Goal: Task Accomplishment & Management: Complete application form

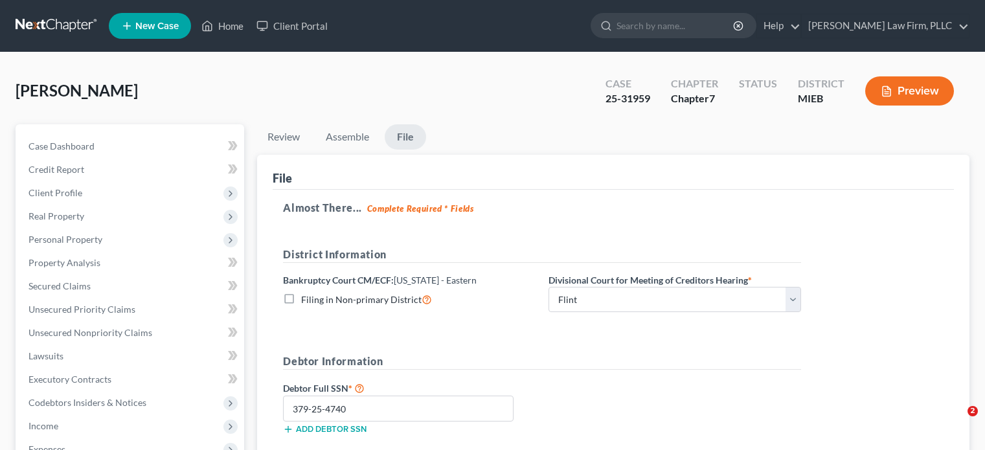
select select "2"
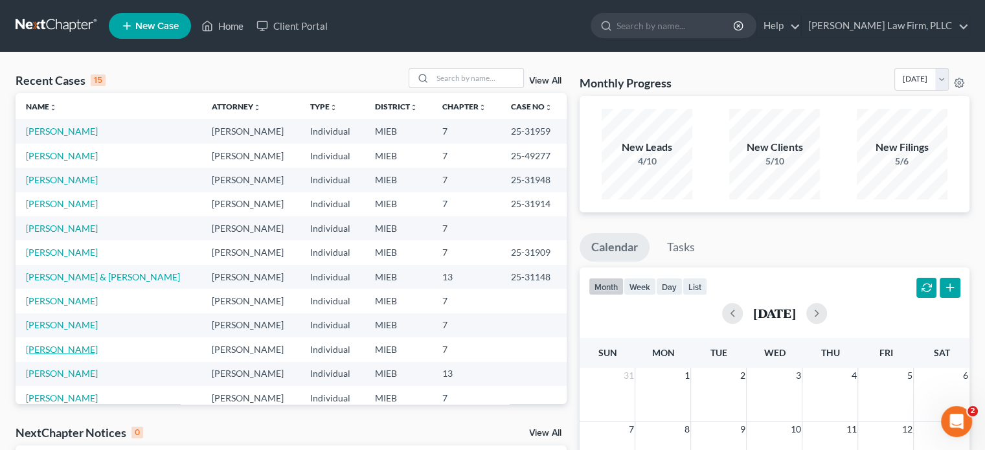
click at [80, 346] on link "[PERSON_NAME]" at bounding box center [62, 349] width 72 height 11
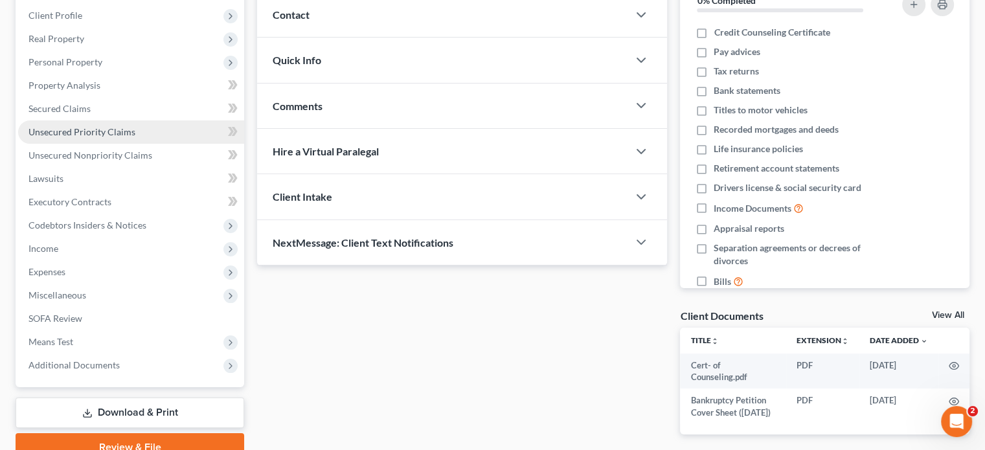
scroll to position [194, 0]
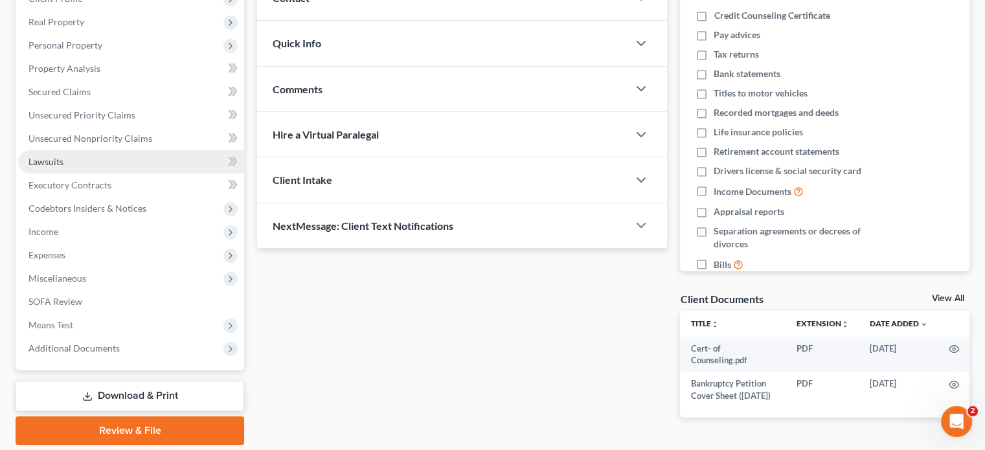
click at [60, 163] on span "Lawsuits" at bounding box center [45, 161] width 35 height 11
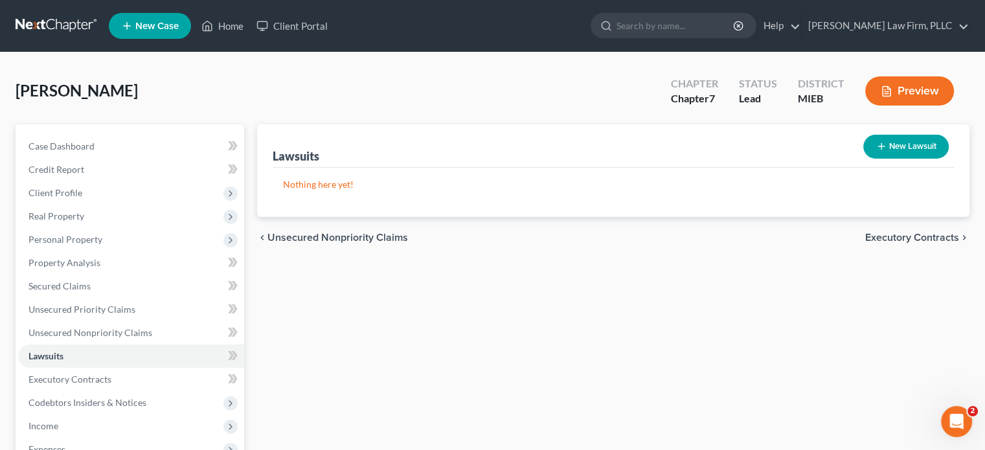
click at [899, 142] on button "New Lawsuit" at bounding box center [905, 147] width 85 height 24
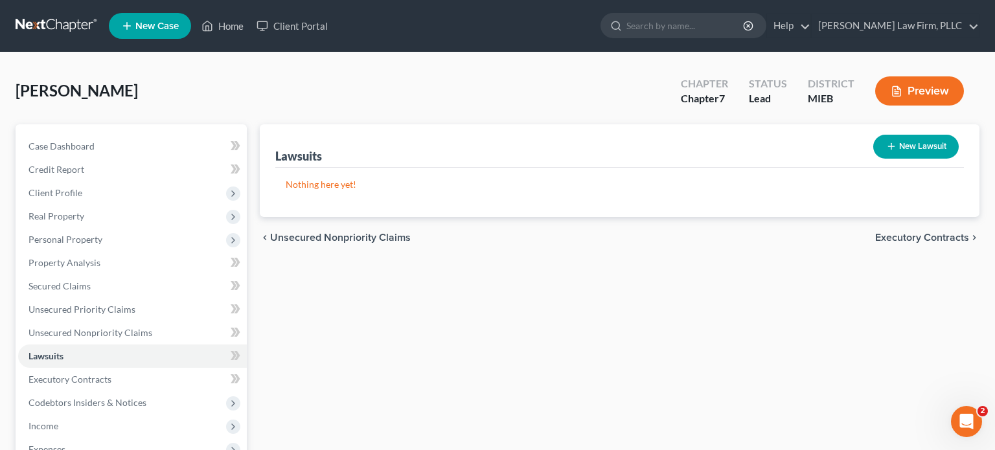
select select "0"
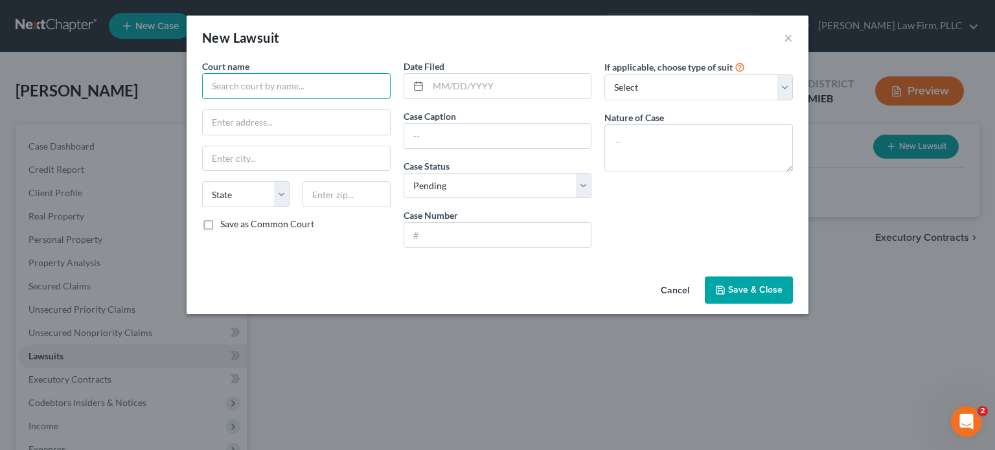
click at [339, 78] on input "text" at bounding box center [296, 86] width 188 height 26
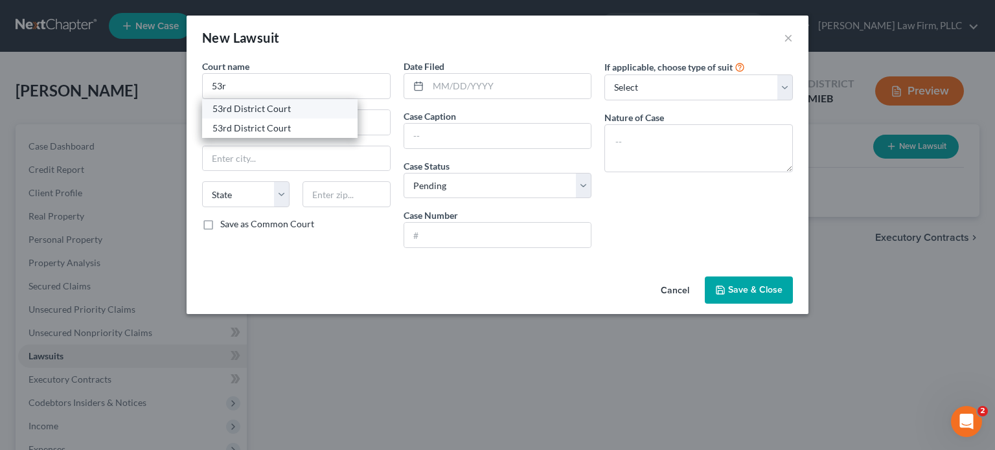
click at [313, 117] on div "53rd District Court" at bounding box center [279, 108] width 155 height 19
type input "53rd District Court"
type input "[STREET_ADDRESS]"
type input "[PERSON_NAME]"
select select "23"
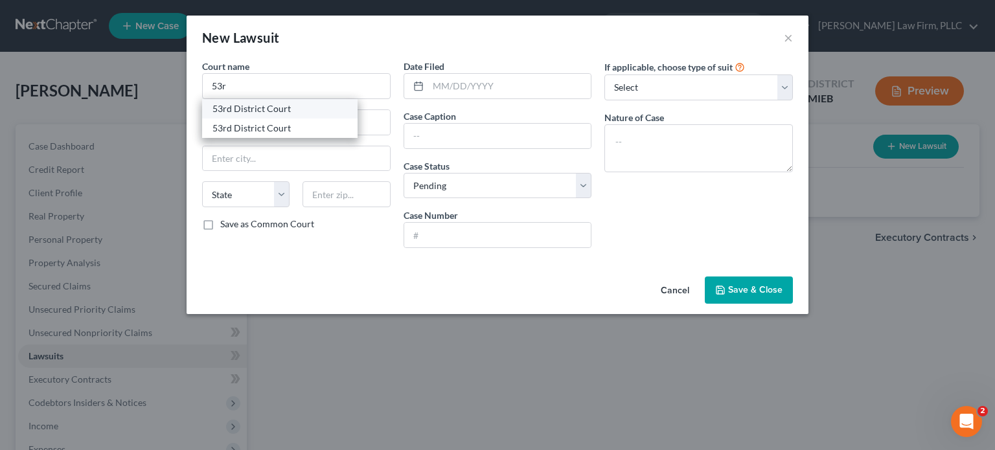
type input "48843"
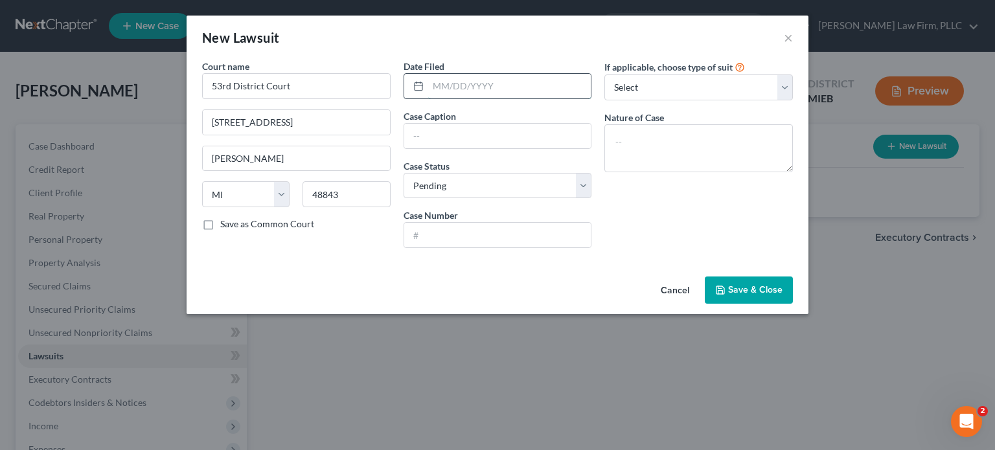
click at [449, 90] on input "text" at bounding box center [509, 86] width 163 height 25
type input "[DATE]"
type input "Capital One NA v. [PERSON_NAME]"
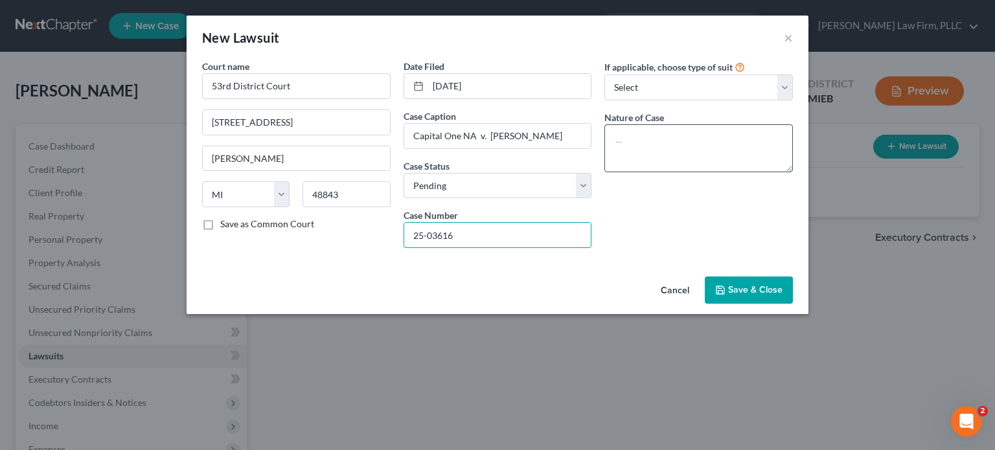
type input "25-03616"
click at [655, 131] on textarea at bounding box center [698, 148] width 188 height 48
type textarea "Debt collection"
click at [757, 289] on span "Save & Close" at bounding box center [755, 289] width 54 height 11
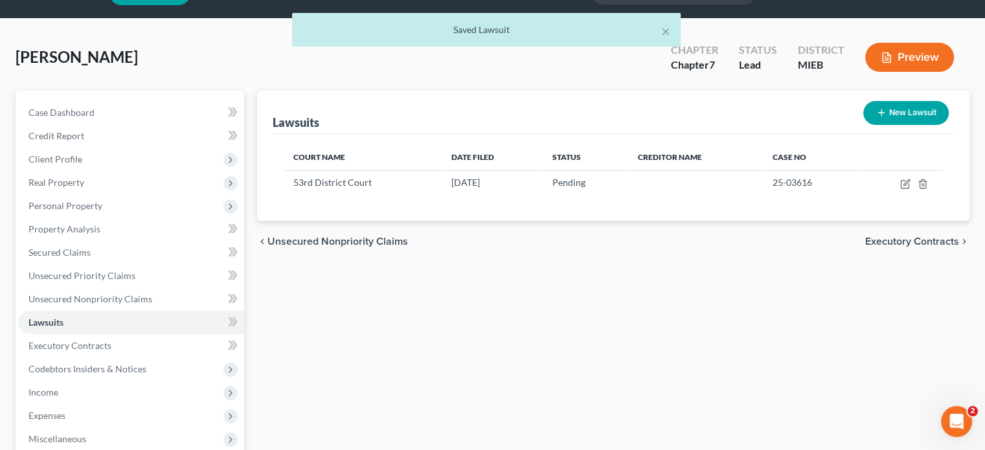
scroll to position [65, 0]
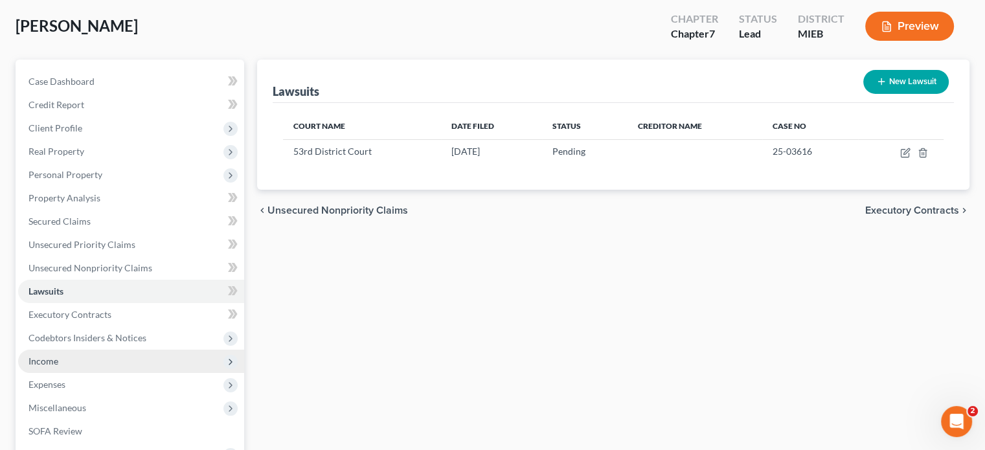
click at [109, 367] on span "Income" at bounding box center [131, 361] width 226 height 23
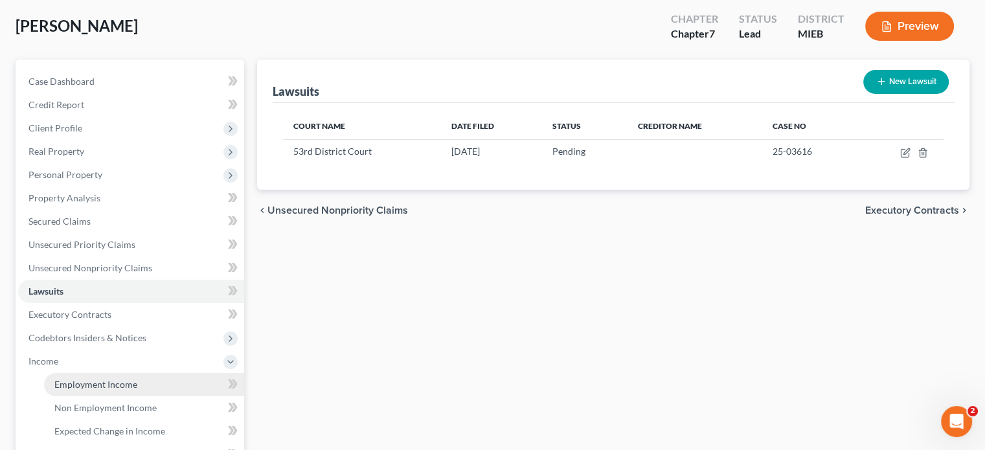
click at [141, 391] on link "Employment Income" at bounding box center [144, 384] width 200 height 23
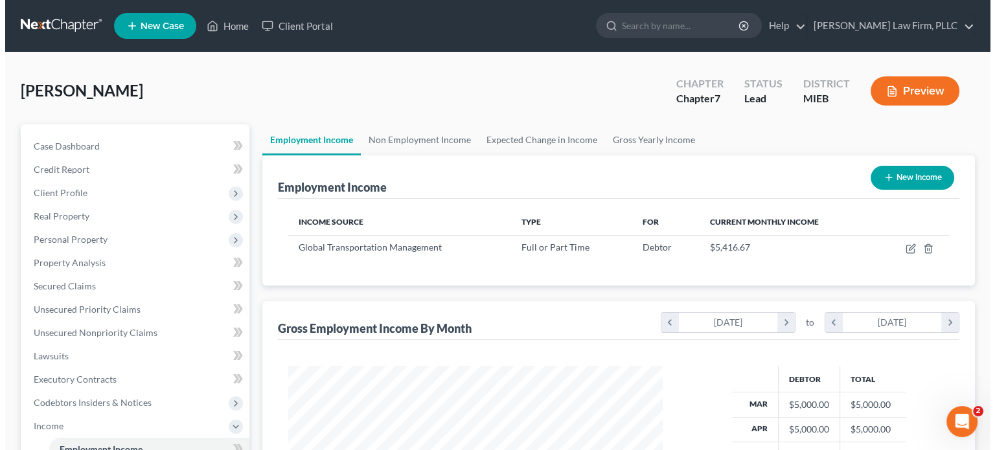
scroll to position [231, 400]
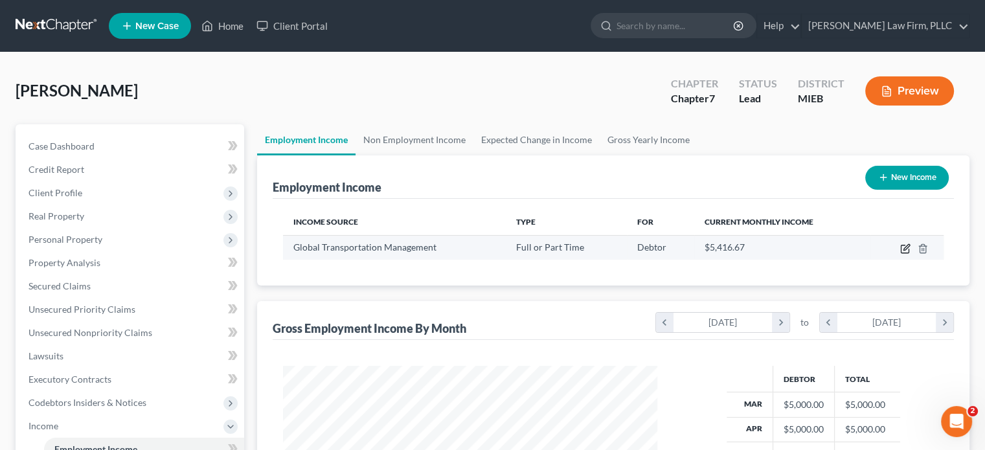
click at [904, 248] on icon "button" at bounding box center [906, 247] width 6 height 6
select select "0"
select select "23"
select select "2"
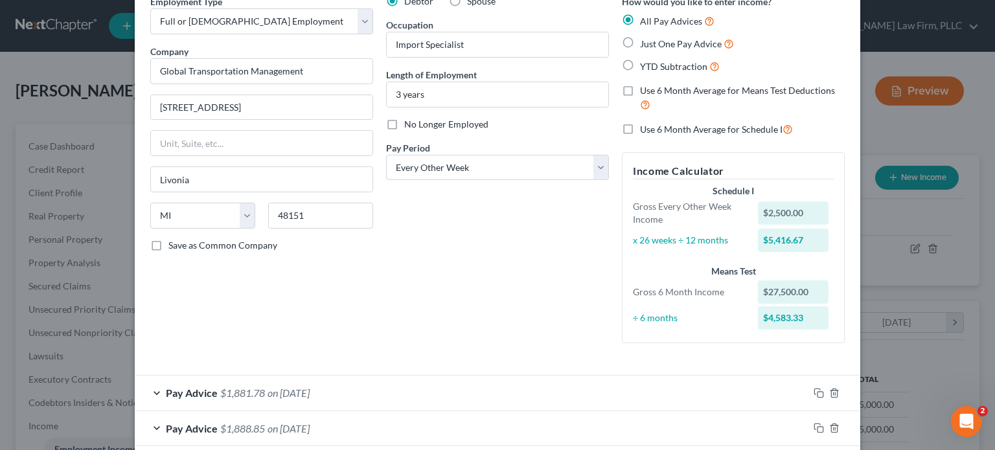
scroll to position [130, 0]
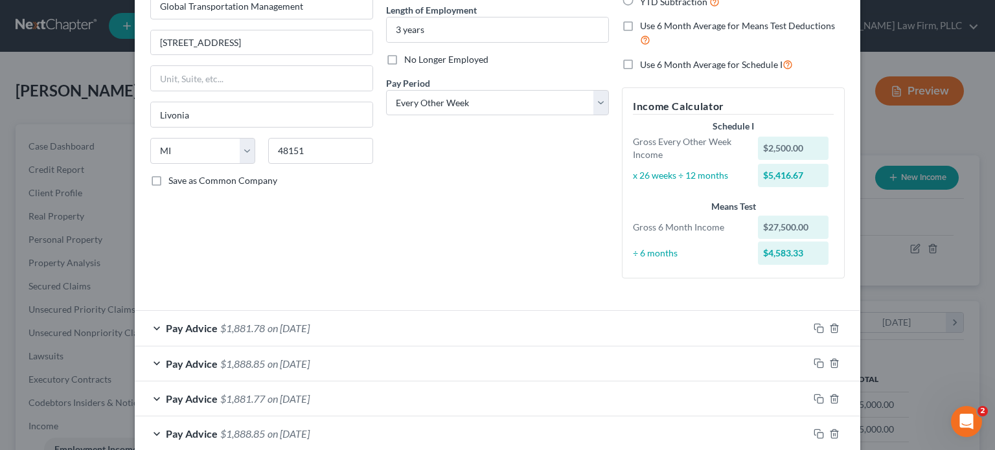
click at [538, 334] on div "Pay Advice $1,881.78 on [DATE]" at bounding box center [472, 328] width 674 height 34
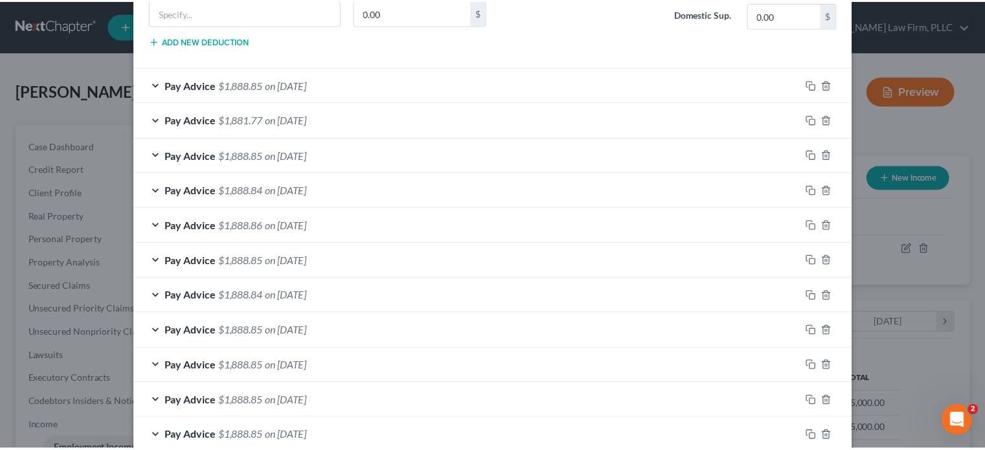
scroll to position [904, 0]
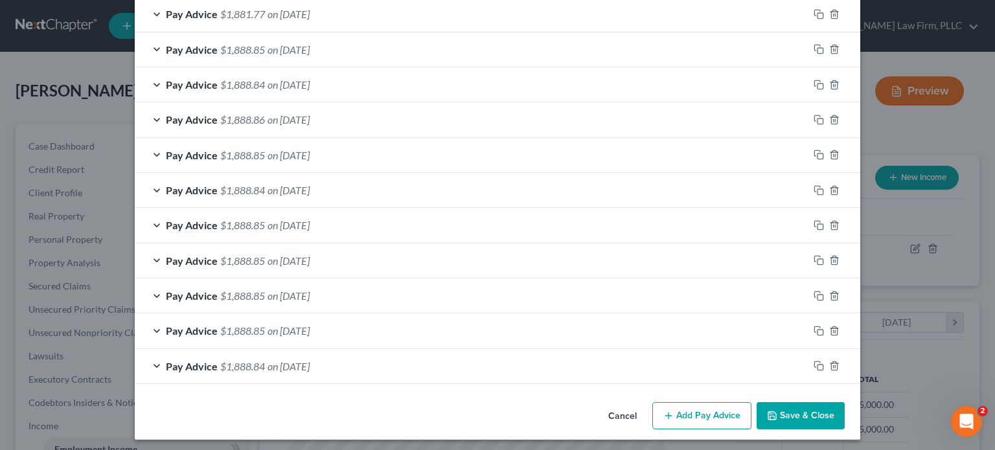
click at [813, 408] on button "Save & Close" at bounding box center [800, 415] width 88 height 27
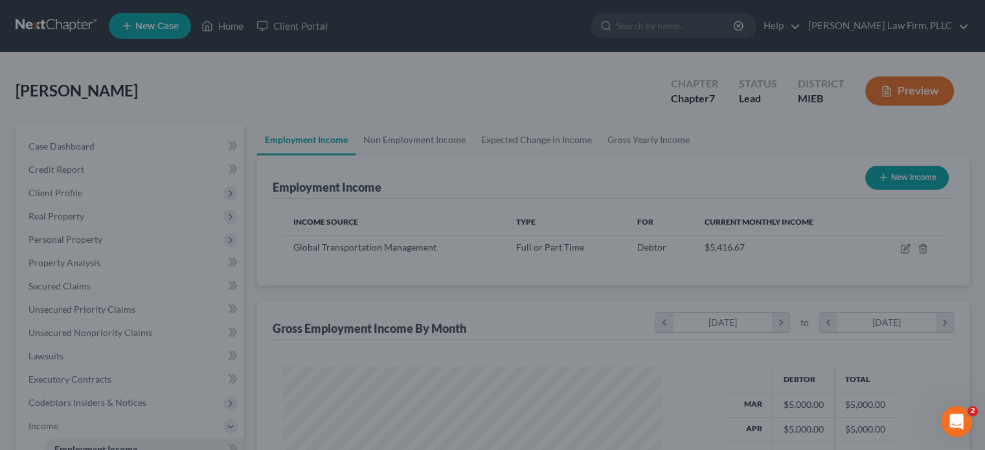
scroll to position [647417, 647247]
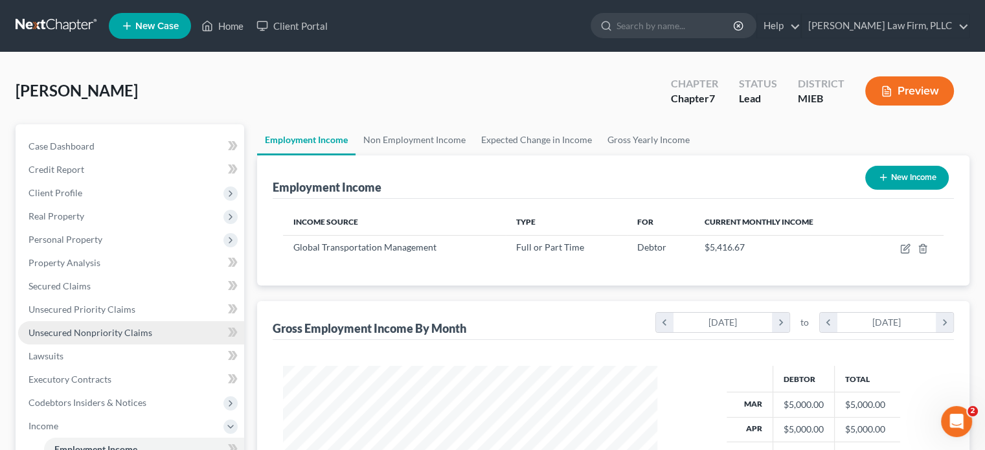
click at [106, 333] on span "Unsecured Nonpriority Claims" at bounding box center [90, 332] width 124 height 11
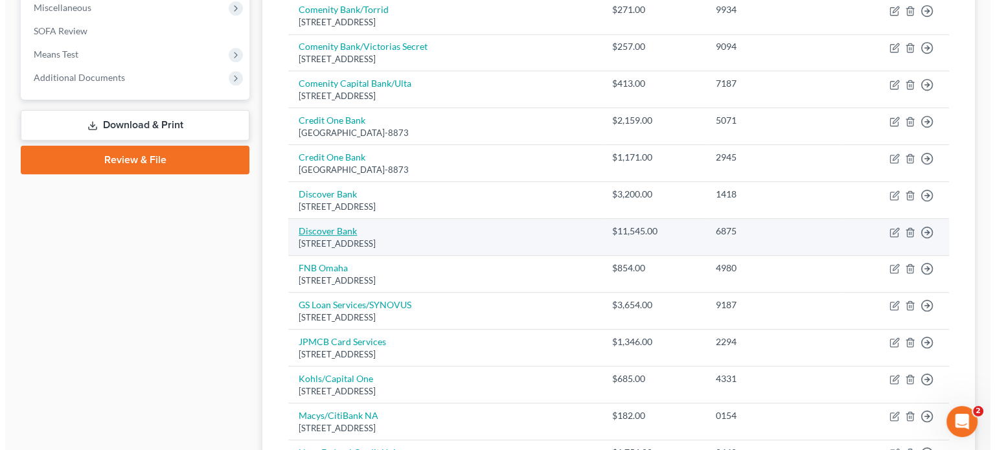
scroll to position [479, 0]
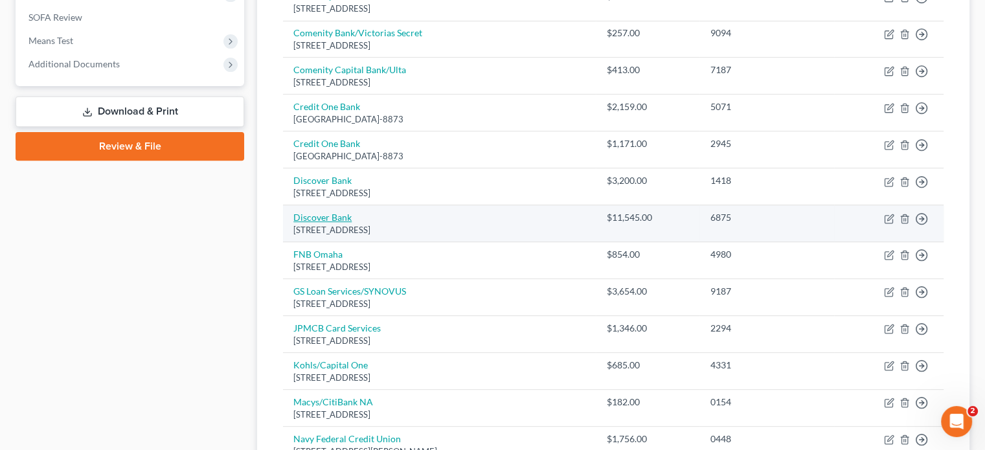
click at [326, 216] on link "Discover Bank" at bounding box center [322, 217] width 58 height 11
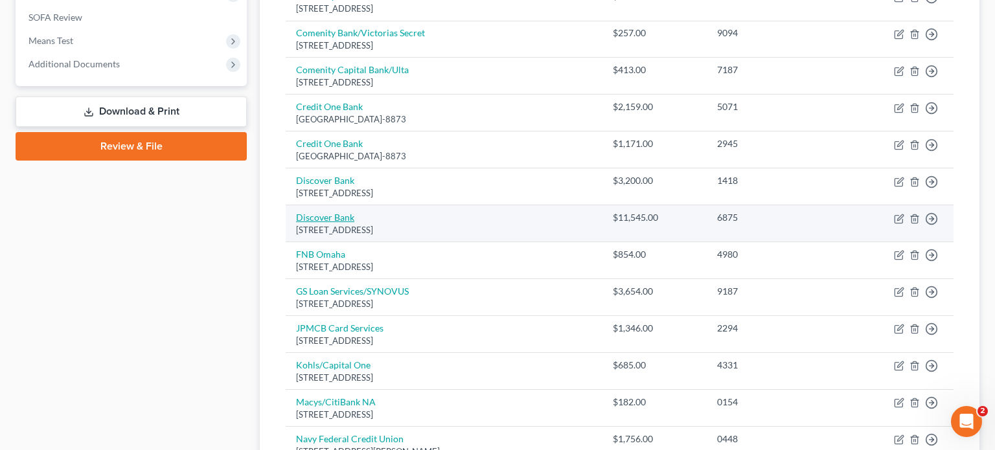
select select "46"
select select "2"
select select "0"
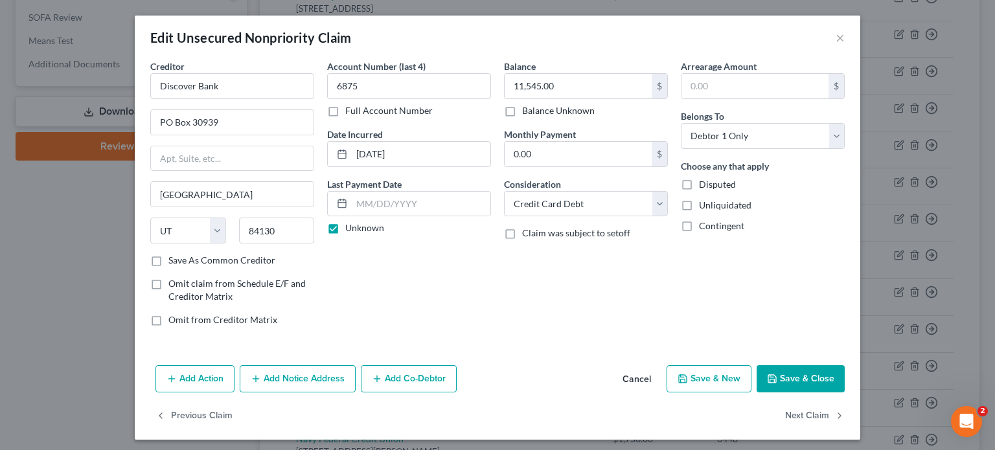
click at [277, 378] on button "Add Notice Address" at bounding box center [298, 378] width 116 height 27
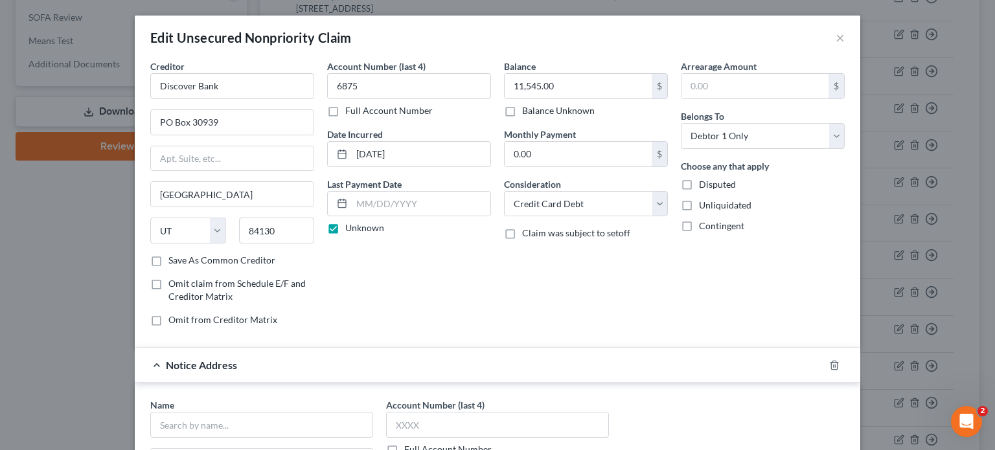
scroll to position [65, 0]
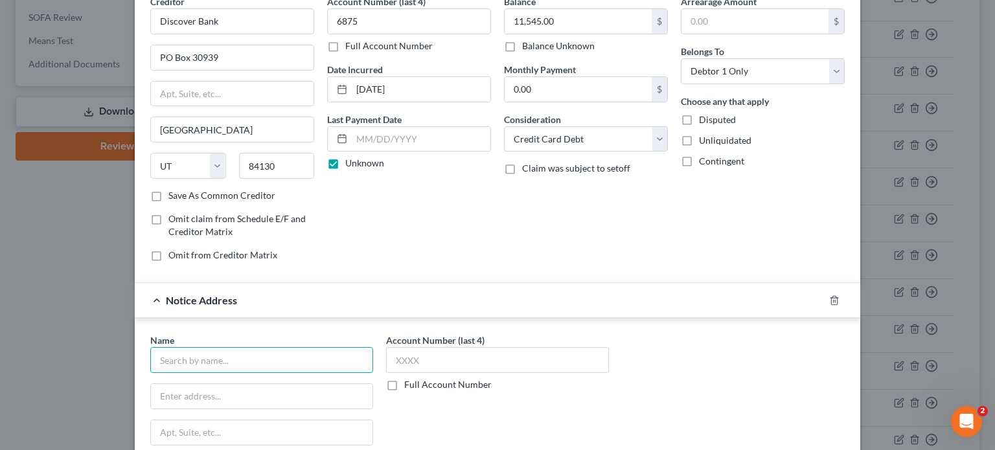
click at [279, 358] on input "text" at bounding box center [261, 360] width 223 height 26
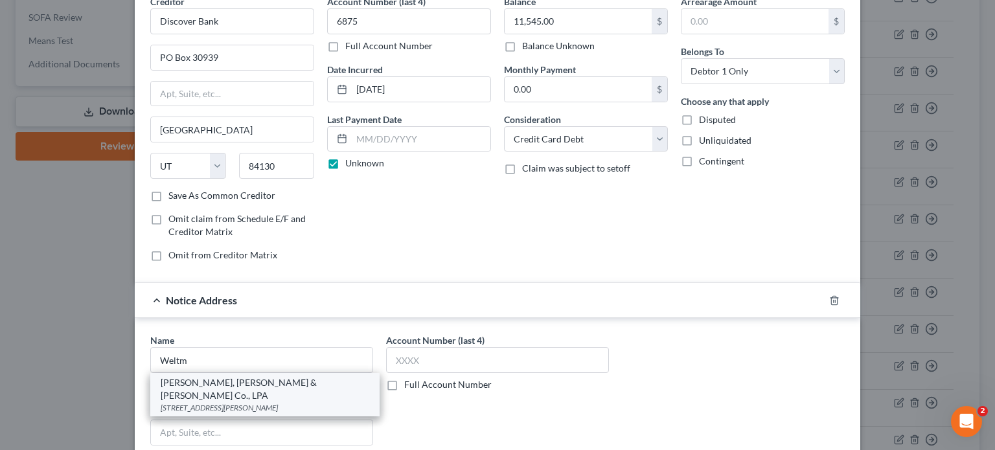
click at [240, 380] on div "[PERSON_NAME], [PERSON_NAME] & [PERSON_NAME] Co., LPA" at bounding box center [265, 389] width 209 height 26
type input "[PERSON_NAME], [PERSON_NAME] & [PERSON_NAME] Co., LPA"
type input "[STREET_ADDRESS][PERSON_NAME]"
type input "Ste. 200-S"
type input "[PERSON_NAME]"
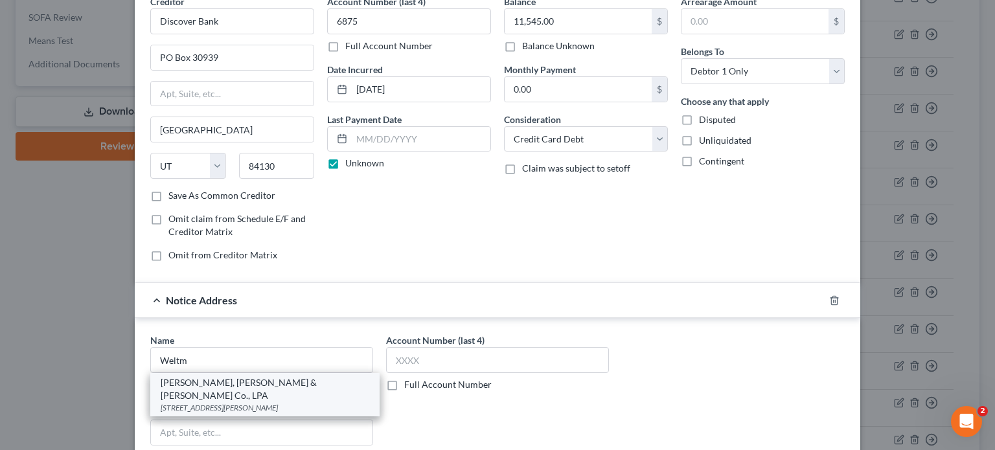
select select "23"
type input "48084"
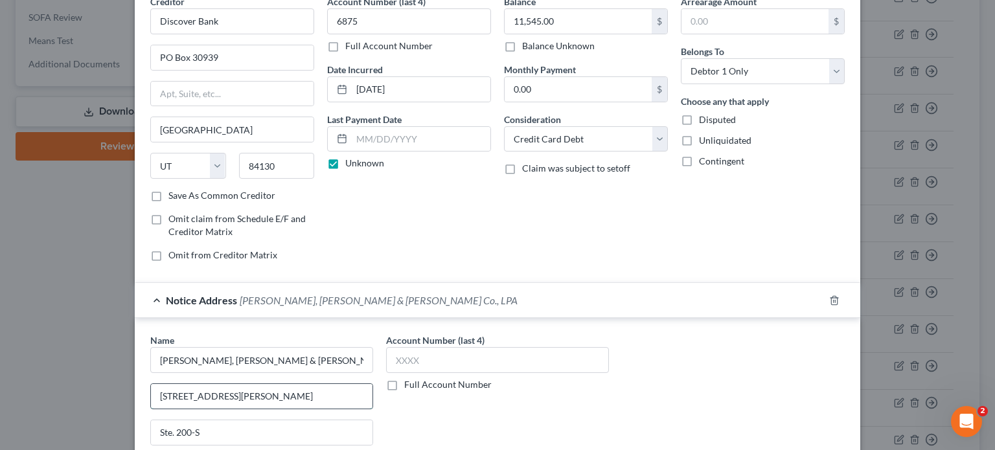
click at [159, 387] on input "[STREET_ADDRESS][PERSON_NAME]" at bounding box center [261, 396] width 221 height 25
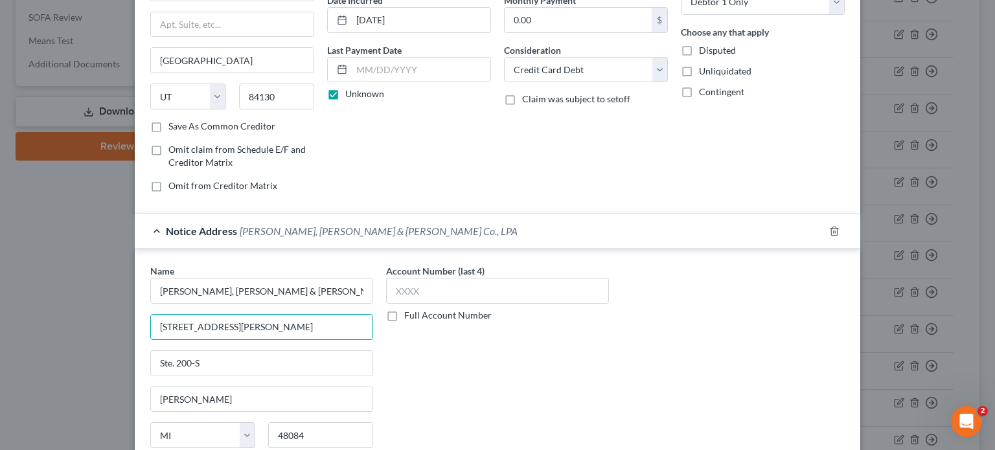
scroll to position [194, 0]
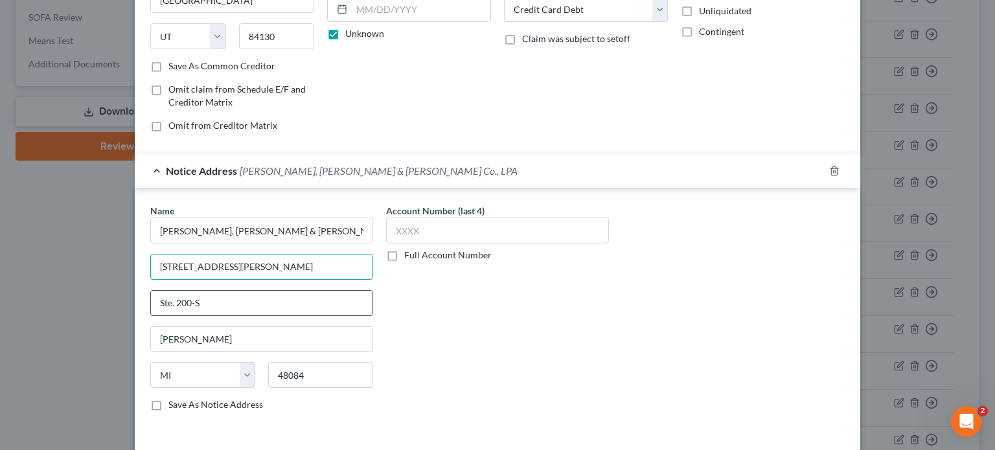
type input "[STREET_ADDRESS][PERSON_NAME]"
drag, startPoint x: 209, startPoint y: 302, endPoint x: 177, endPoint y: 304, distance: 31.1
click at [177, 304] on input "Ste. 200-S" at bounding box center [261, 303] width 221 height 25
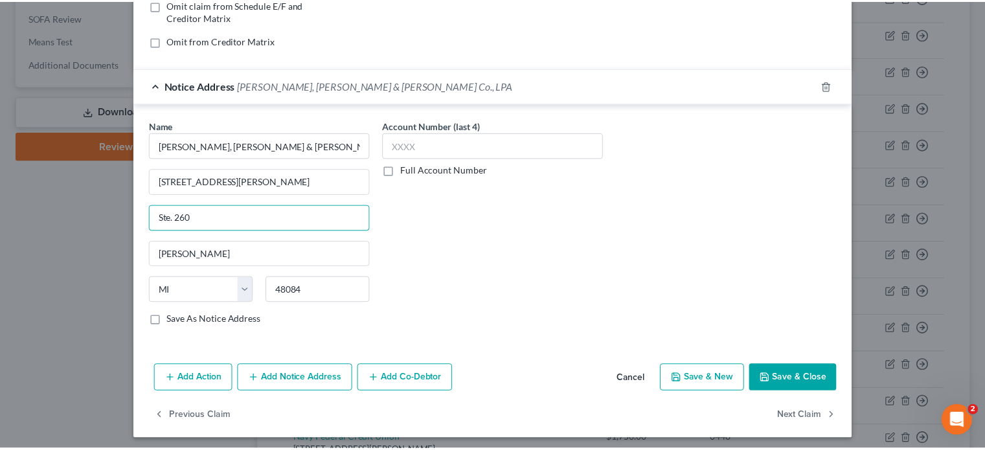
scroll to position [282, 0]
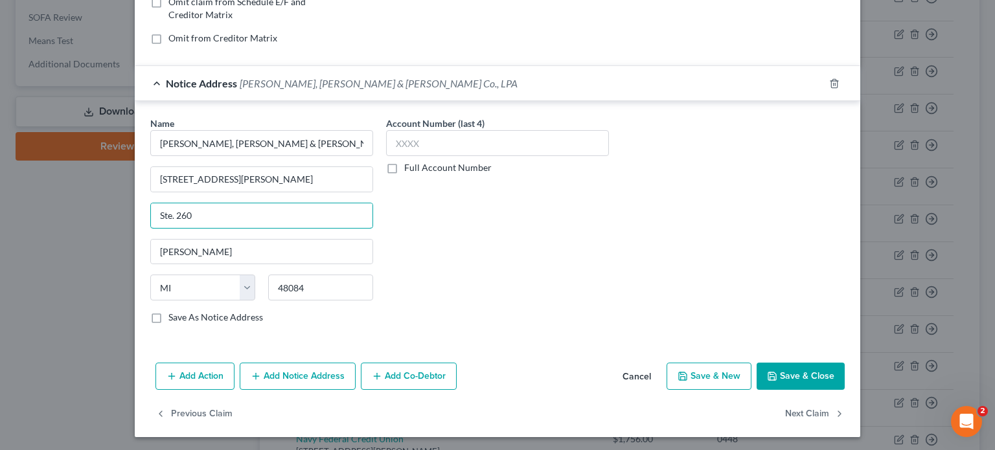
type input "Ste. 260"
click at [806, 369] on button "Save & Close" at bounding box center [800, 376] width 88 height 27
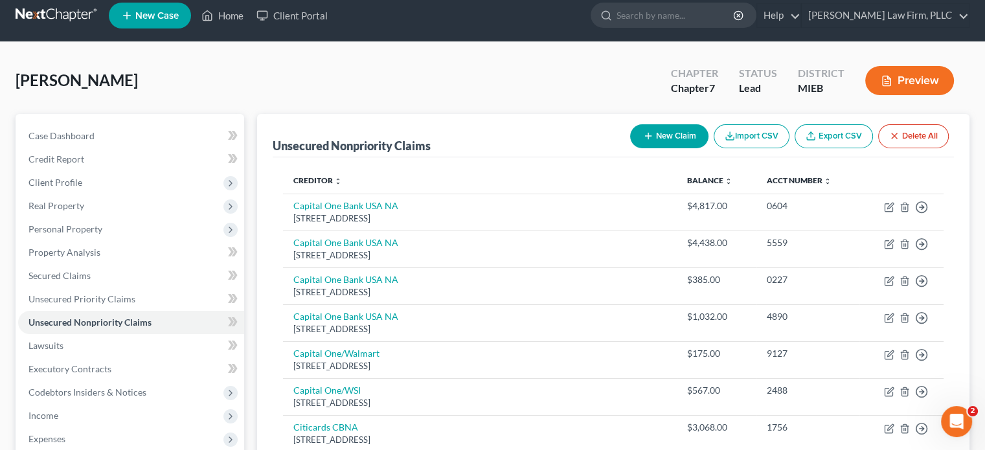
scroll to position [0, 0]
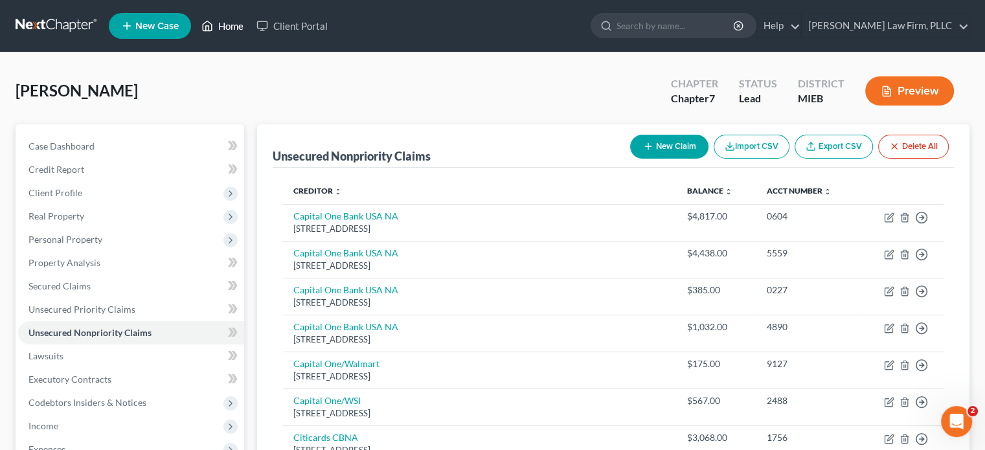
click at [234, 27] on link "Home" at bounding box center [222, 25] width 55 height 23
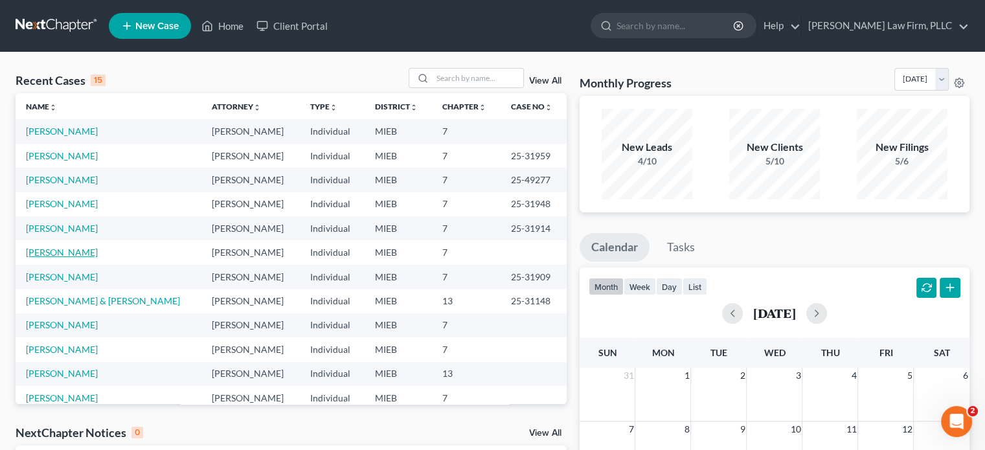
click at [76, 253] on link "[PERSON_NAME]" at bounding box center [62, 252] width 72 height 11
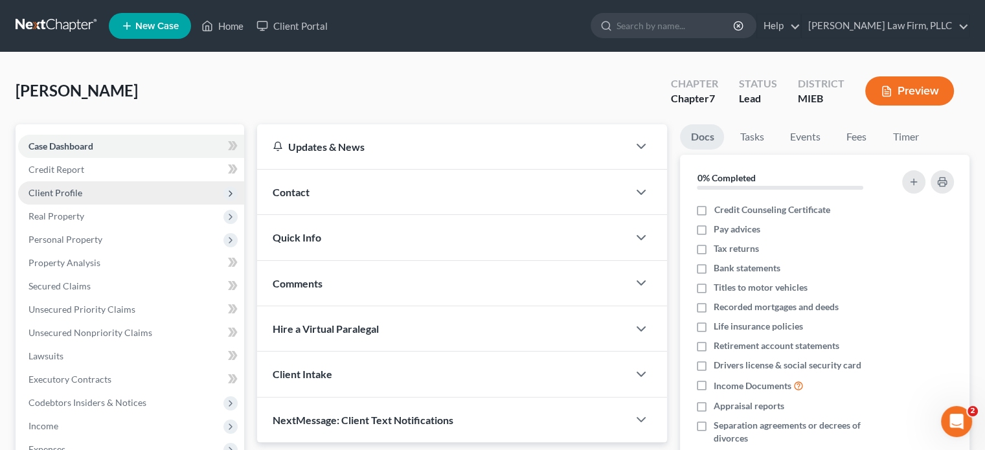
click at [60, 189] on span "Client Profile" at bounding box center [55, 192] width 54 height 11
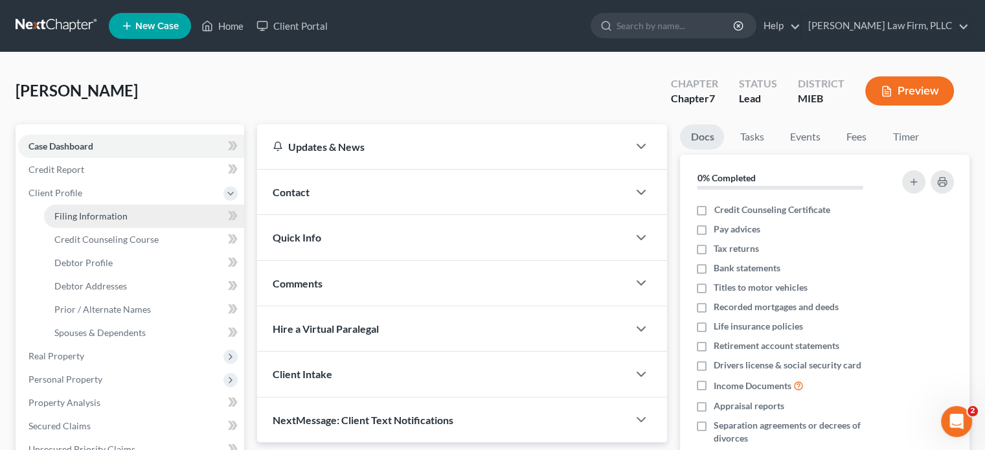
click at [91, 212] on span "Filing Information" at bounding box center [90, 215] width 73 height 11
select select "1"
select select "0"
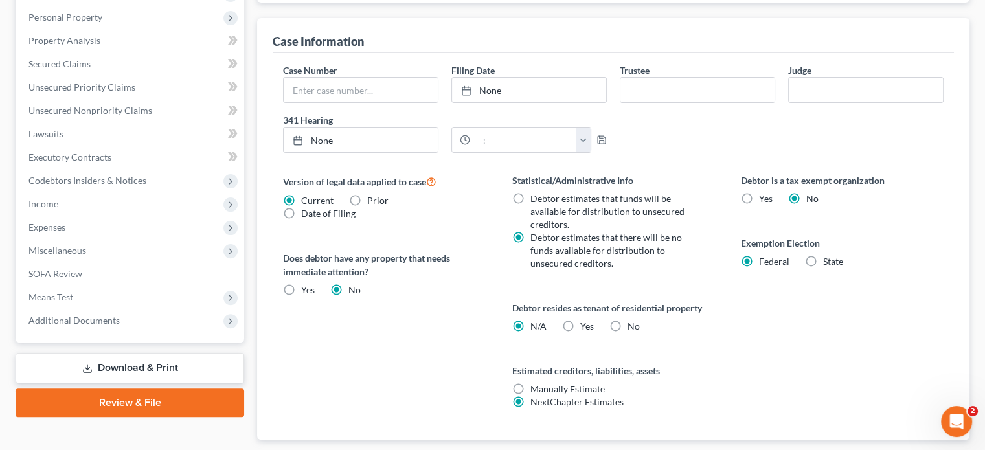
scroll to position [311, 0]
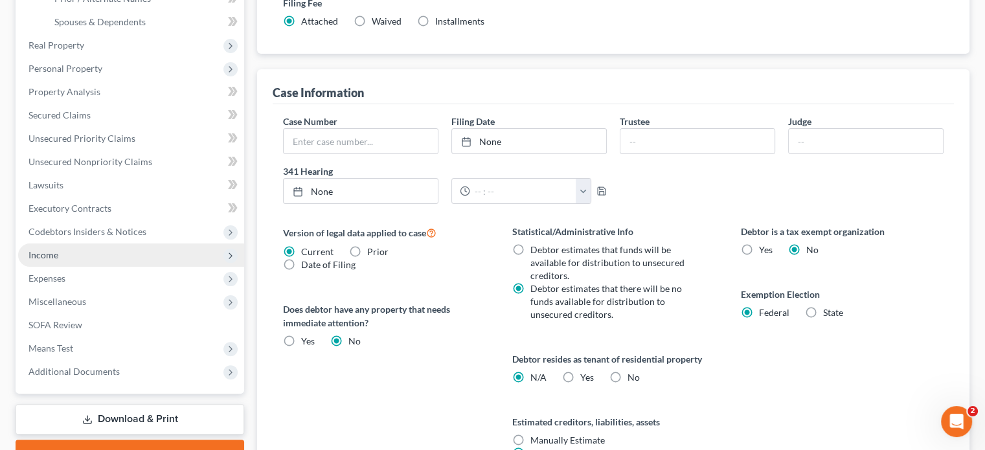
click at [51, 256] on span "Income" at bounding box center [43, 254] width 30 height 11
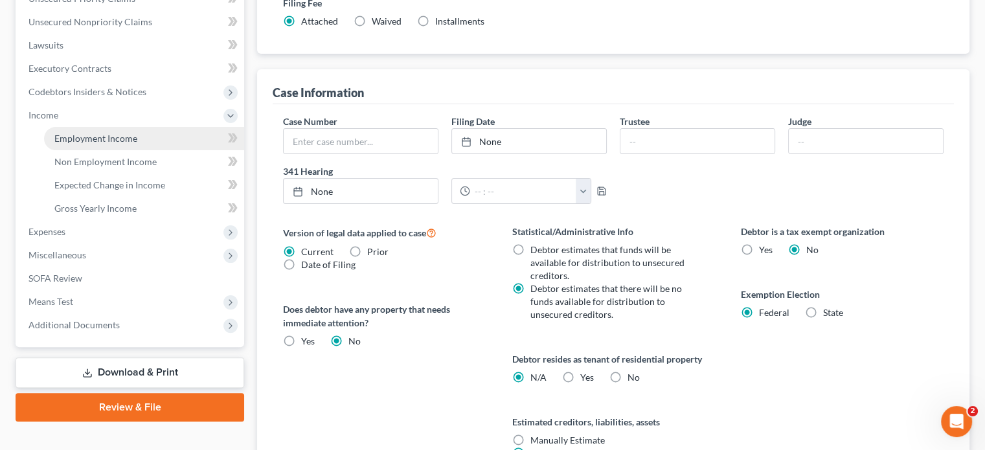
click at [85, 136] on span "Employment Income" at bounding box center [95, 138] width 83 height 11
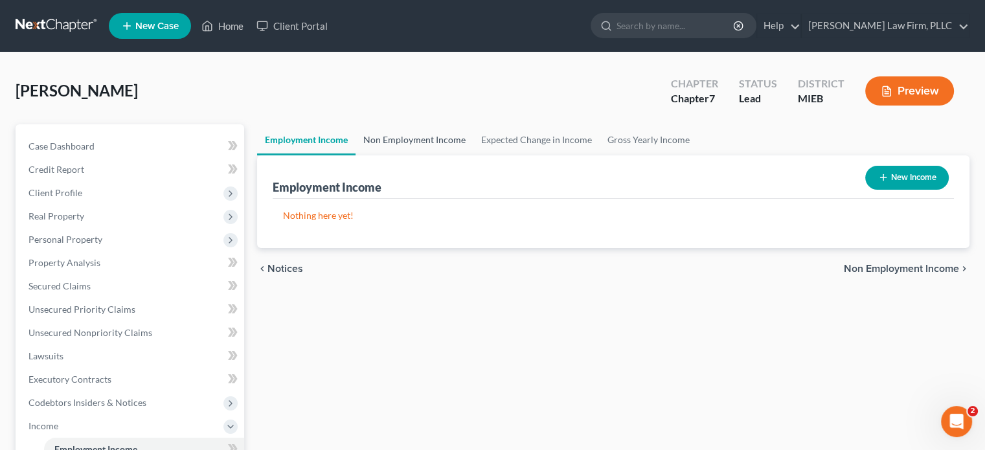
click at [399, 139] on link "Non Employment Income" at bounding box center [415, 139] width 118 height 31
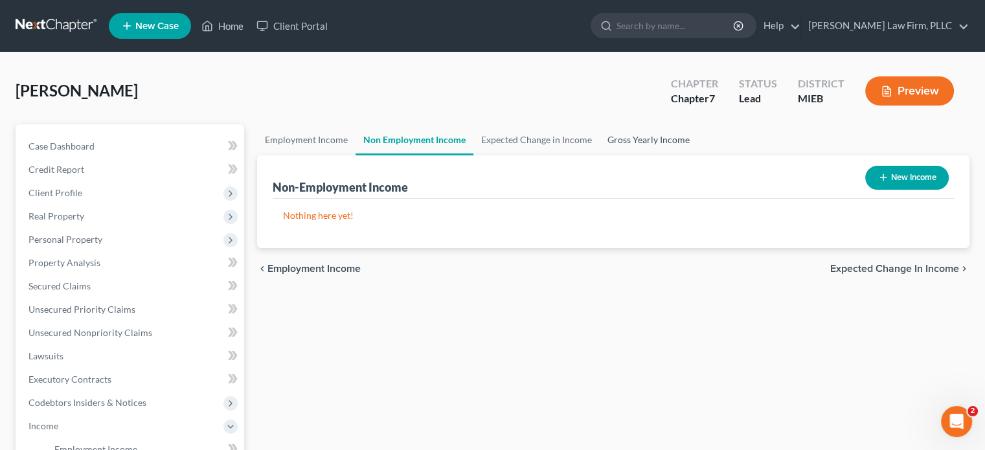
click at [660, 137] on link "Gross Yearly Income" at bounding box center [649, 139] width 98 height 31
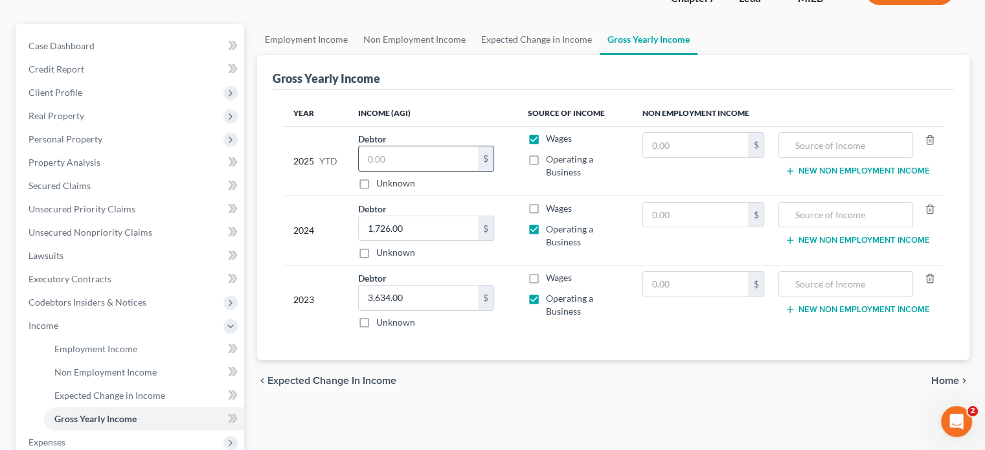
scroll to position [130, 0]
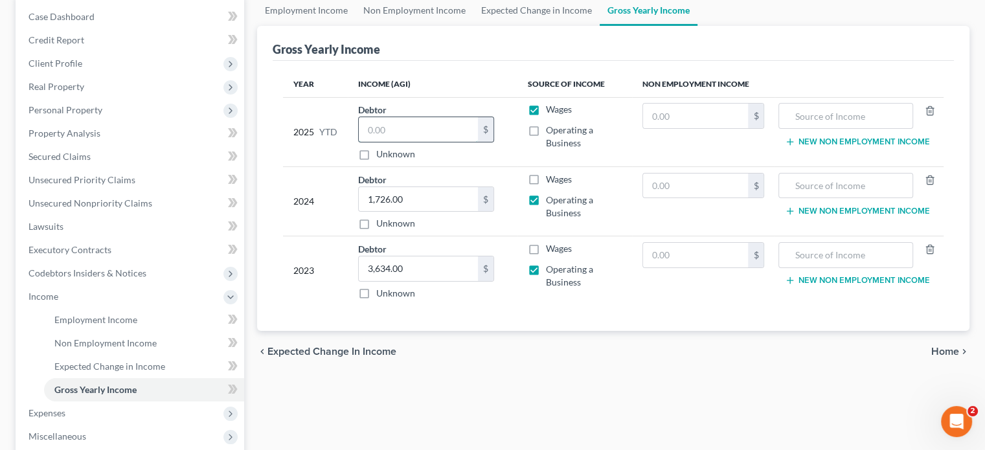
click at [416, 124] on input "text" at bounding box center [418, 129] width 119 height 25
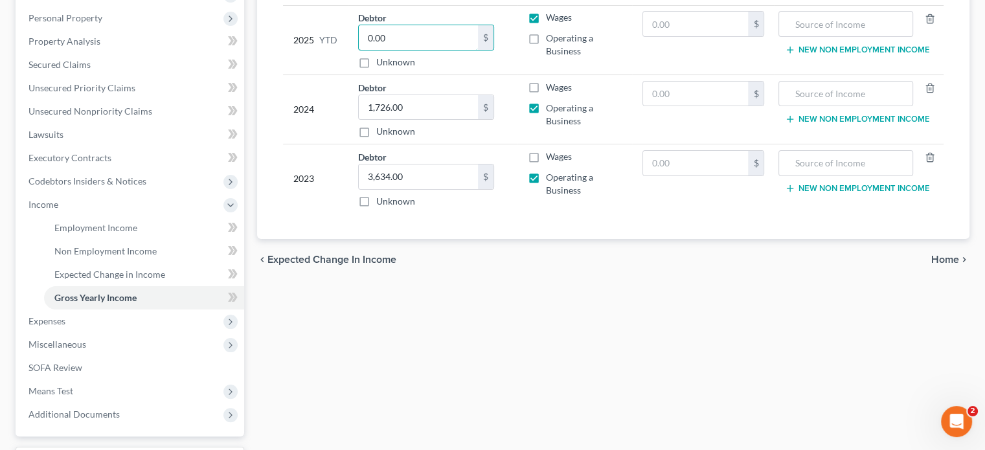
scroll to position [259, 0]
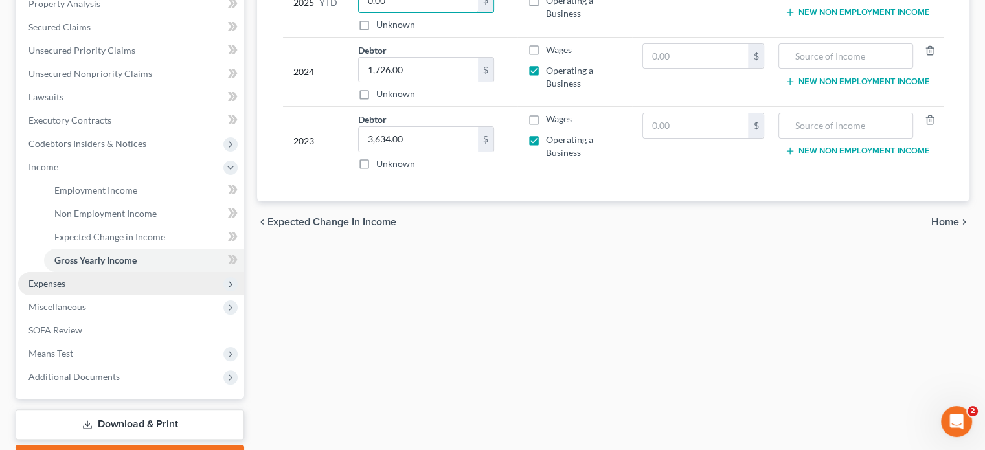
type input "0.00"
click at [87, 283] on span "Expenses" at bounding box center [131, 283] width 226 height 23
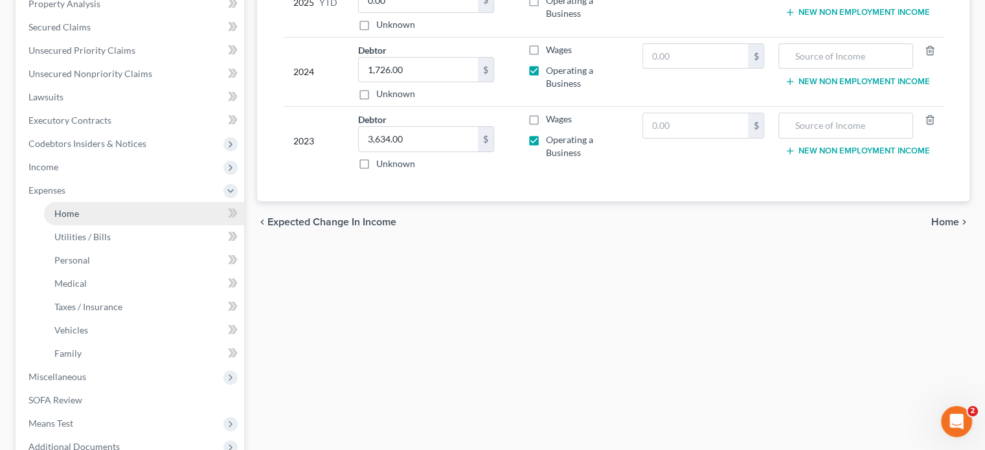
click at [85, 214] on link "Home" at bounding box center [144, 213] width 200 height 23
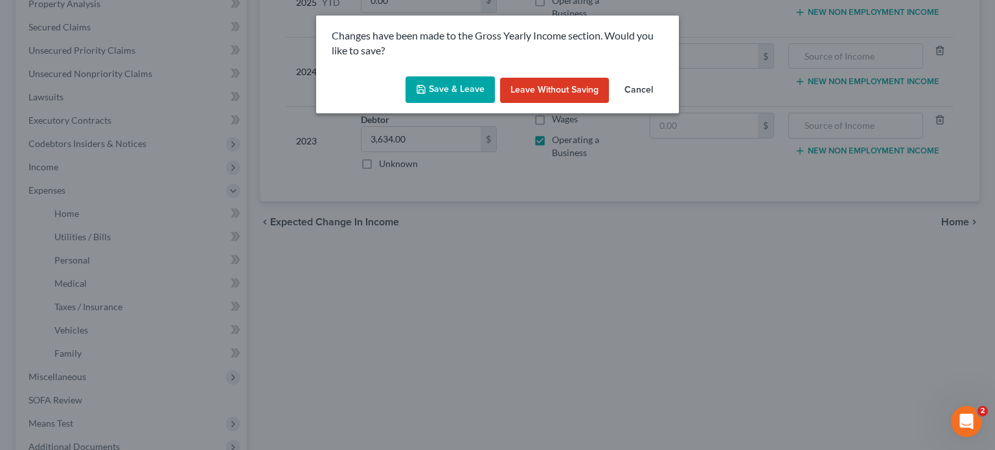
click at [432, 82] on button "Save & Leave" at bounding box center [449, 89] width 89 height 27
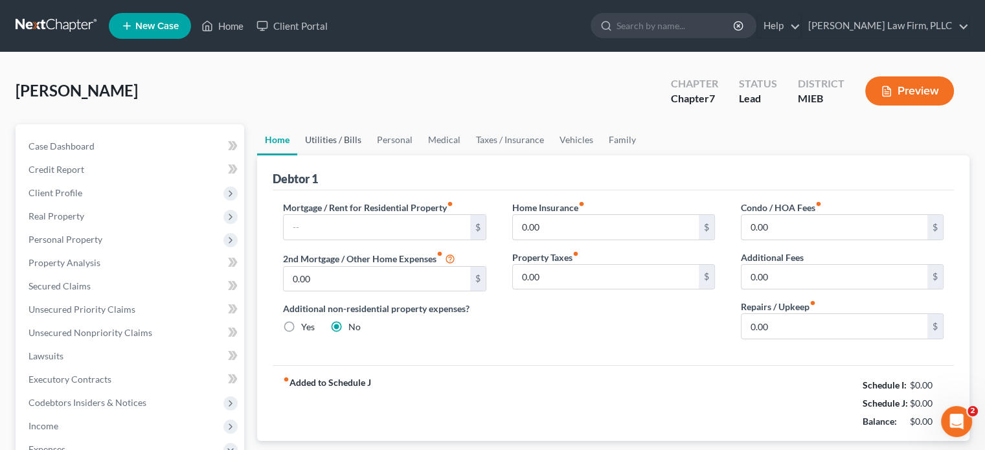
click at [333, 139] on link "Utilities / Bills" at bounding box center [333, 139] width 72 height 31
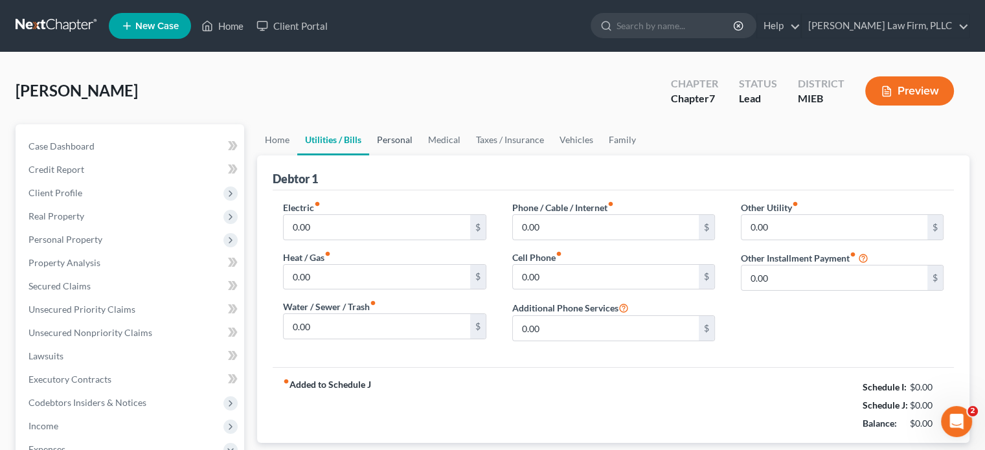
click at [405, 137] on link "Personal" at bounding box center [394, 139] width 51 height 31
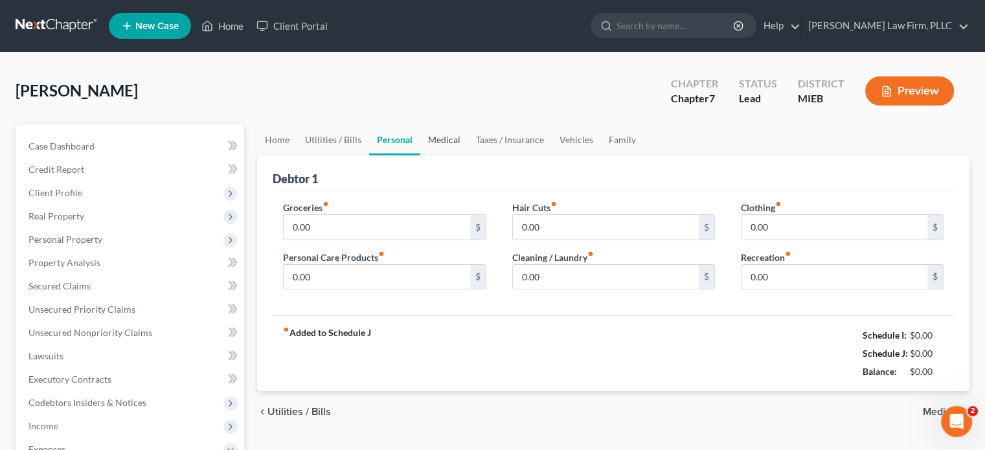
click at [438, 135] on link "Medical" at bounding box center [444, 139] width 48 height 31
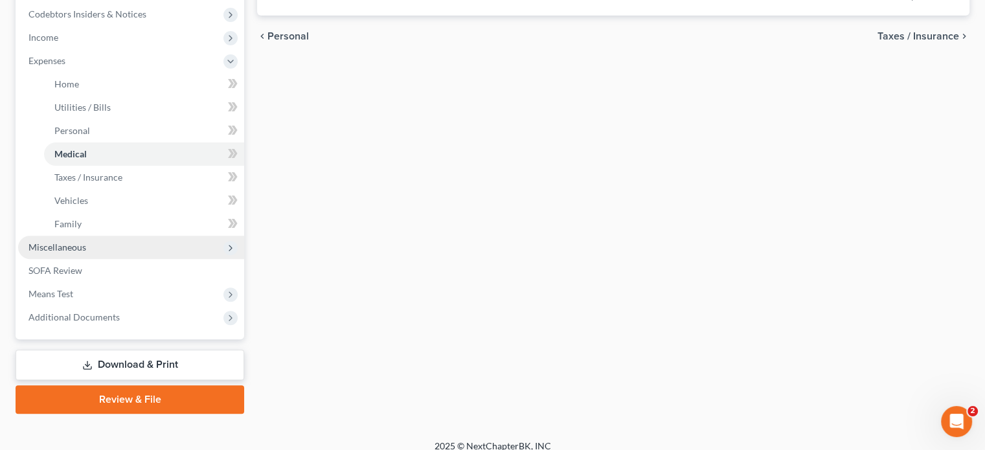
click at [69, 245] on span "Miscellaneous" at bounding box center [57, 247] width 58 height 11
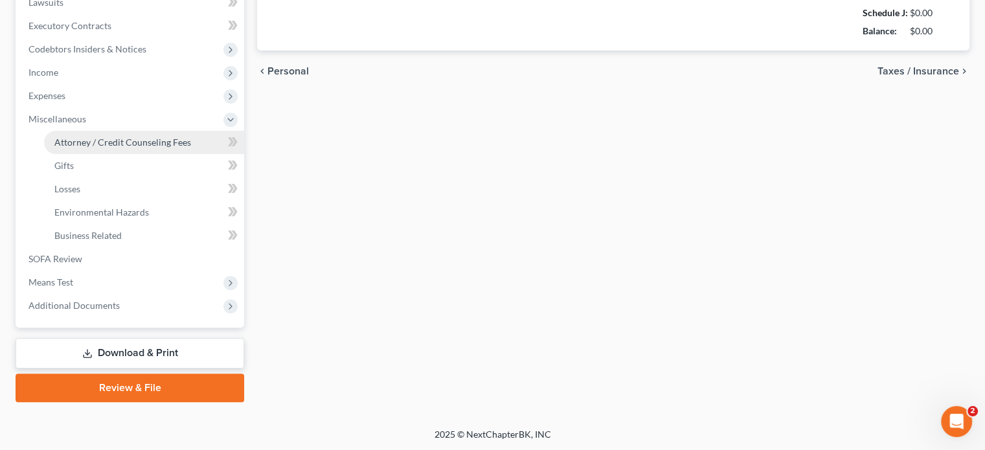
click at [100, 144] on span "Attorney / Credit Counseling Fees" at bounding box center [122, 142] width 137 height 11
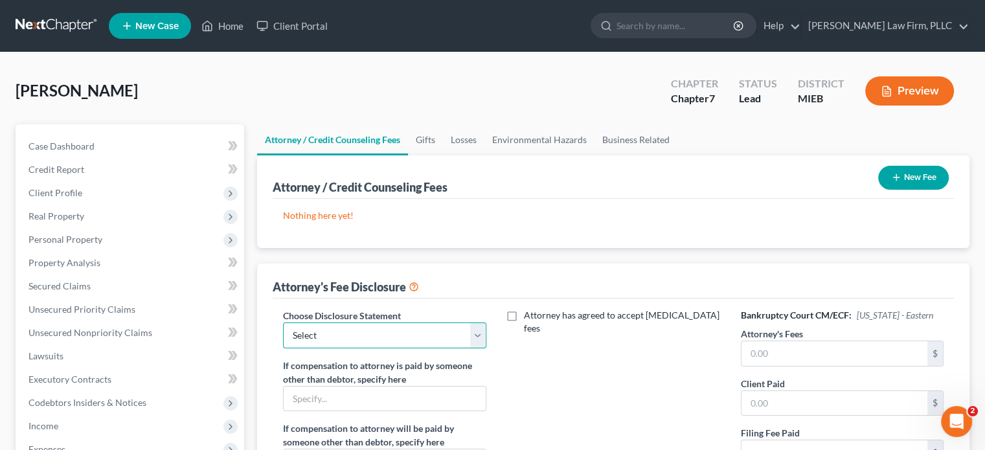
click at [361, 338] on select "Select Pursuant to F.R. Bankr.P 2016(b) Attorney [PERSON_NAME]" at bounding box center [384, 336] width 203 height 26
select select "0"
click at [283, 323] on select "Select Pursuant to F.R. Bankr.P 2016(b) Attorney [PERSON_NAME]" at bounding box center [384, 336] width 203 height 26
click at [788, 352] on input "text" at bounding box center [835, 353] width 186 height 25
type input "1,300"
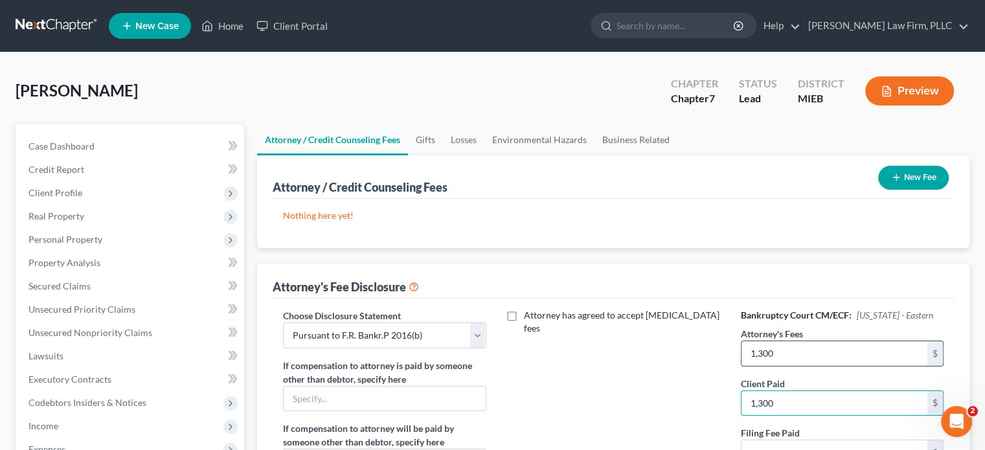
type input "1,300"
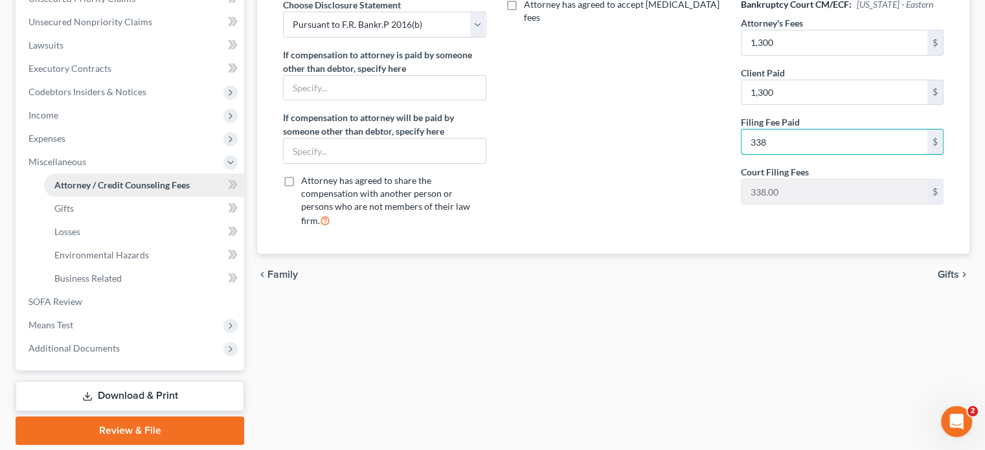
scroll to position [289, 0]
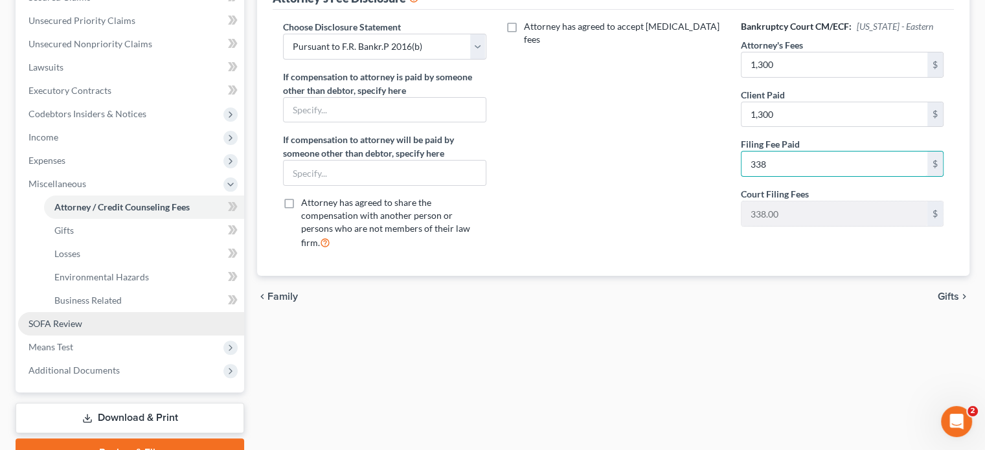
type input "338"
click at [87, 320] on link "SOFA Review" at bounding box center [131, 323] width 226 height 23
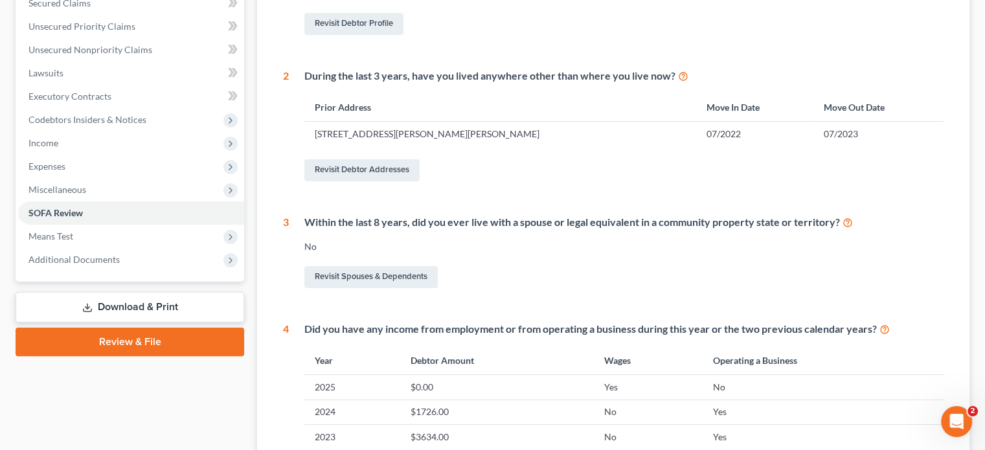
scroll to position [259, 0]
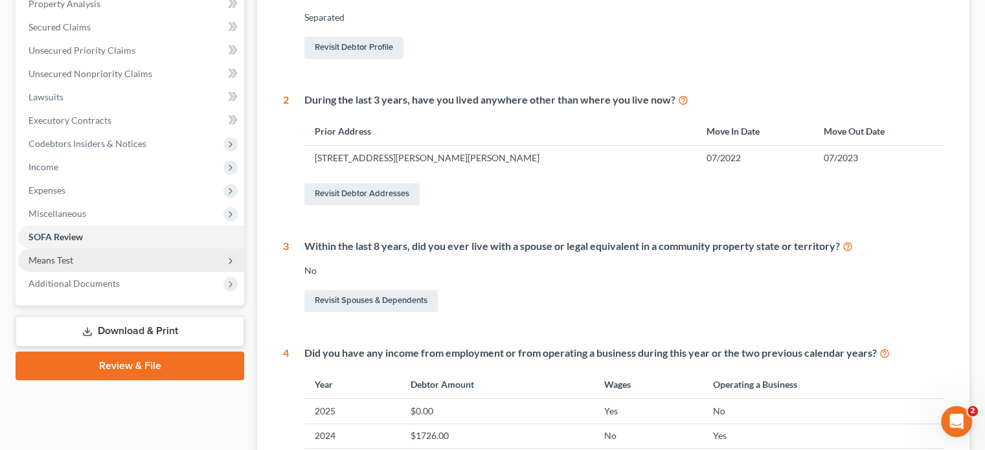
click at [106, 251] on span "Means Test" at bounding box center [131, 260] width 226 height 23
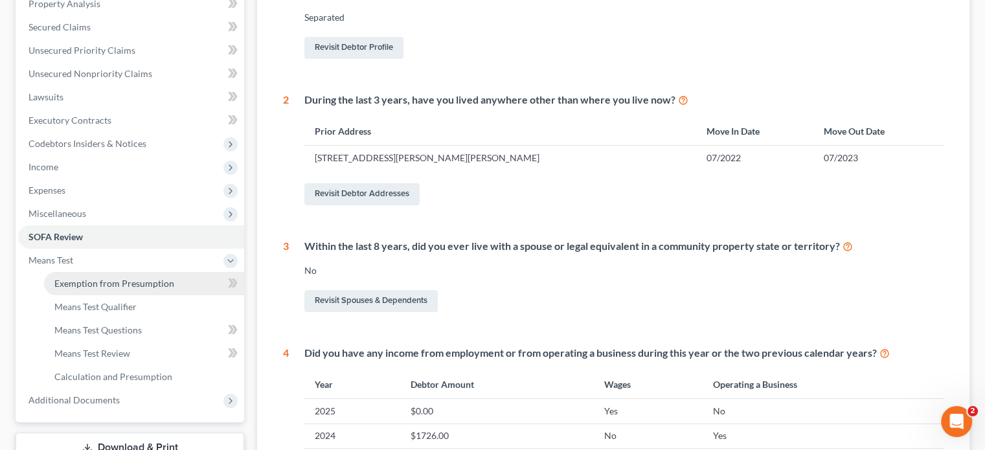
click at [111, 280] on span "Exemption from Presumption" at bounding box center [114, 283] width 120 height 11
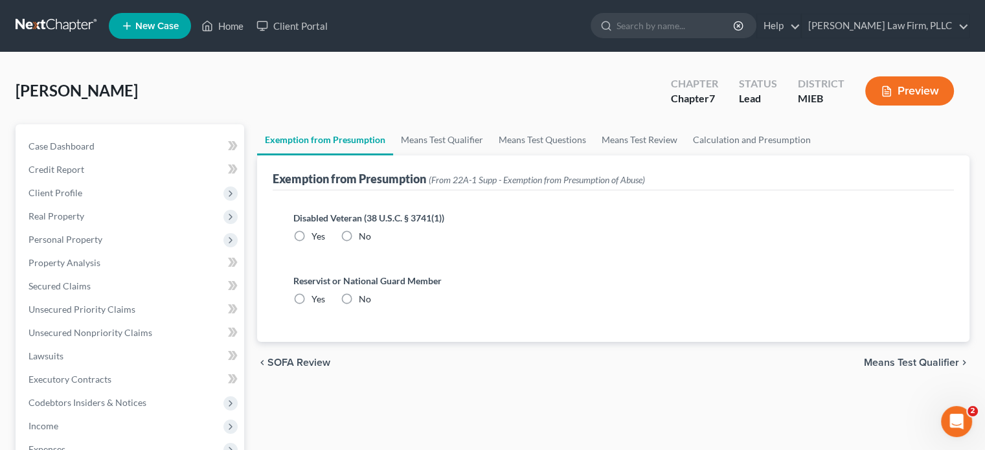
click at [359, 235] on label "No" at bounding box center [365, 236] width 12 height 13
click at [364, 235] on input "No" at bounding box center [368, 234] width 8 height 8
radio input "true"
click at [359, 301] on label "No" at bounding box center [365, 299] width 12 height 13
click at [364, 301] on input "No" at bounding box center [368, 297] width 8 height 8
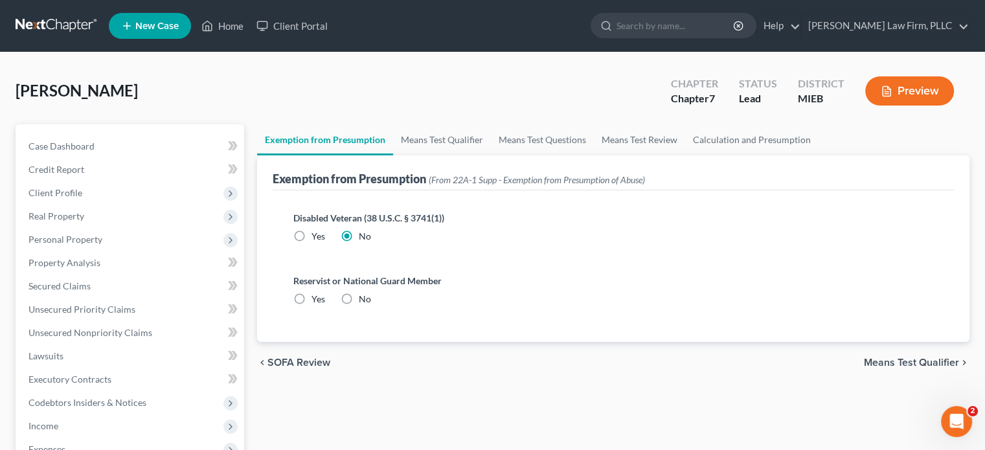
radio input "true"
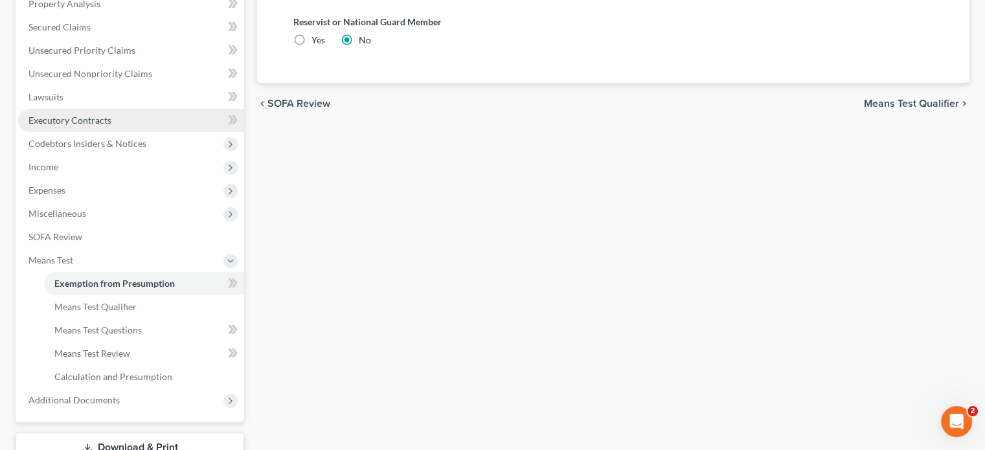
scroll to position [130, 0]
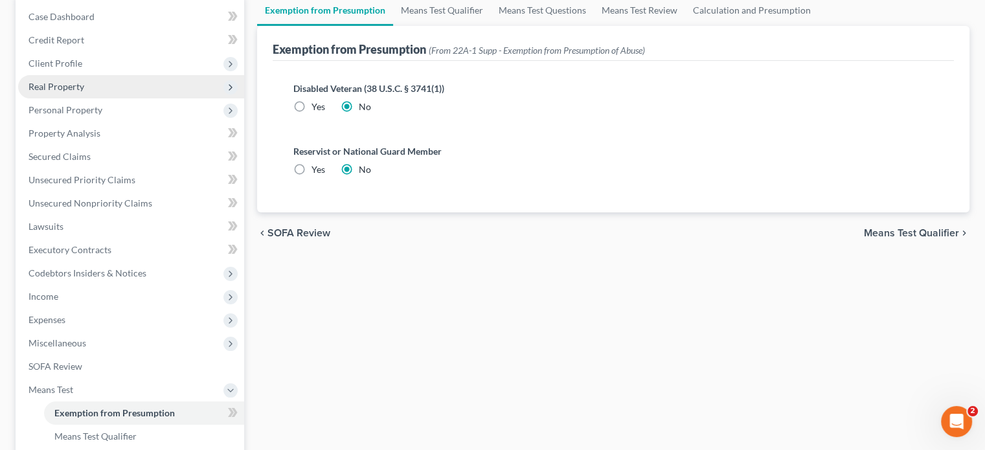
click at [68, 87] on span "Real Property" at bounding box center [56, 86] width 56 height 11
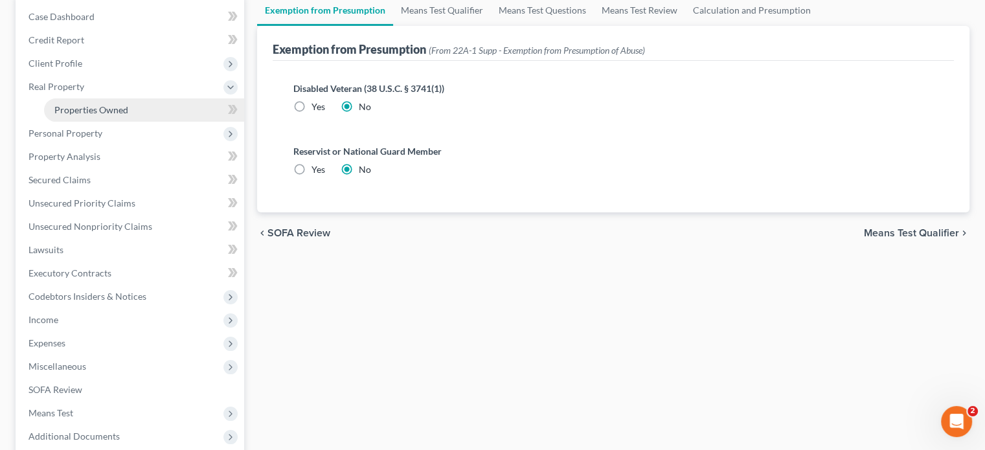
click at [70, 108] on span "Properties Owned" at bounding box center [91, 109] width 74 height 11
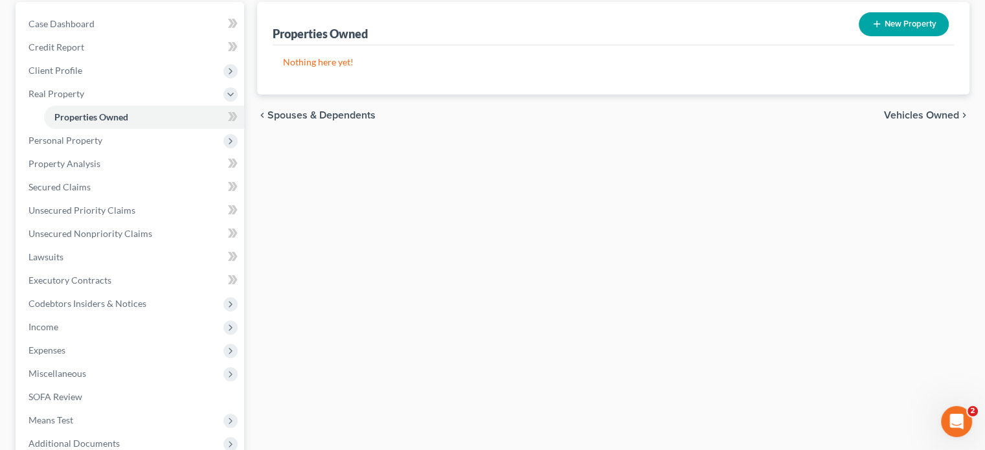
scroll to position [130, 0]
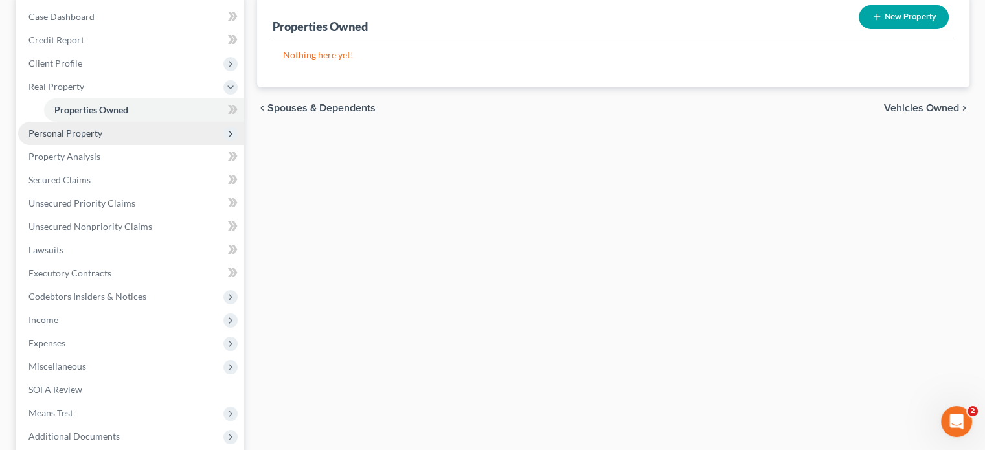
click at [100, 128] on span "Personal Property" at bounding box center [65, 133] width 74 height 11
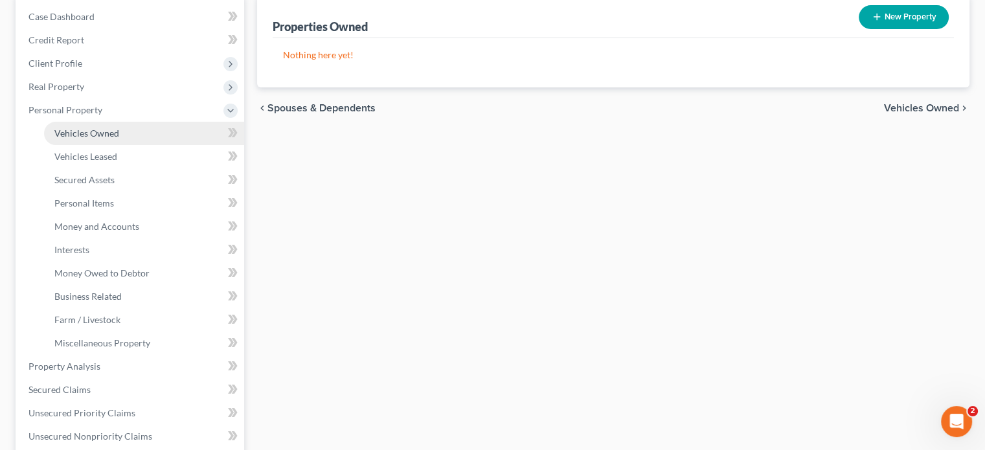
click at [112, 136] on span "Vehicles Owned" at bounding box center [86, 133] width 65 height 11
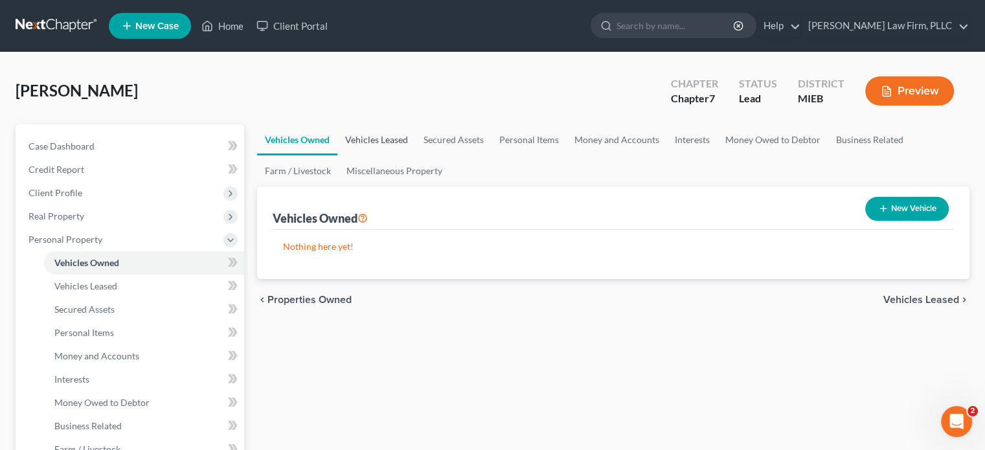
click at [389, 134] on link "Vehicles Leased" at bounding box center [376, 139] width 78 height 31
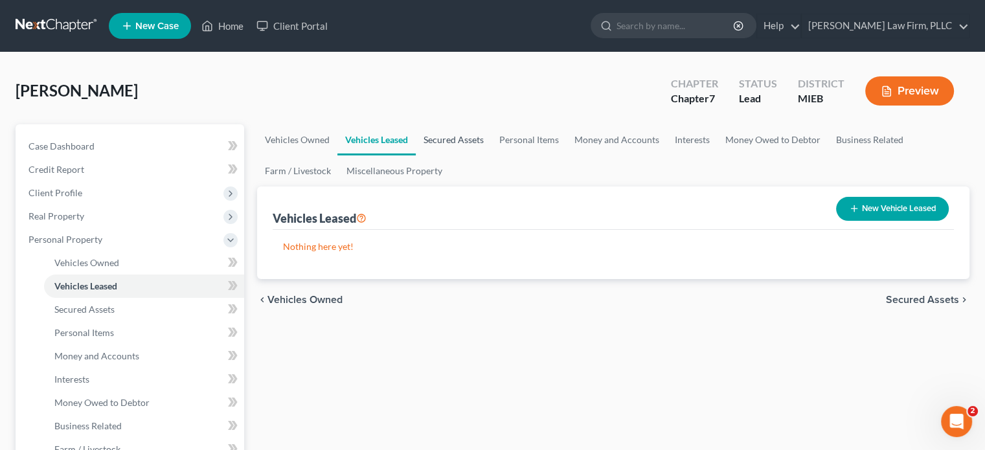
drag, startPoint x: 453, startPoint y: 137, endPoint x: 469, endPoint y: 141, distance: 16.8
click at [453, 137] on link "Secured Assets" at bounding box center [454, 139] width 76 height 31
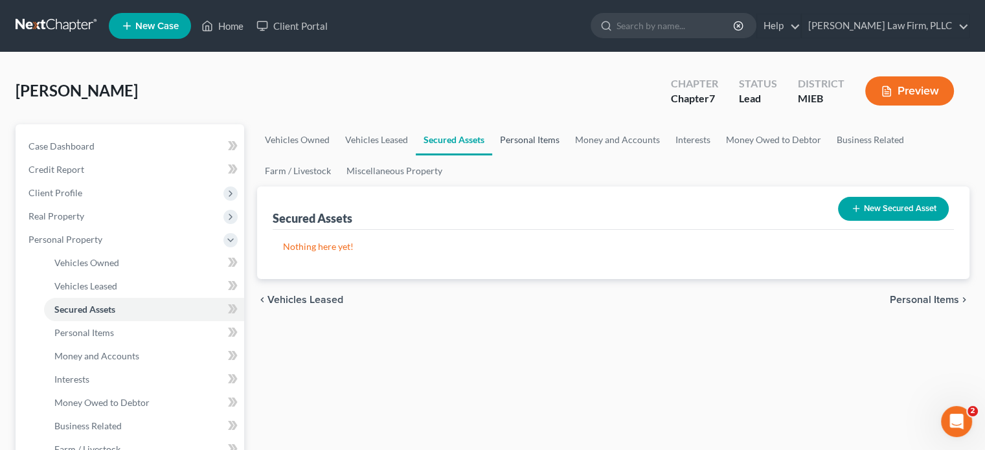
click at [536, 139] on link "Personal Items" at bounding box center [529, 139] width 75 height 31
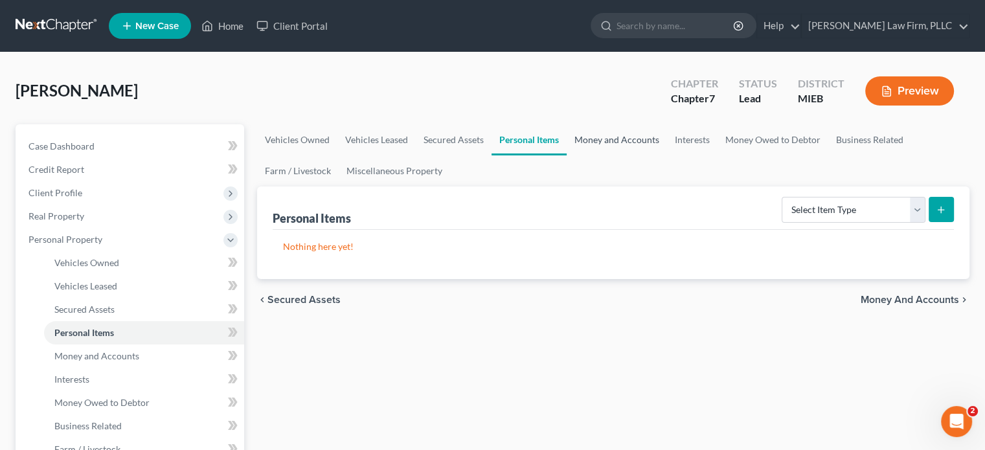
click at [598, 137] on link "Money and Accounts" at bounding box center [617, 139] width 100 height 31
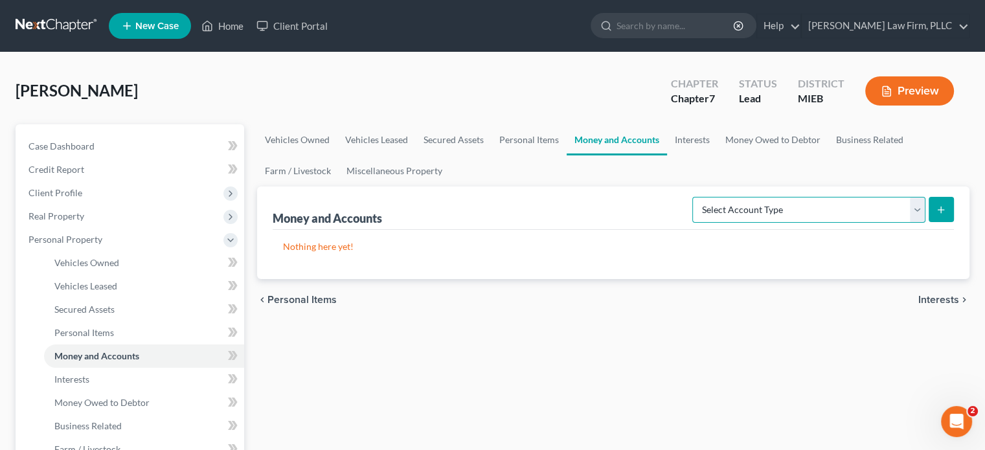
click at [818, 213] on select "Select Account Type Brokerage Cash on Hand Certificates of Deposit Checking Acc…" at bounding box center [808, 210] width 233 height 26
select select "checking"
click at [695, 197] on select "Select Account Type Brokerage Cash on Hand Certificates of Deposit Checking Acc…" at bounding box center [808, 210] width 233 height 26
click at [944, 211] on icon "submit" at bounding box center [941, 210] width 10 height 10
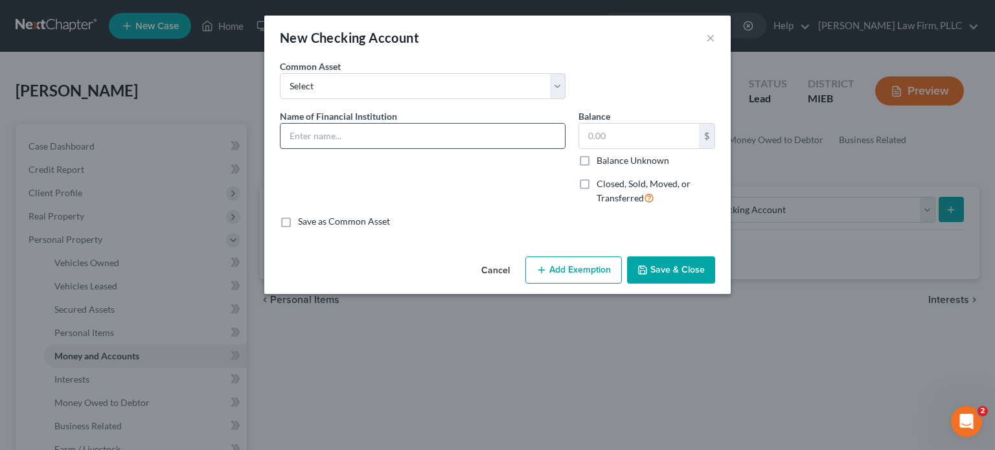
click at [386, 144] on input "text" at bounding box center [422, 136] width 284 height 25
type input "Huntington Bank"
type input "249"
click at [581, 269] on button "Add Exemption" at bounding box center [573, 269] width 96 height 27
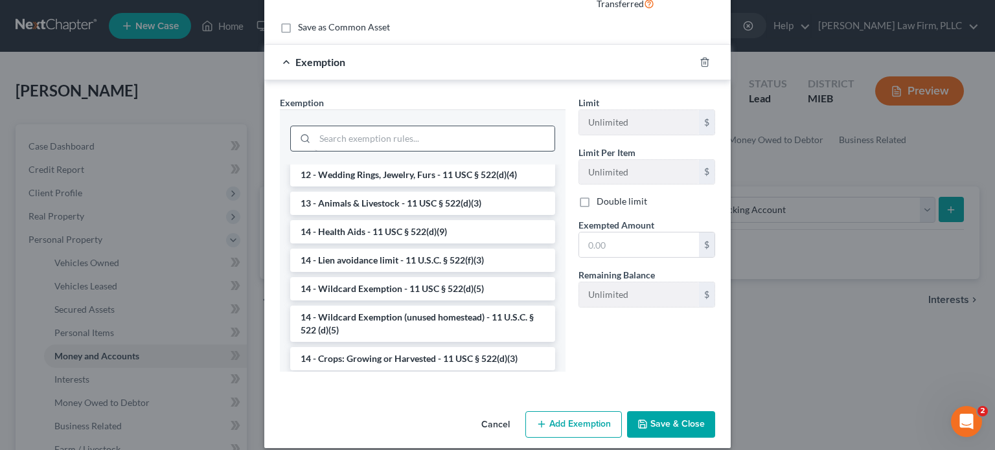
scroll to position [194, 0]
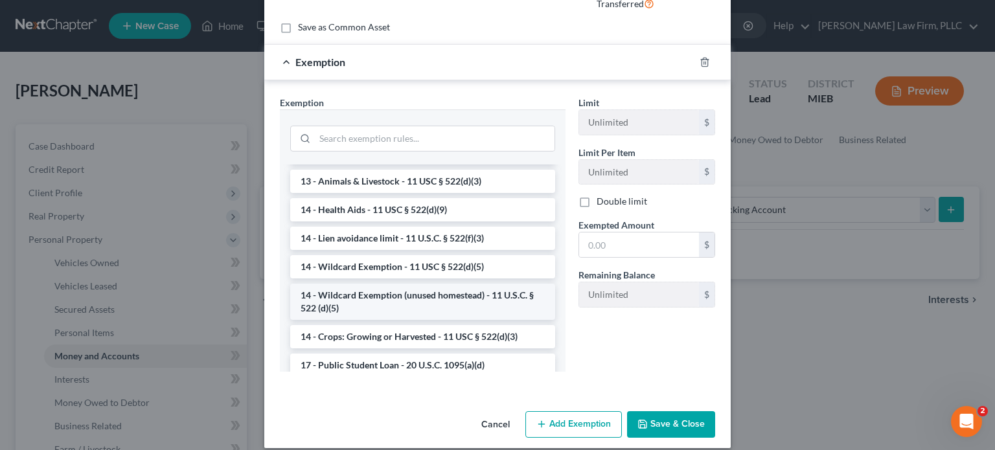
click at [479, 288] on li "14 - Wildcard Exemption (unused homestead) - 11 U.S.C. § 522 (d)(5)" at bounding box center [422, 302] width 265 height 36
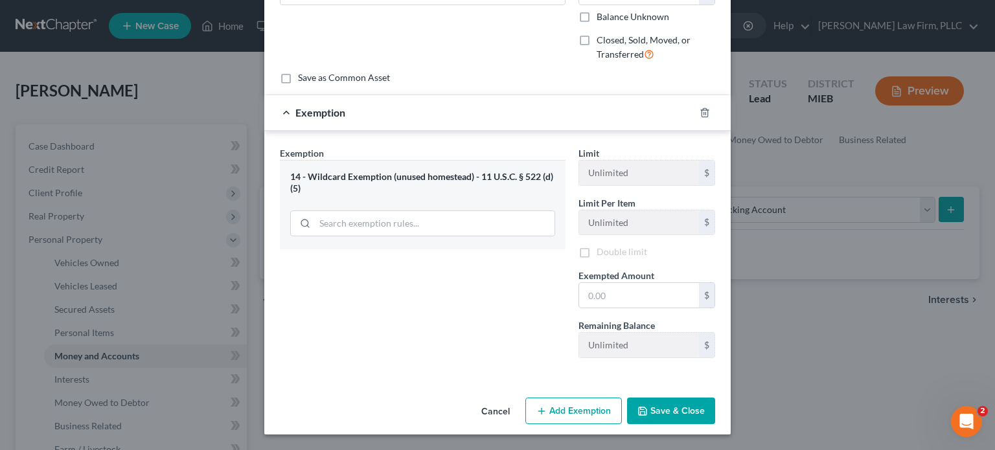
scroll to position [142, 0]
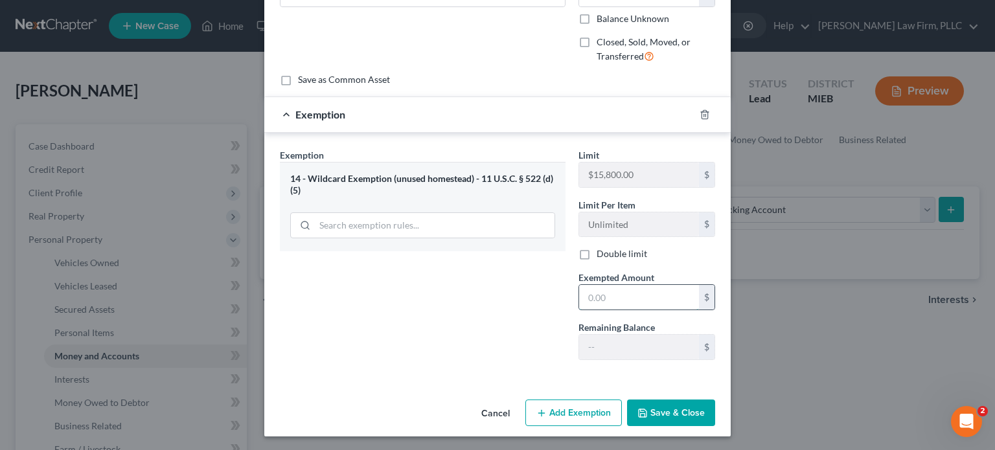
click at [623, 291] on input "text" at bounding box center [639, 297] width 120 height 25
type input "249"
click at [677, 404] on button "Save & Close" at bounding box center [671, 413] width 88 height 27
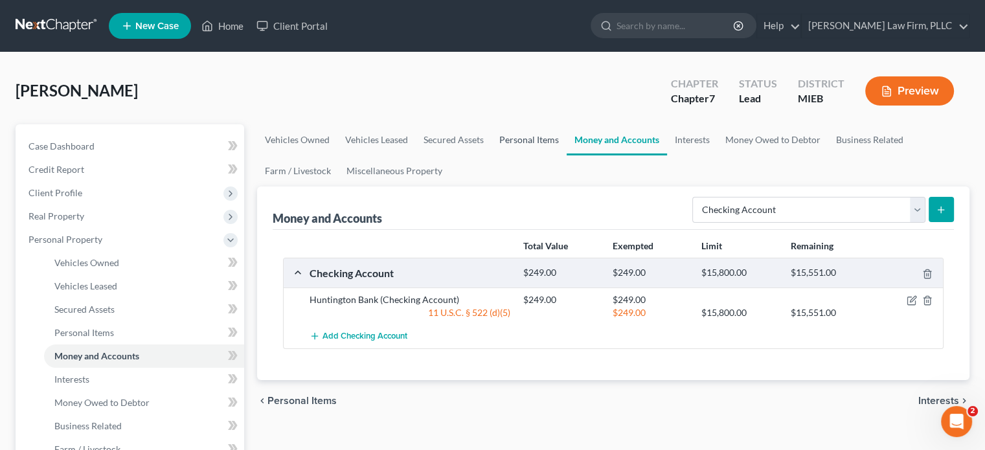
click at [542, 138] on link "Personal Items" at bounding box center [529, 139] width 75 height 31
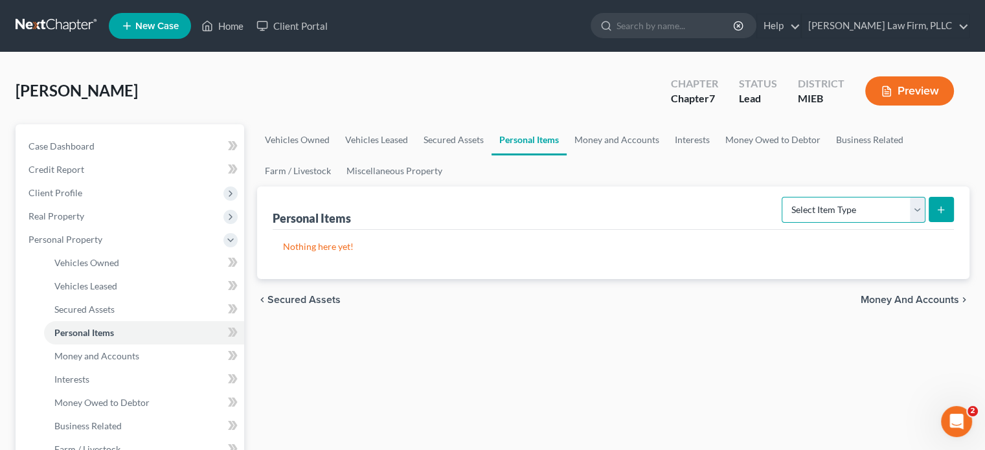
click at [917, 214] on select "Select Item Type Clothing Collectibles Of Value Electronics Firearms Household …" at bounding box center [854, 210] width 144 height 26
select select "clothing"
click at [783, 197] on select "Select Item Type Clothing Collectibles Of Value Electronics Firearms Household …" at bounding box center [854, 210] width 144 height 26
click at [936, 212] on icon "submit" at bounding box center [941, 210] width 10 height 10
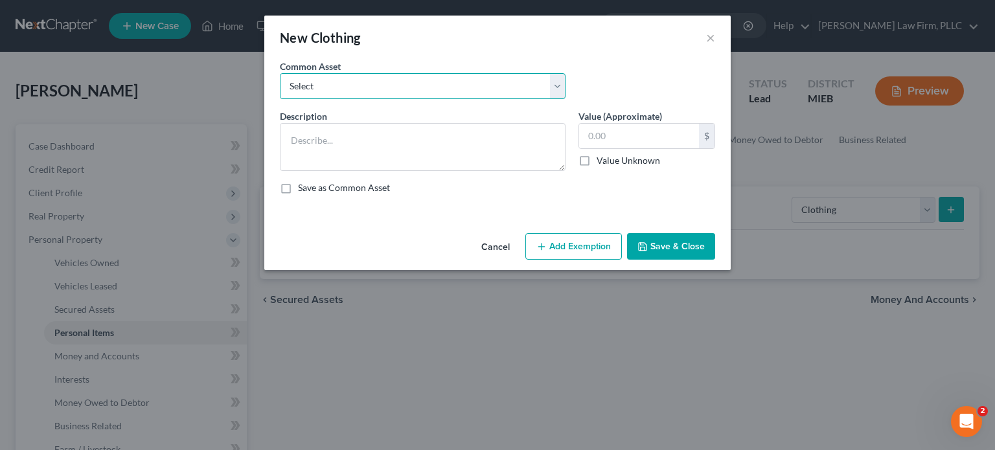
click at [453, 81] on select "Select Misc. personal clothing Misc. personal clothing" at bounding box center [423, 86] width 286 height 26
select select "0"
click at [280, 73] on select "Select Misc. personal clothing Misc. personal clothing" at bounding box center [423, 86] width 286 height 26
type textarea "Misc. personal clothing"
type input "400.00"
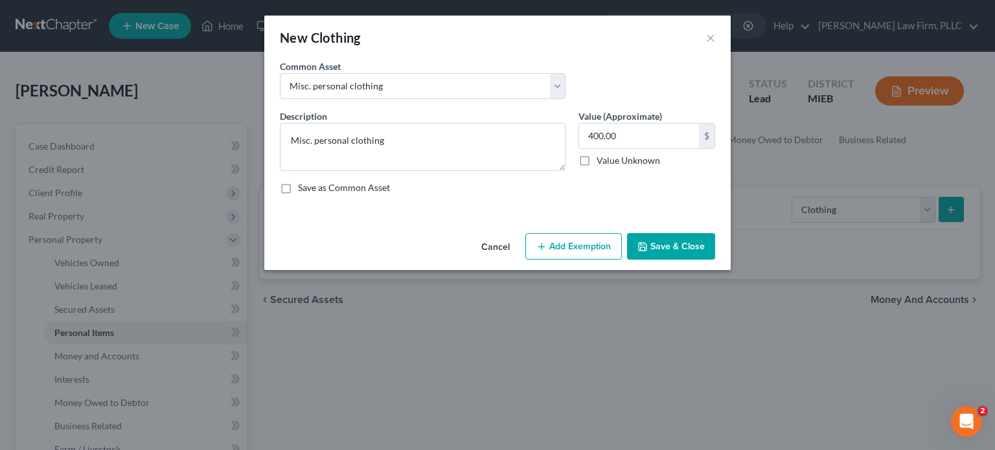
click at [568, 247] on button "Add Exemption" at bounding box center [573, 246] width 96 height 27
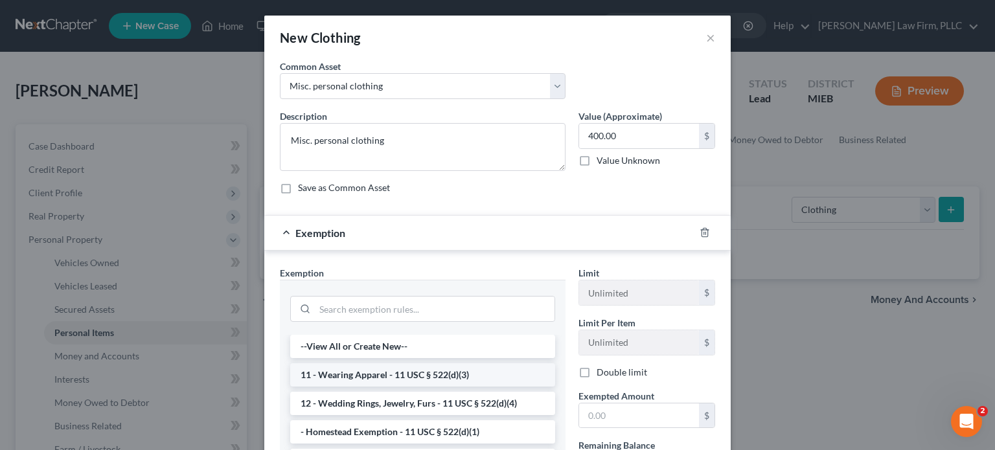
click at [500, 369] on li "11 - Wearing Apparel - 11 USC § 522(d)(3)" at bounding box center [422, 374] width 265 height 23
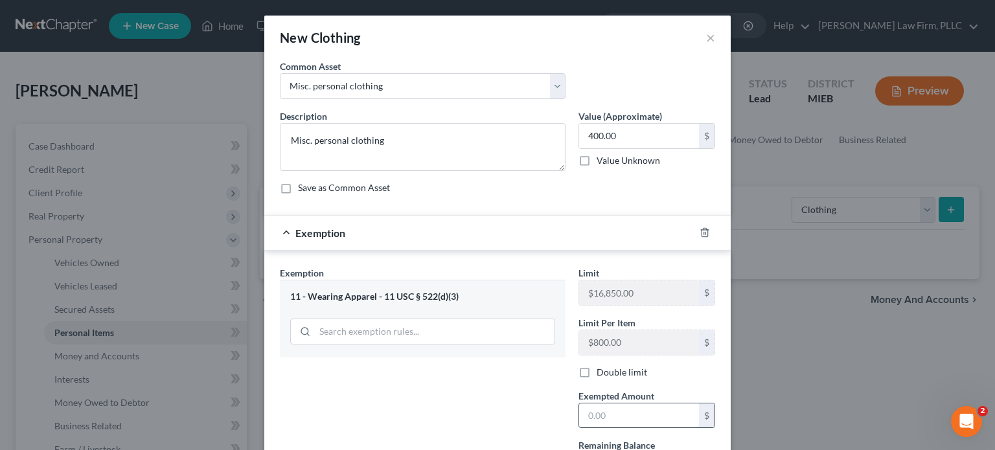
click at [600, 407] on input "text" at bounding box center [639, 415] width 120 height 25
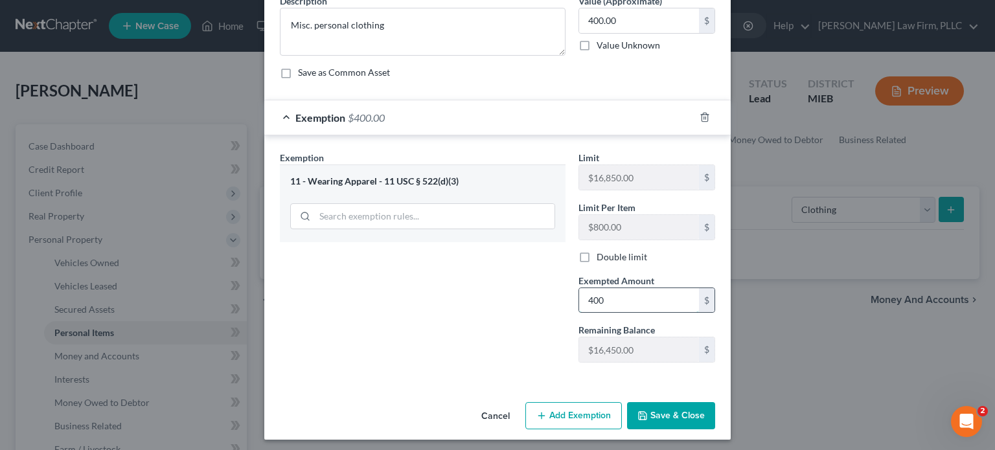
scroll to position [119, 0]
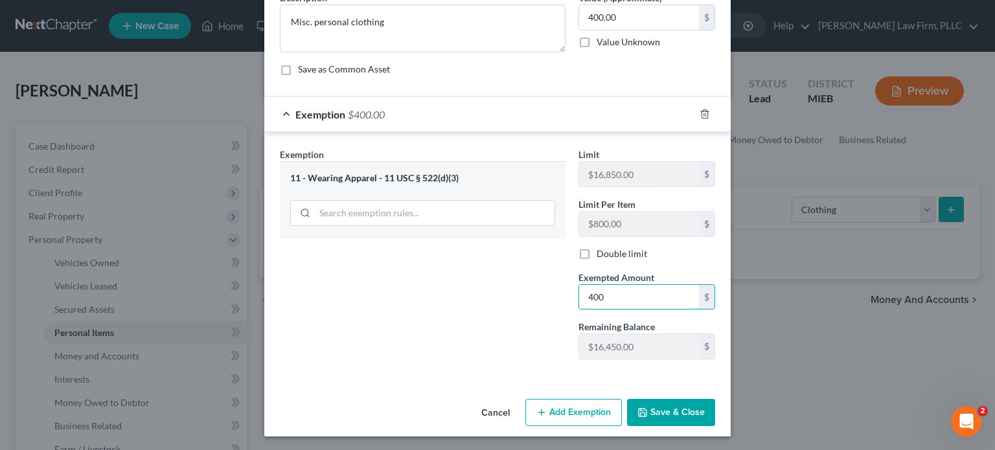
type input "400"
click at [652, 408] on button "Save & Close" at bounding box center [671, 412] width 88 height 27
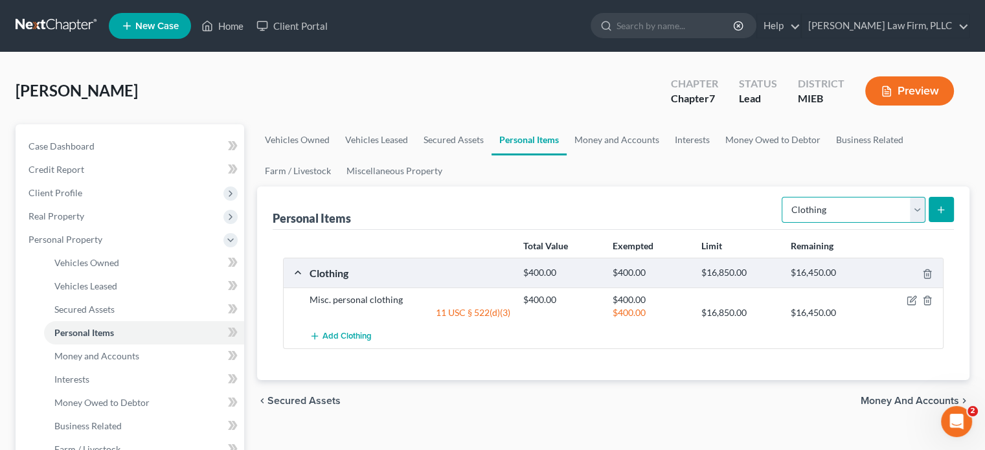
click at [850, 210] on select "Select Item Type Clothing Collectibles Of Value Electronics Firearms Household …" at bounding box center [854, 210] width 144 height 26
select select "electronics"
click at [783, 197] on select "Select Item Type Clothing Collectibles Of Value Electronics Firearms Household …" at bounding box center [854, 210] width 144 height 26
click at [940, 210] on icon "submit" at bounding box center [941, 210] width 10 height 10
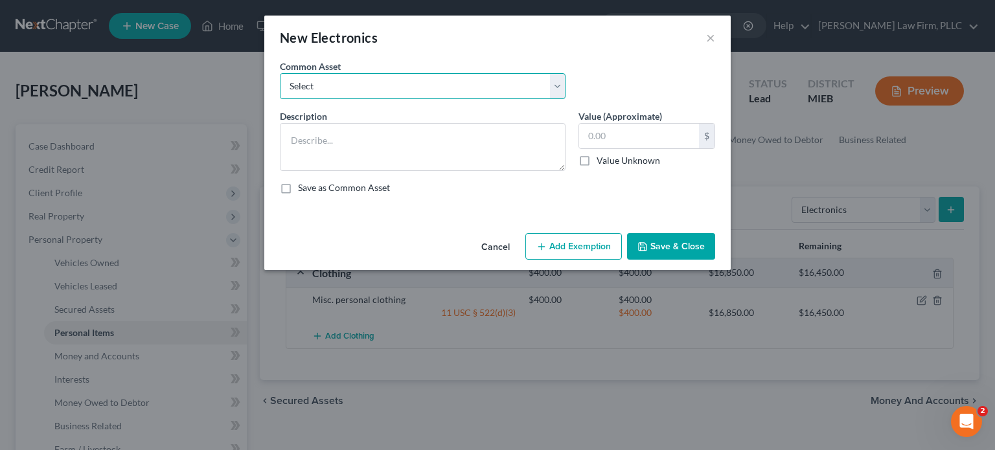
click at [364, 78] on select "Select Misc. personal electronics including cell phones, televisions, ect..." at bounding box center [423, 86] width 286 height 26
select select "0"
click at [280, 73] on select "Select Misc. personal electronics including cell phones, televisions, ect..." at bounding box center [423, 86] width 286 height 26
type textarea "Misc. personal electronics including cell phones, televisions, ect..."
type input "1,000.00"
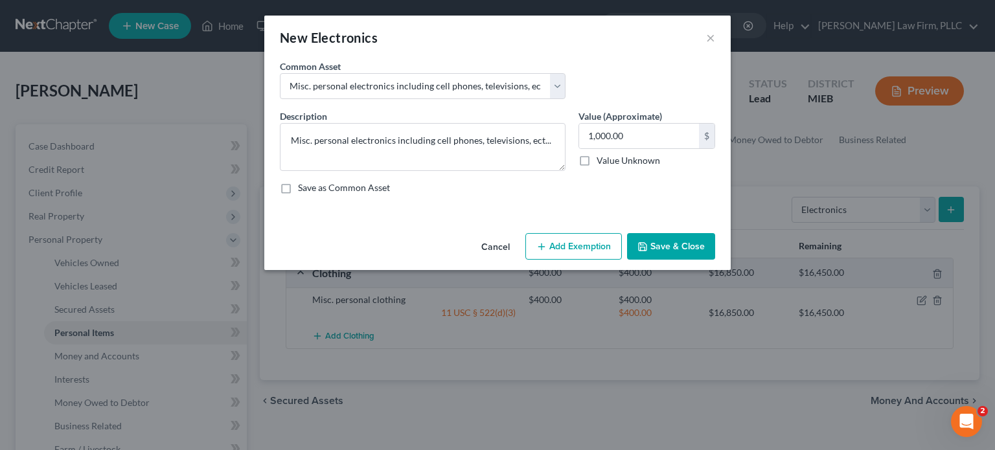
click at [562, 247] on button "Add Exemption" at bounding box center [573, 246] width 96 height 27
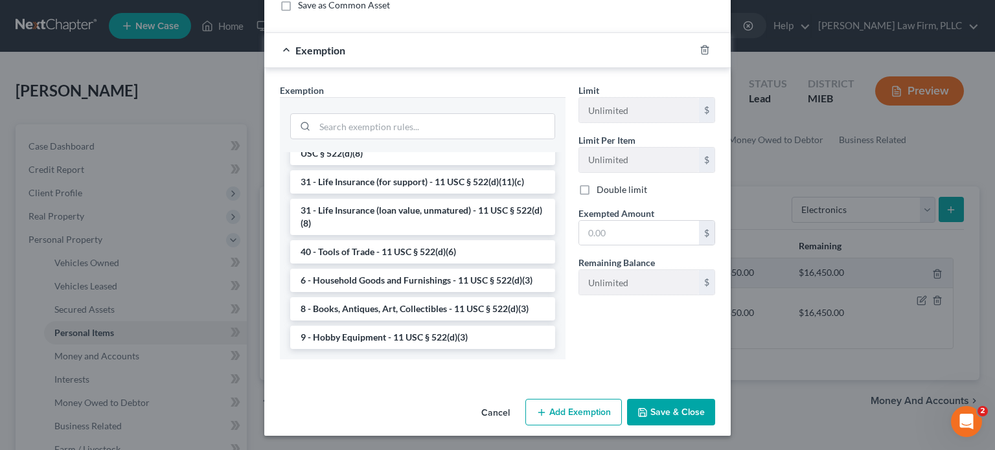
scroll to position [1036, 0]
click at [494, 279] on li "6 - Household Goods and Furnishings - 11 USC § 522(d)(3)" at bounding box center [422, 280] width 265 height 23
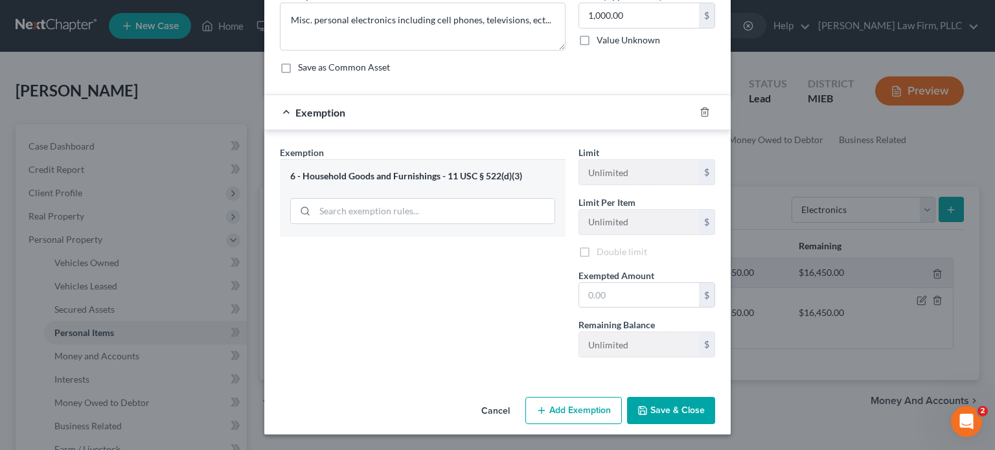
scroll to position [119, 0]
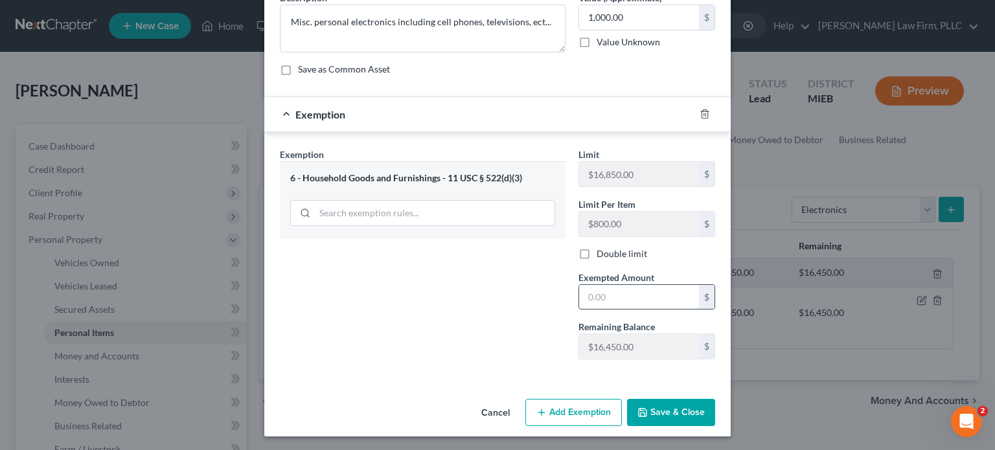
click at [608, 292] on input "text" at bounding box center [639, 297] width 120 height 25
type input "1,000"
click at [677, 416] on button "Save & Close" at bounding box center [671, 412] width 88 height 27
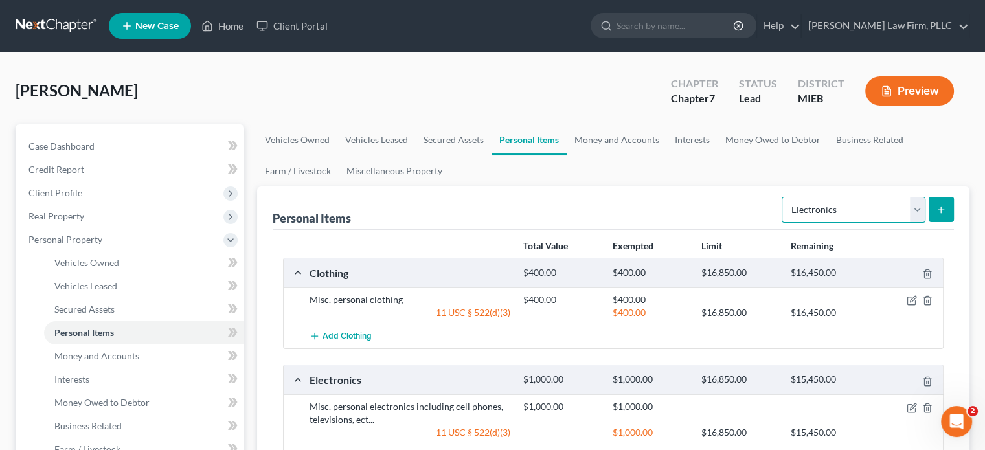
click at [884, 217] on select "Select Item Type Clothing Collectibles Of Value Electronics Firearms Household …" at bounding box center [854, 210] width 144 height 26
select select "household_goods"
click at [783, 197] on select "Select Item Type Clothing Collectibles Of Value Electronics Firearms Household …" at bounding box center [854, 210] width 144 height 26
click at [941, 217] on button "submit" at bounding box center [941, 209] width 25 height 25
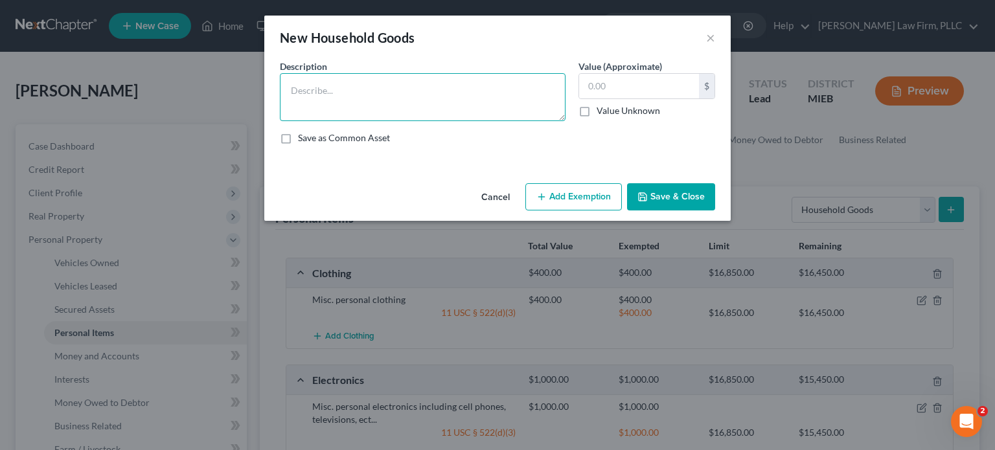
click at [523, 93] on textarea at bounding box center [423, 97] width 286 height 48
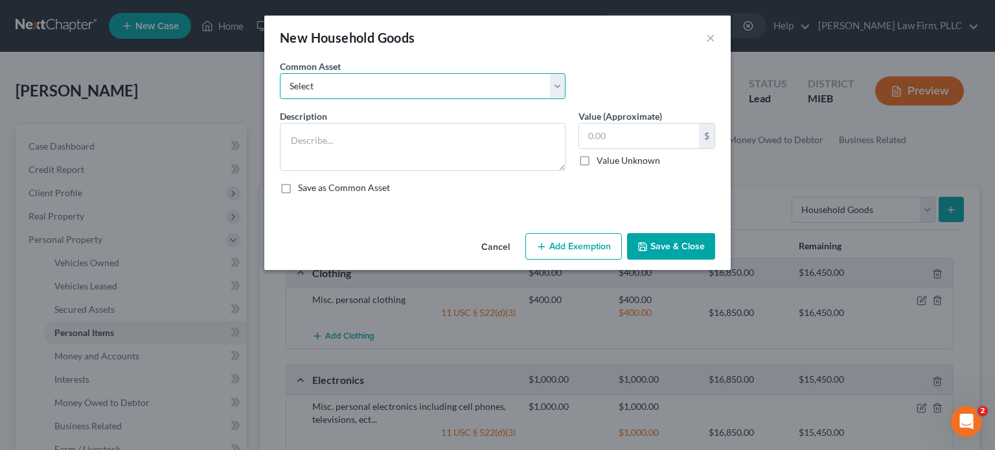
click at [479, 90] on select "Select Misc. household goods including couches, chairs, tables, beds and bedroo…" at bounding box center [423, 86] width 286 height 26
select select "0"
click at [280, 73] on select "Select Misc. household goods including couches, chairs, tables, beds and bedroo…" at bounding box center [423, 86] width 286 height 26
type textarea "Misc. household goods including couches, chairs, tables, beds and bedroom furni…"
type input "2,000.00"
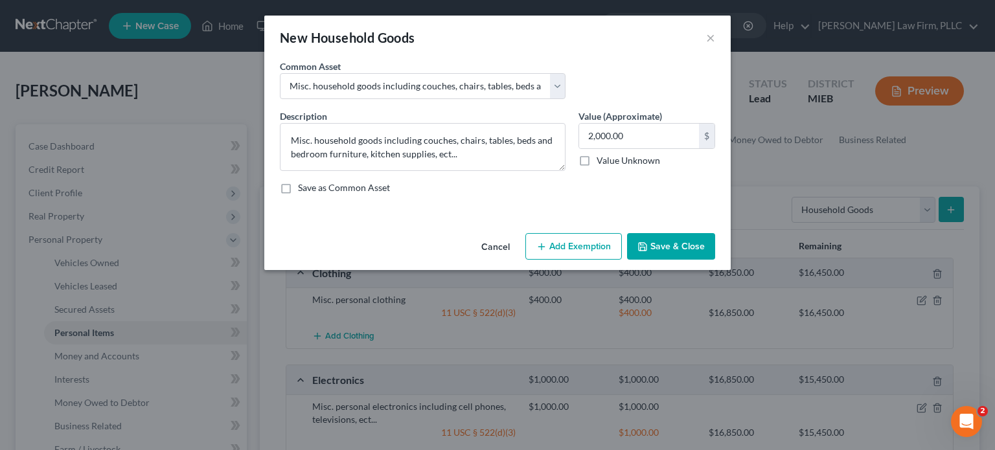
click at [590, 245] on button "Add Exemption" at bounding box center [573, 246] width 96 height 27
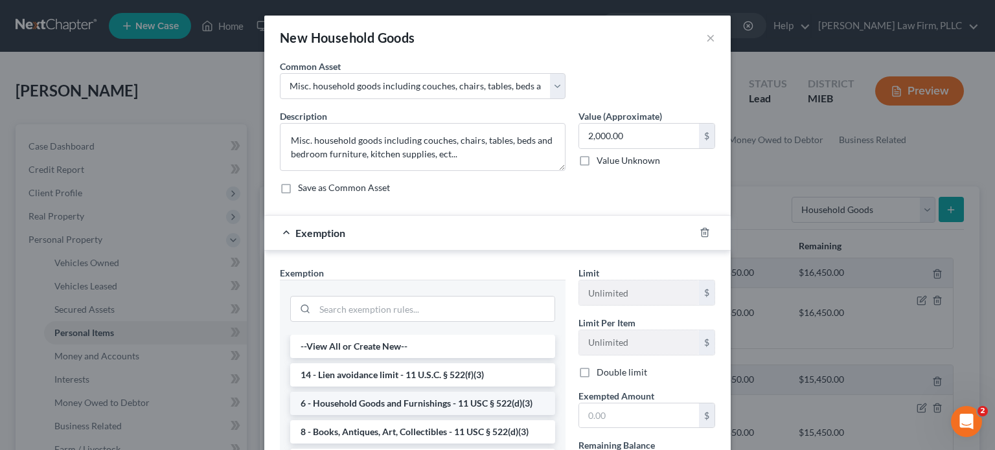
click at [459, 405] on li "6 - Household Goods and Furnishings - 11 USC § 522(d)(3)" at bounding box center [422, 403] width 265 height 23
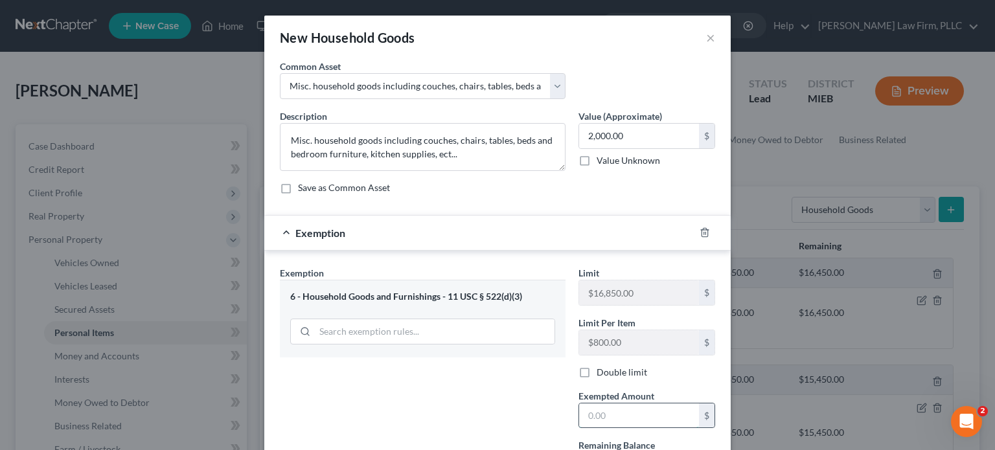
click at [622, 421] on input "text" at bounding box center [639, 415] width 120 height 25
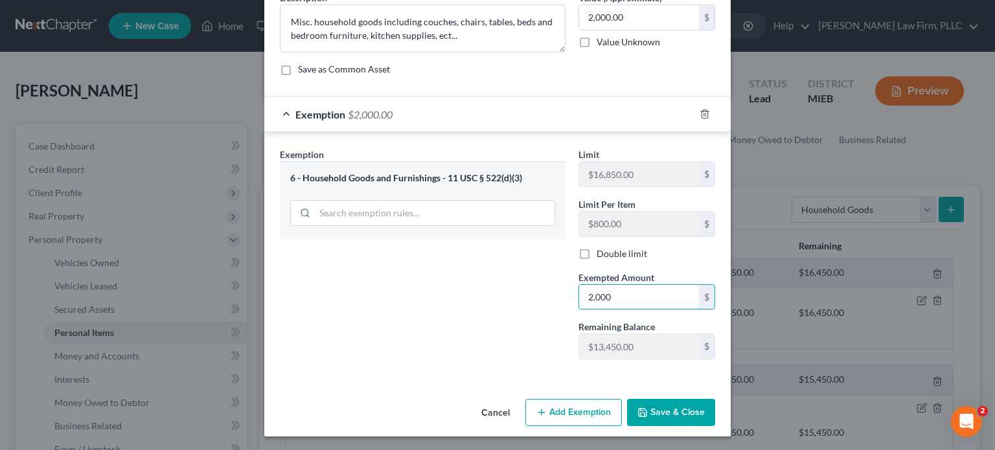
type input "2,000"
click at [669, 413] on button "Save & Close" at bounding box center [671, 412] width 88 height 27
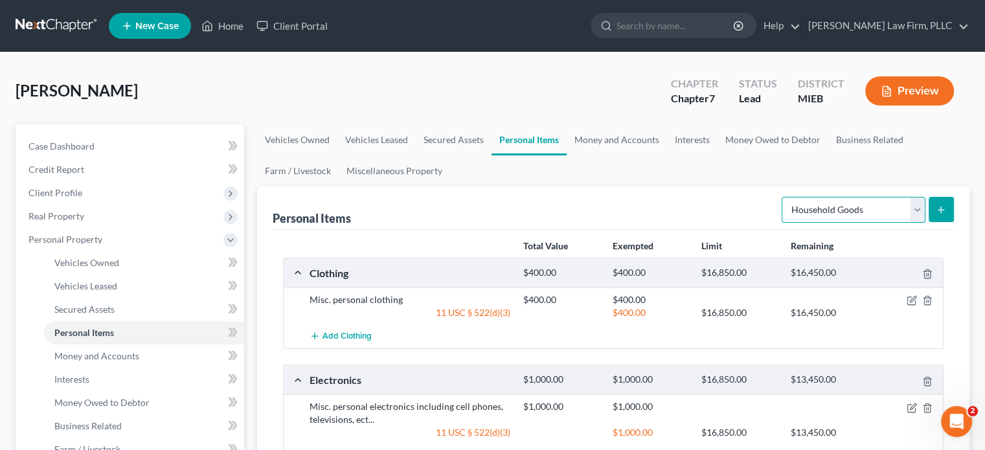
click at [845, 218] on select "Select Item Type Clothing Collectibles Of Value Electronics Firearms Household …" at bounding box center [854, 210] width 144 height 26
click at [606, 168] on ul "Vehicles Owned Vehicles Leased Secured Assets Personal Items Money and Accounts…" at bounding box center [613, 155] width 712 height 62
click at [385, 168] on link "Miscellaneous Property" at bounding box center [394, 170] width 111 height 31
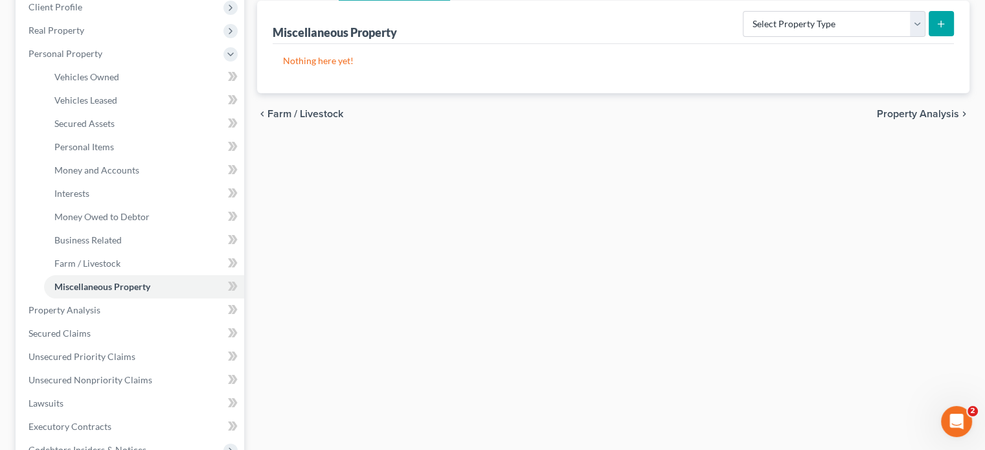
scroll to position [192, 0]
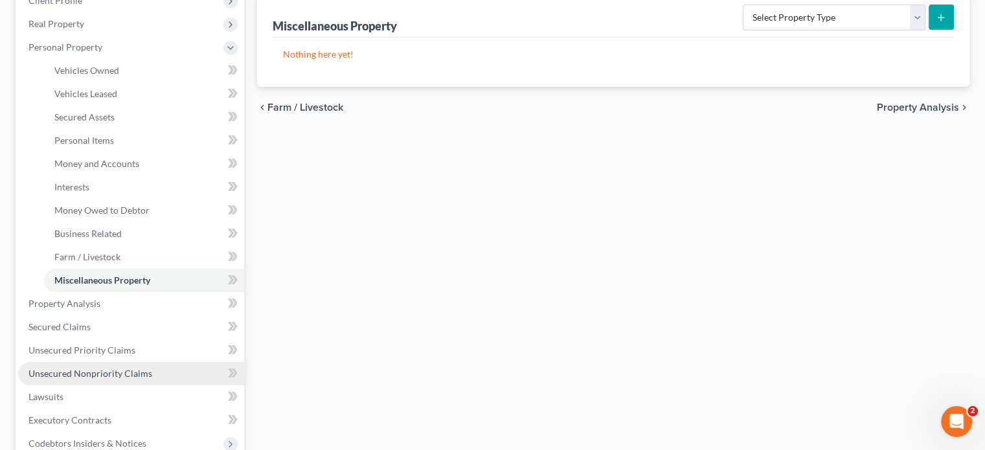
click at [106, 370] on span "Unsecured Nonpriority Claims" at bounding box center [90, 373] width 124 height 11
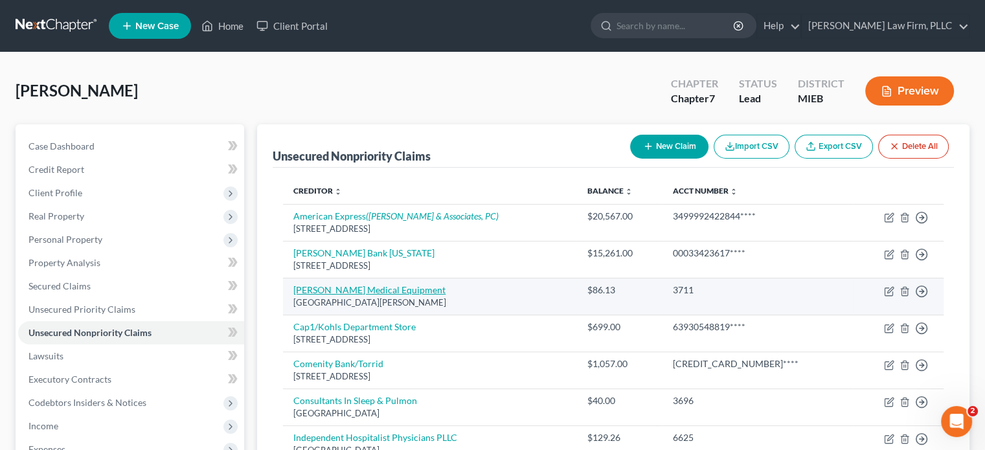
click at [354, 287] on link "[PERSON_NAME] Medical Equipment" at bounding box center [369, 289] width 152 height 11
select select "23"
select select "9"
select select "0"
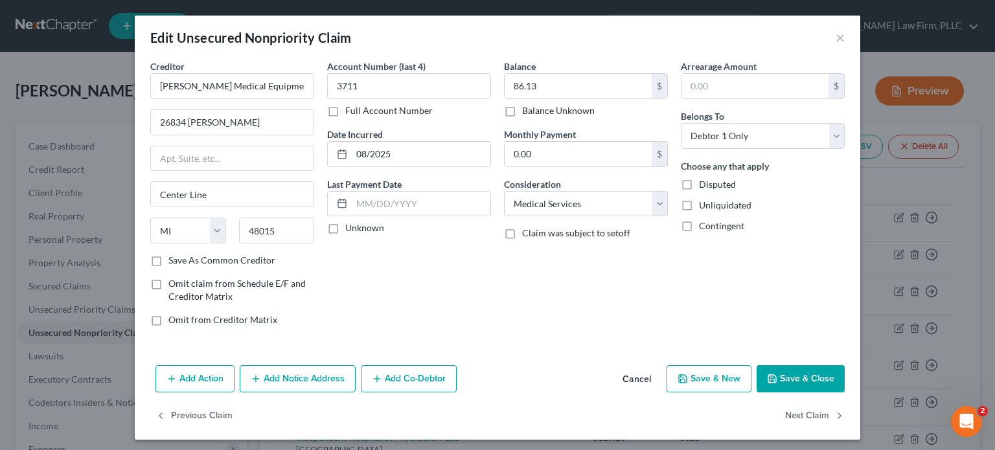
click at [319, 379] on button "Add Notice Address" at bounding box center [298, 378] width 116 height 27
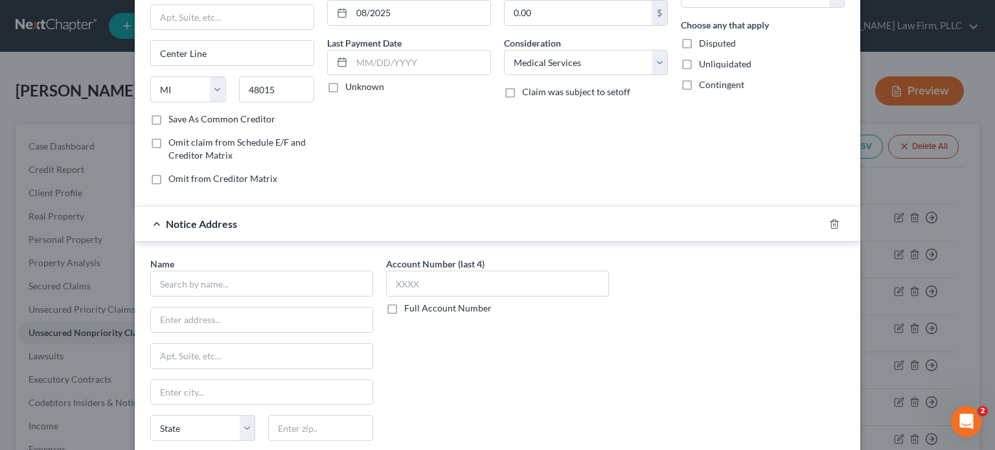
scroll to position [148, 0]
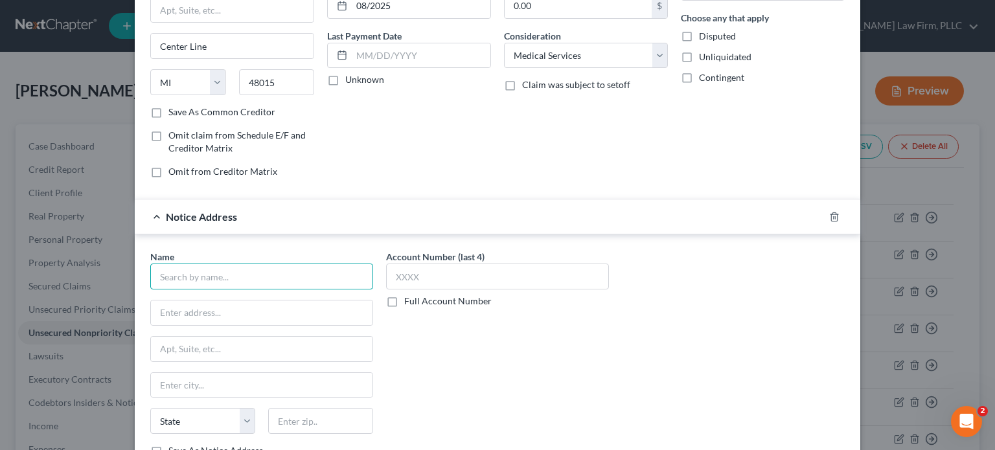
click at [308, 272] on input "text" at bounding box center [261, 277] width 223 height 26
type input "Midwest Receivable Solutions"
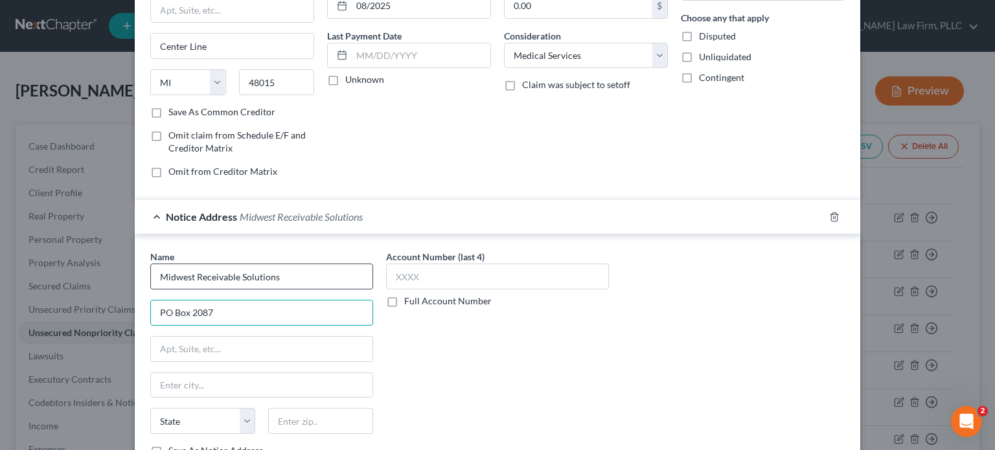
type input "PO Box 2087"
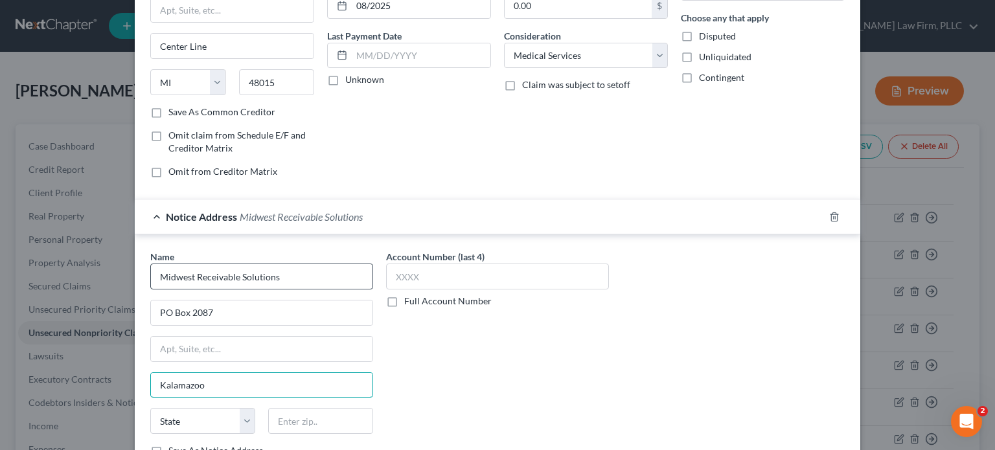
type input "Kalamazoo"
select select "23"
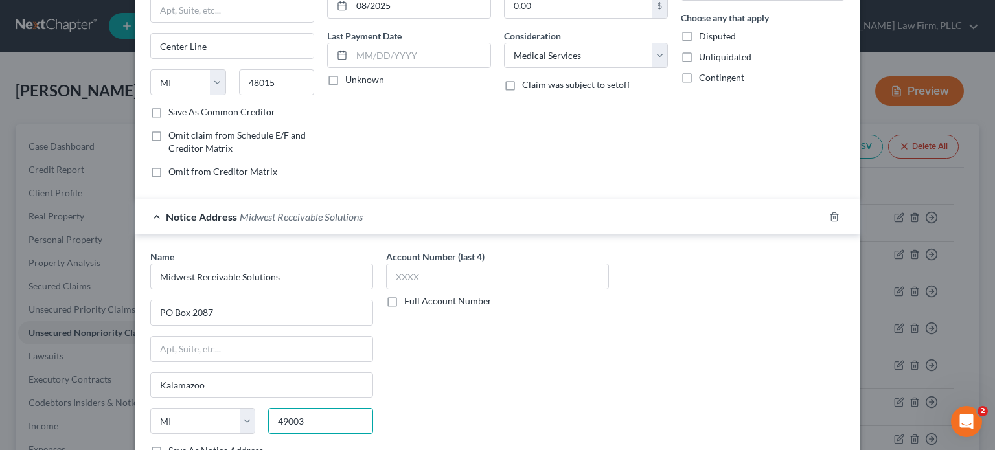
type input "49003"
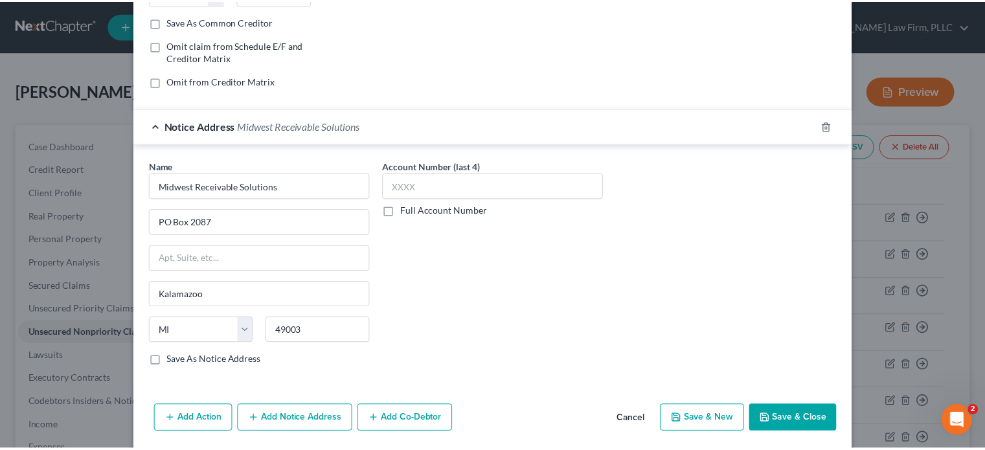
scroll to position [282, 0]
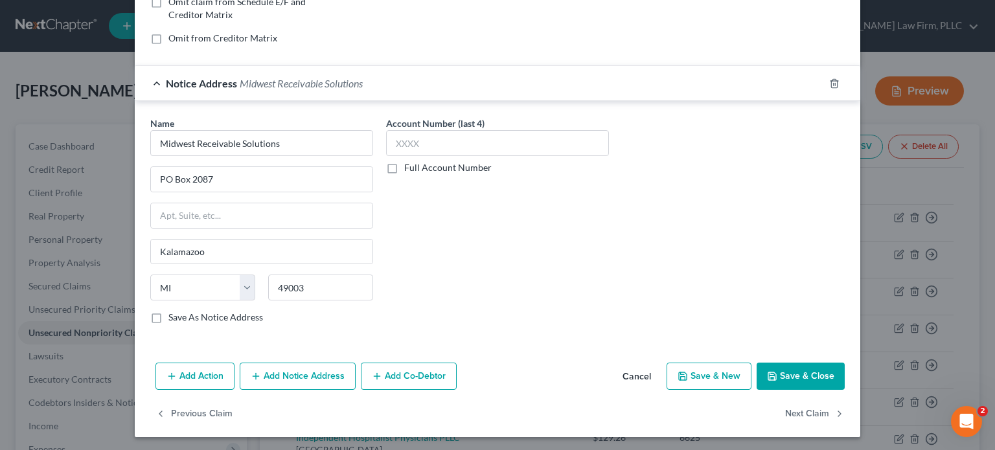
click at [806, 376] on button "Save & Close" at bounding box center [800, 376] width 88 height 27
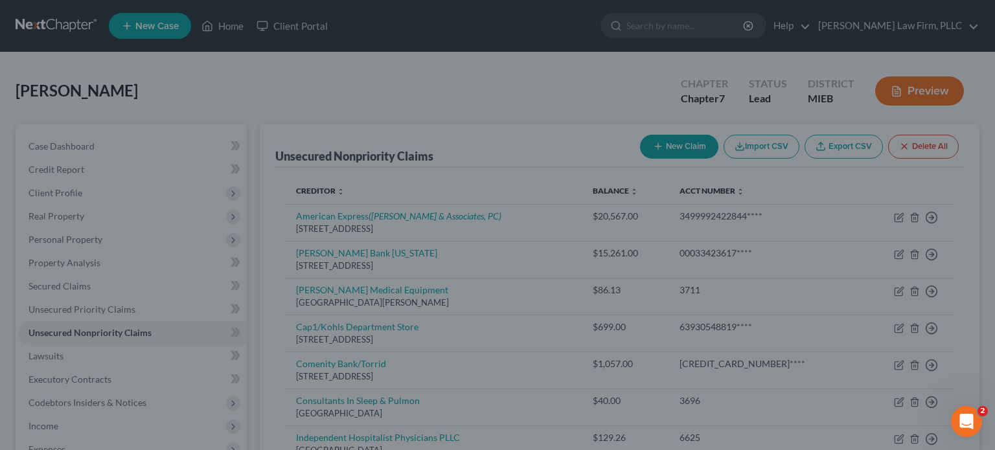
type input "0"
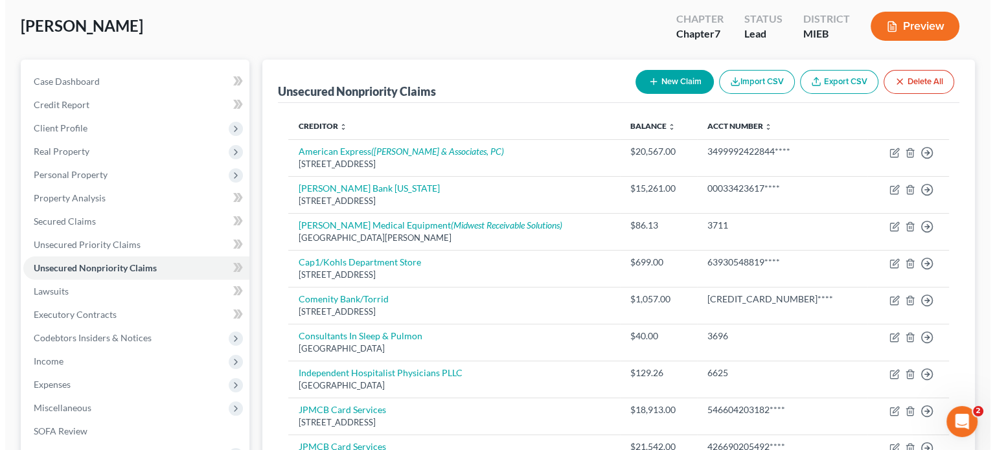
scroll to position [68, 0]
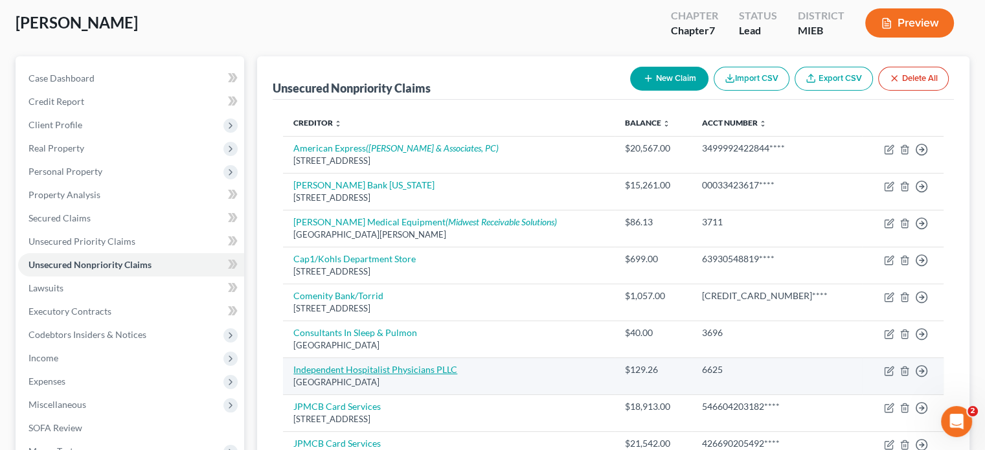
click at [370, 364] on link "Independent Hospitalist Physicians PLLC" at bounding box center [375, 369] width 164 height 11
select select "23"
select select "9"
select select "0"
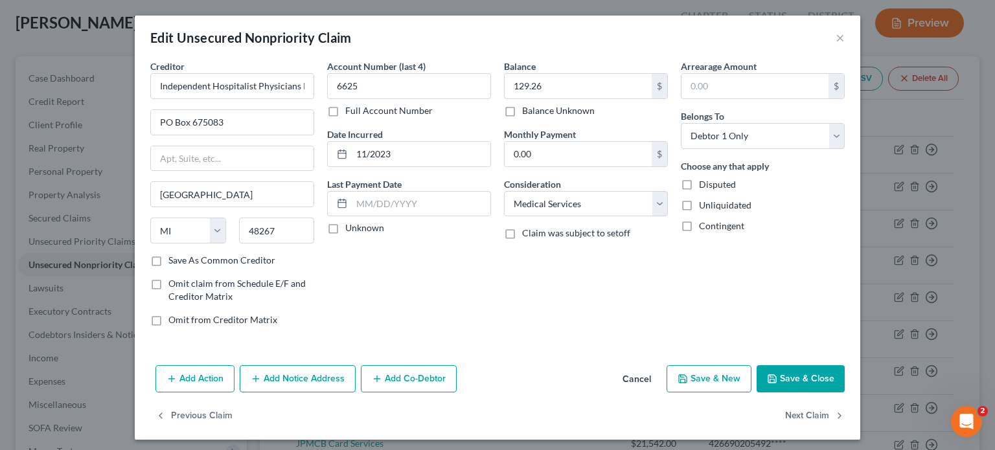
click at [326, 380] on button "Add Notice Address" at bounding box center [298, 378] width 116 height 27
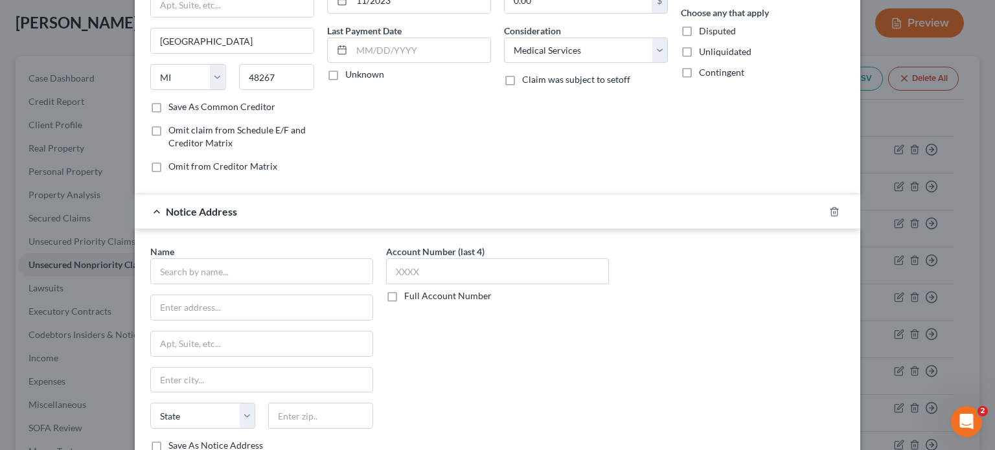
scroll to position [155, 0]
click at [329, 271] on input "text" at bounding box center [261, 269] width 223 height 26
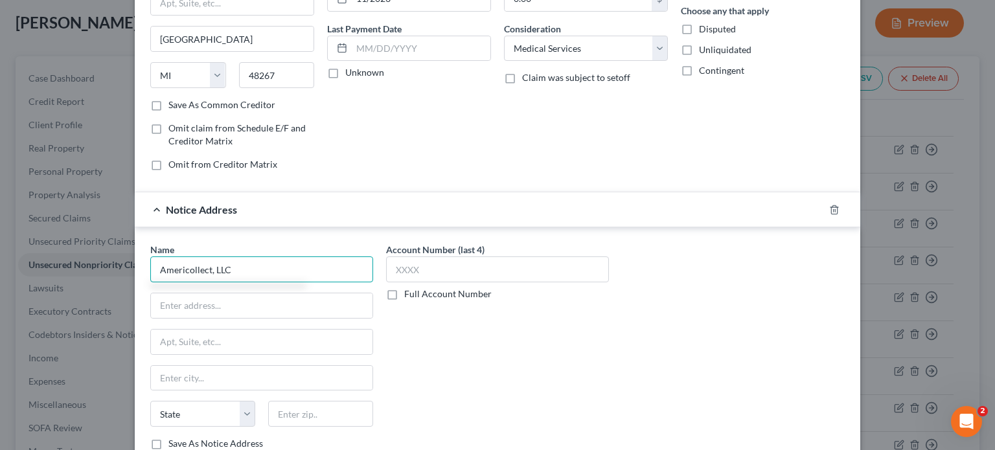
type input "Americollect, LLC"
type input "PO Box 1505"
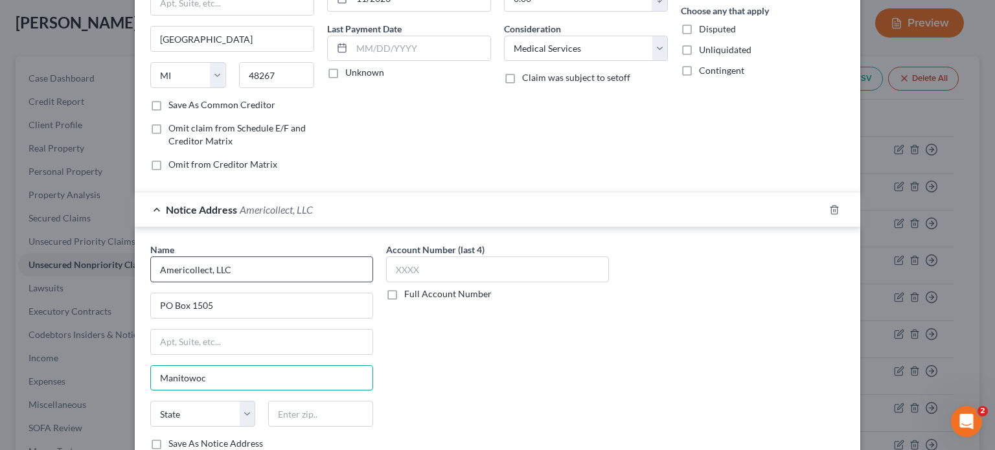
type input "Manitowoc"
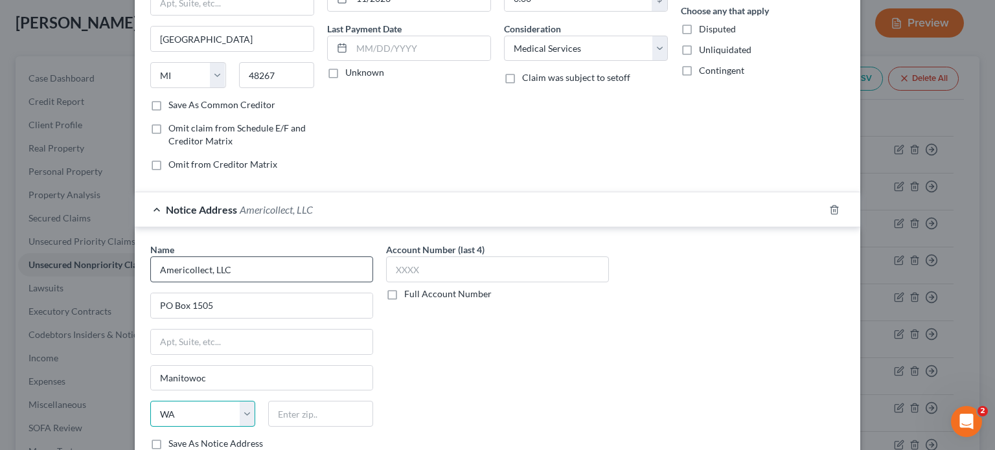
select select "52"
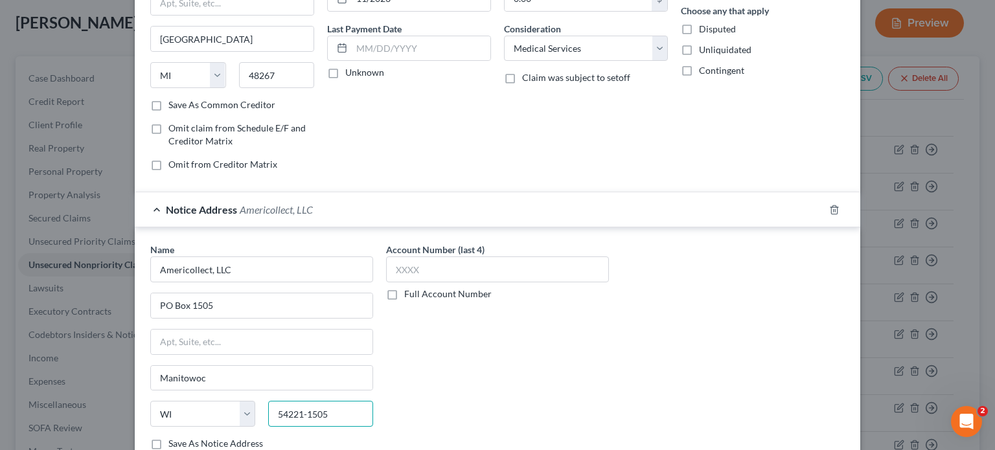
type input "54221-1505"
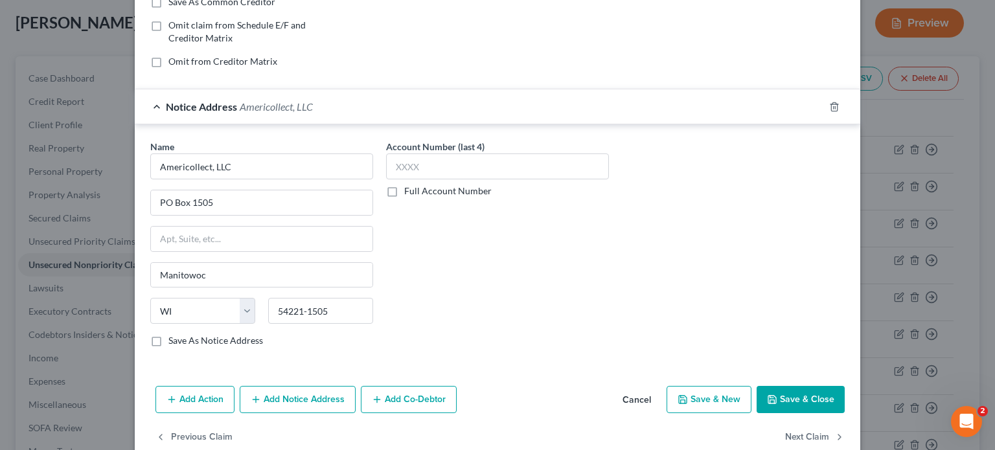
scroll to position [282, 0]
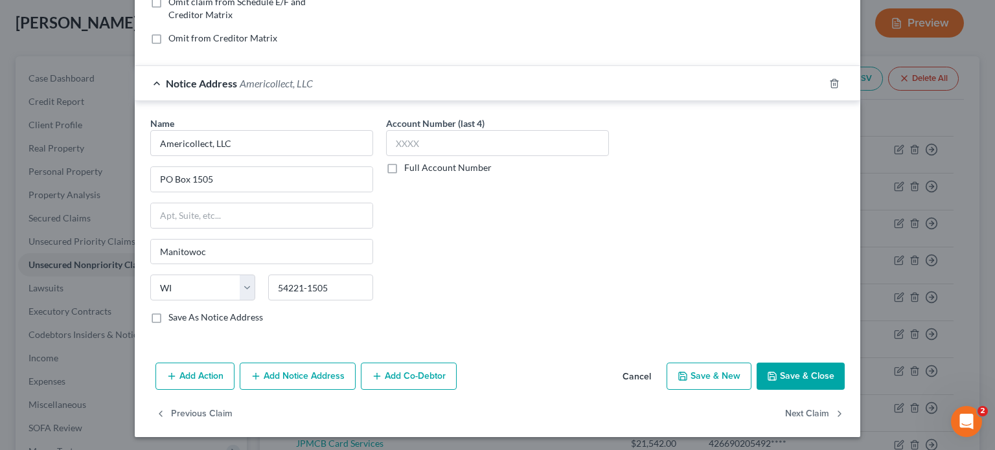
click at [783, 375] on button "Save & Close" at bounding box center [800, 376] width 88 height 27
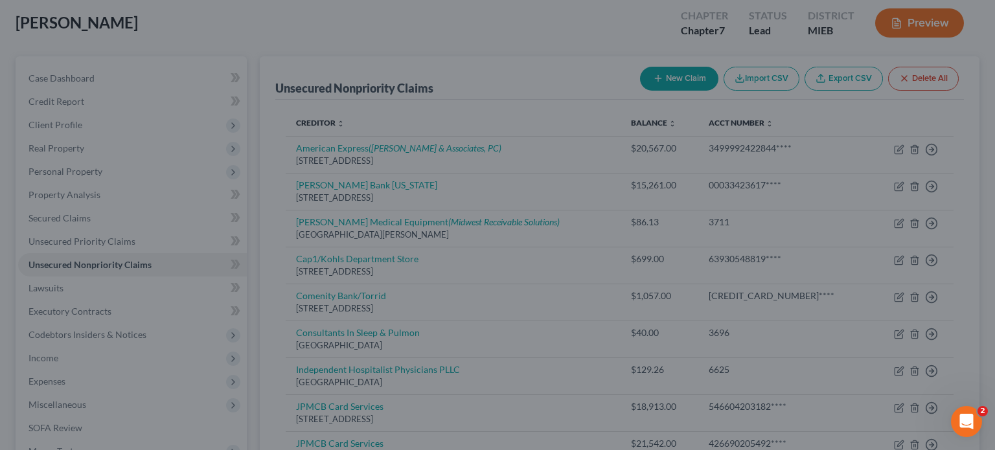
type input "0"
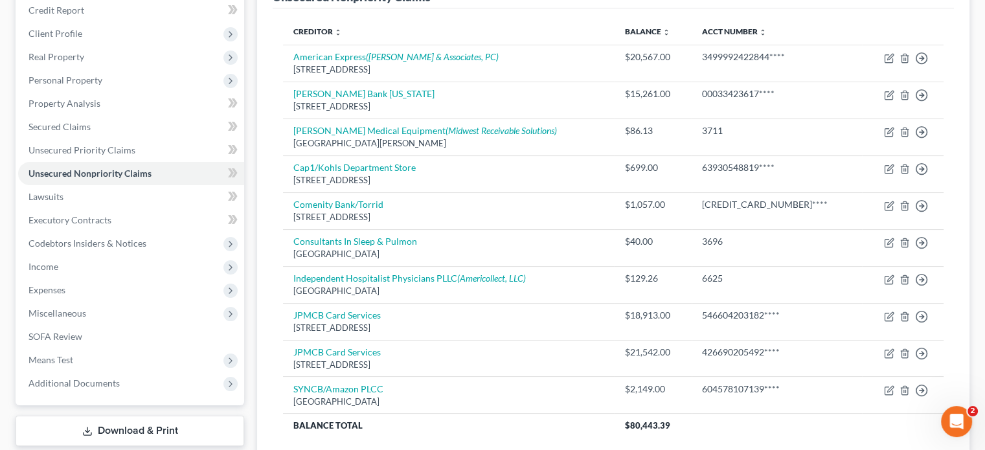
scroll to position [162, 0]
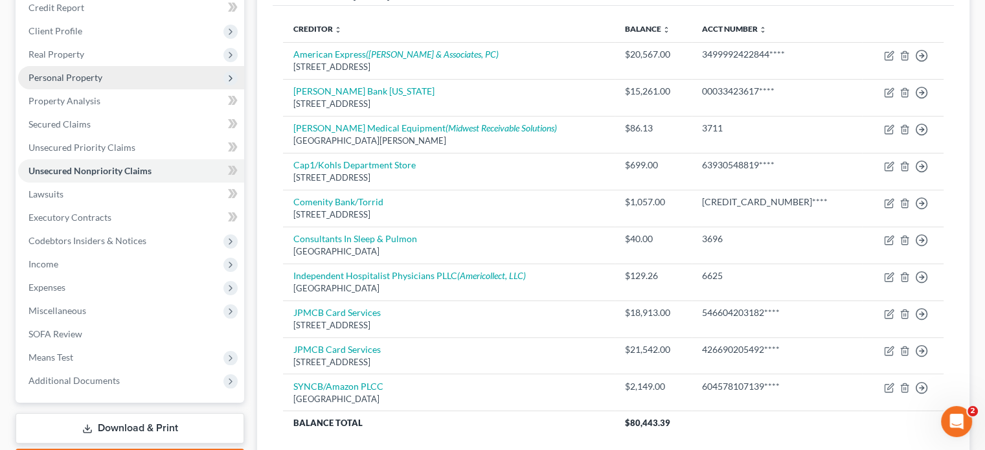
click at [63, 74] on span "Personal Property" at bounding box center [65, 77] width 74 height 11
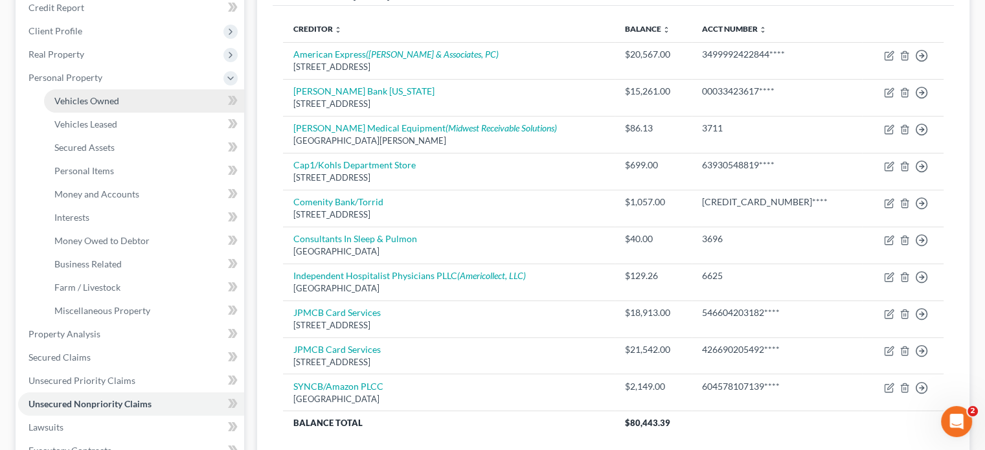
click at [72, 101] on span "Vehicles Owned" at bounding box center [86, 100] width 65 height 11
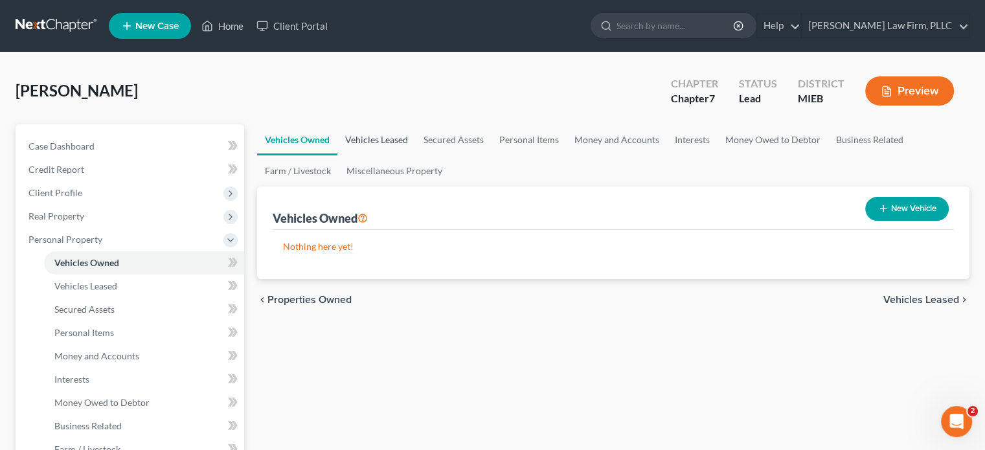
click at [389, 143] on link "Vehicles Leased" at bounding box center [376, 139] width 78 height 31
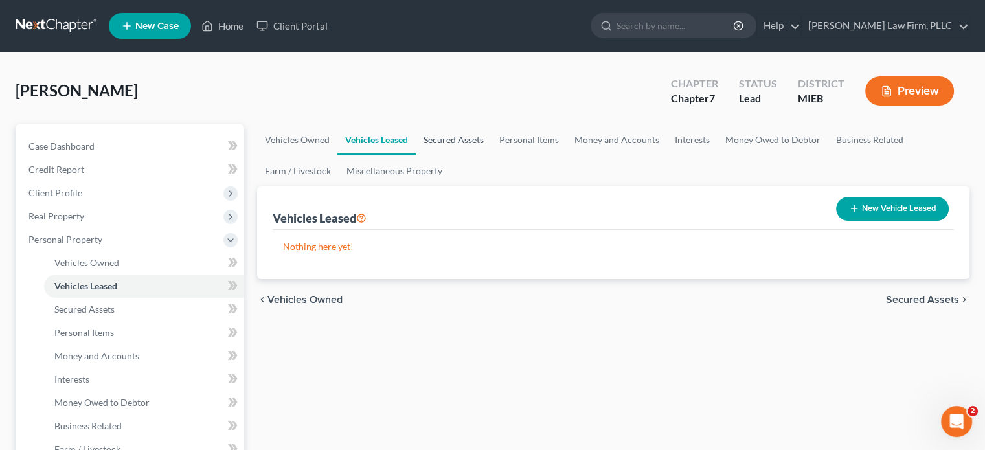
click at [457, 145] on link "Secured Assets" at bounding box center [454, 139] width 76 height 31
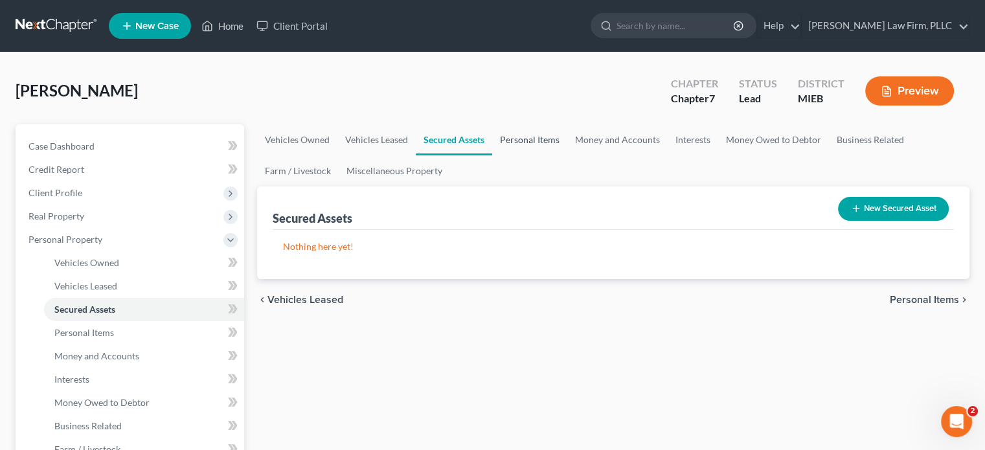
click at [516, 143] on link "Personal Items" at bounding box center [529, 139] width 75 height 31
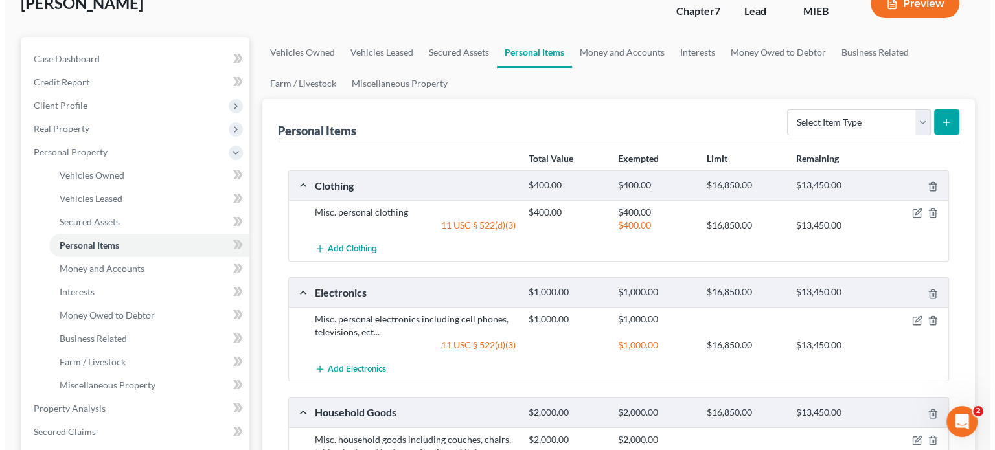
scroll to position [86, 0]
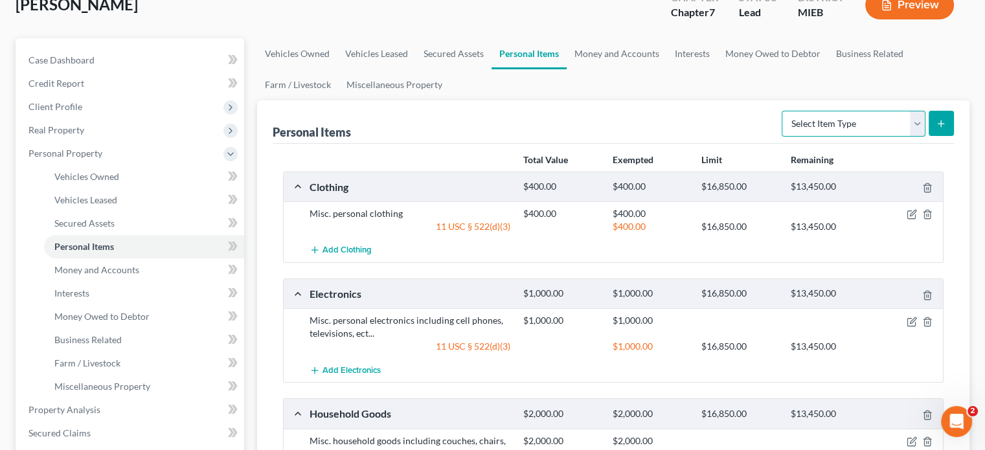
drag, startPoint x: 923, startPoint y: 121, endPoint x: 912, endPoint y: 122, distance: 11.1
click at [912, 122] on select "Select Item Type Clothing Collectibles Of Value Electronics Firearms Household …" at bounding box center [854, 124] width 144 height 26
select select "jewelry"
click at [783, 111] on select "Select Item Type Clothing Collectibles Of Value Electronics Firearms Household …" at bounding box center [854, 124] width 144 height 26
click at [946, 116] on button "submit" at bounding box center [941, 123] width 25 height 25
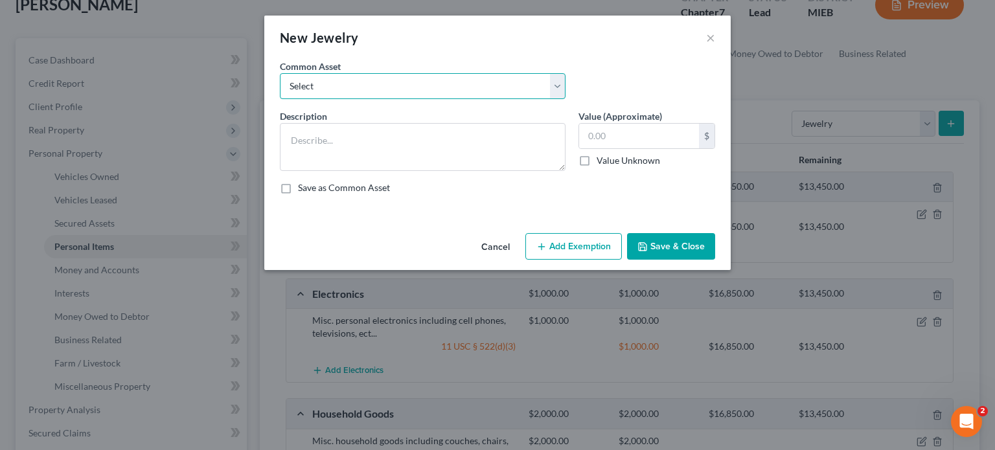
click at [397, 98] on select "Select Wedding ring and misc. costume jewelry" at bounding box center [423, 86] width 286 height 26
select select "0"
click at [280, 73] on select "Select Wedding ring and misc. costume jewelry" at bounding box center [423, 86] width 286 height 26
type textarea "Wedding ring and misc. costume jewelry"
type input "500.00"
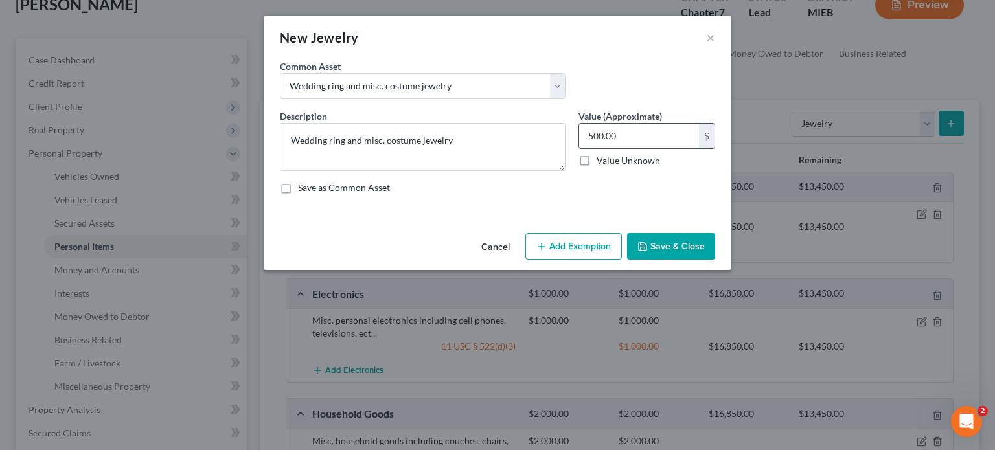
click at [645, 132] on input "500.00" at bounding box center [639, 136] width 120 height 25
type input "5,000"
click at [582, 244] on button "Add Exemption" at bounding box center [573, 246] width 96 height 27
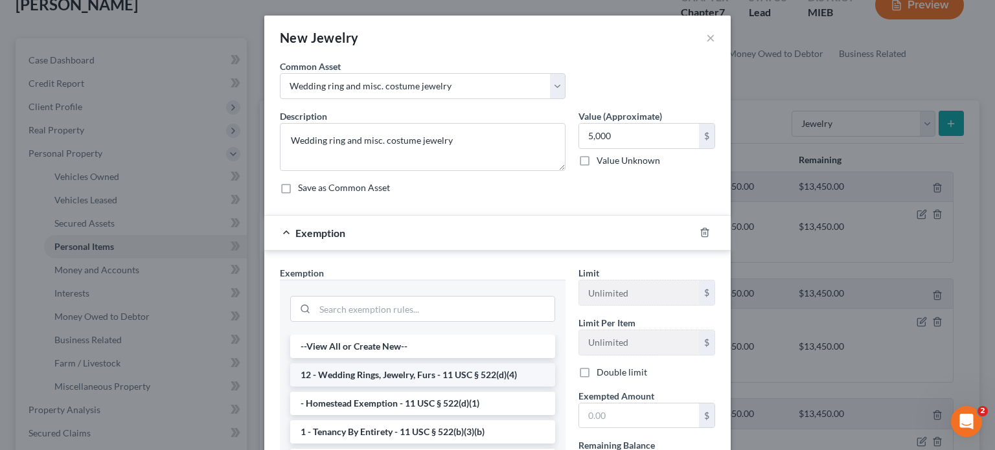
click at [490, 370] on li "12 - Wedding Rings, Jewelry, Furs - 11 USC § 522(d)(4)" at bounding box center [422, 374] width 265 height 23
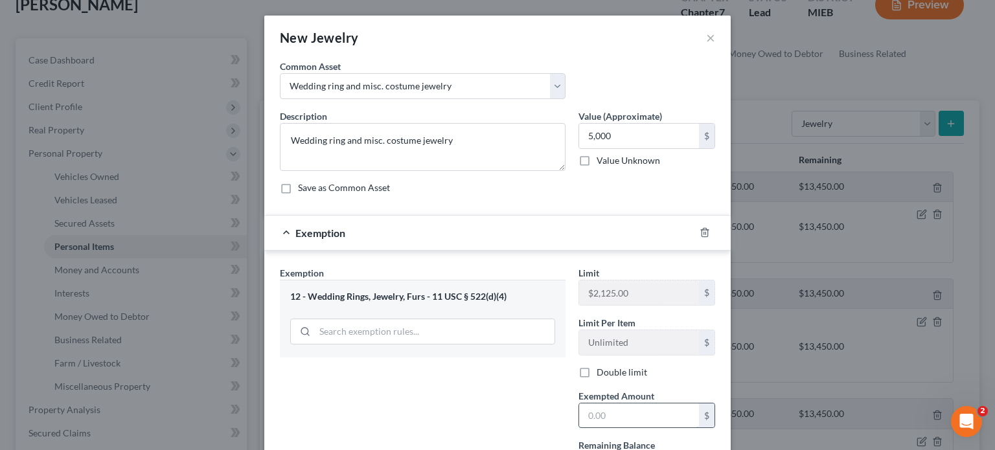
click at [609, 413] on input "text" at bounding box center [639, 415] width 120 height 25
type input "2,125"
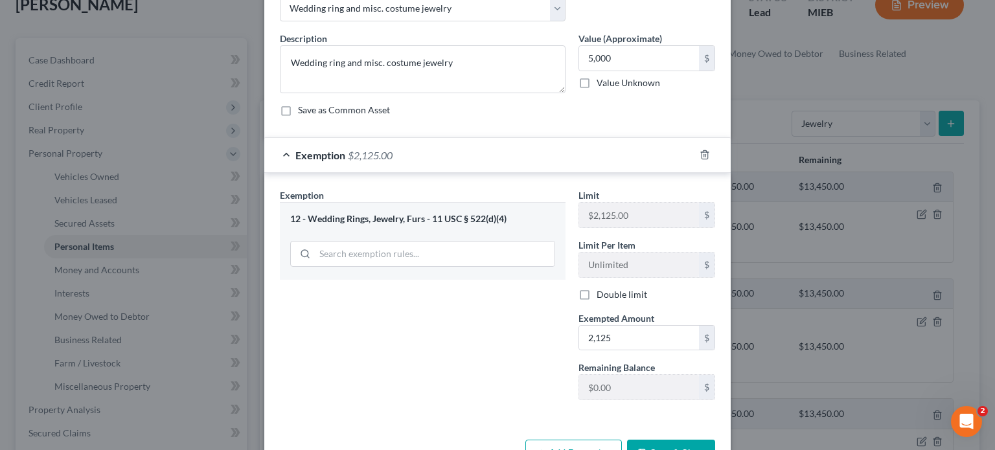
scroll to position [119, 0]
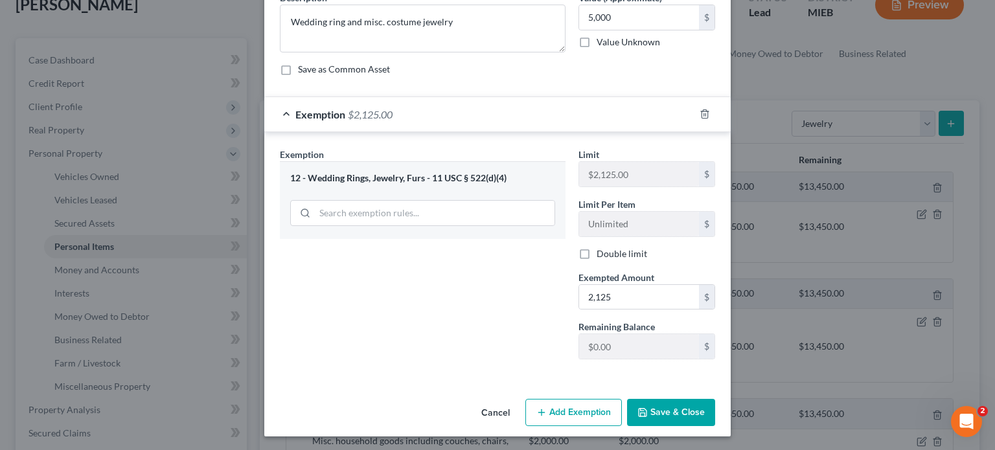
click at [565, 409] on button "Add Exemption" at bounding box center [573, 412] width 96 height 27
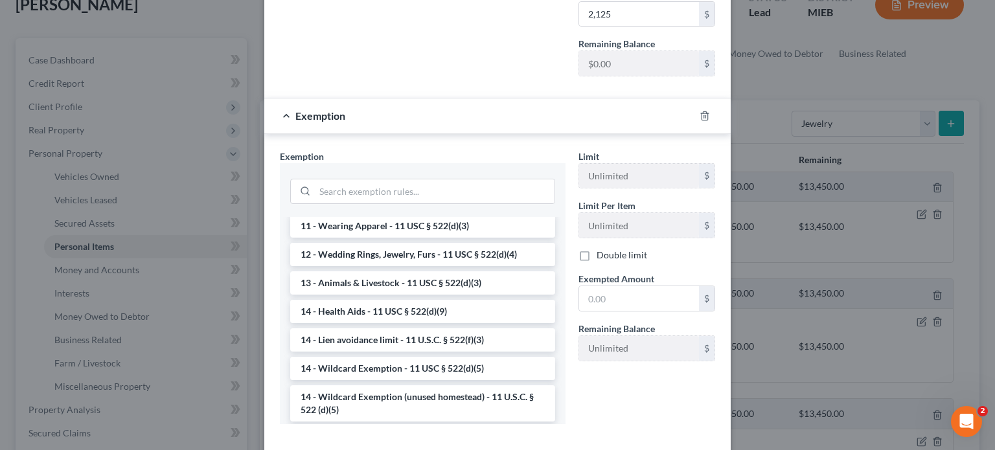
scroll to position [170, 0]
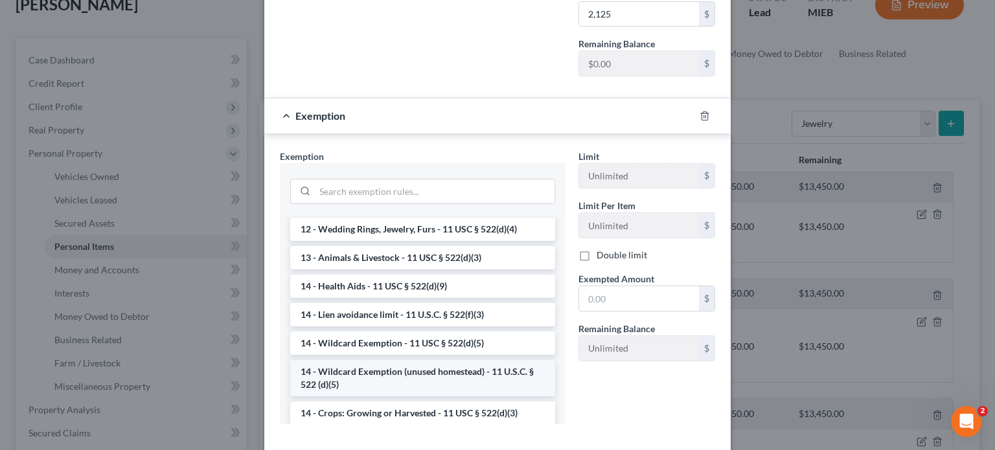
click at [483, 380] on li "14 - Wildcard Exemption (unused homestead) - 11 U.S.C. § 522 (d)(5)" at bounding box center [422, 378] width 265 height 36
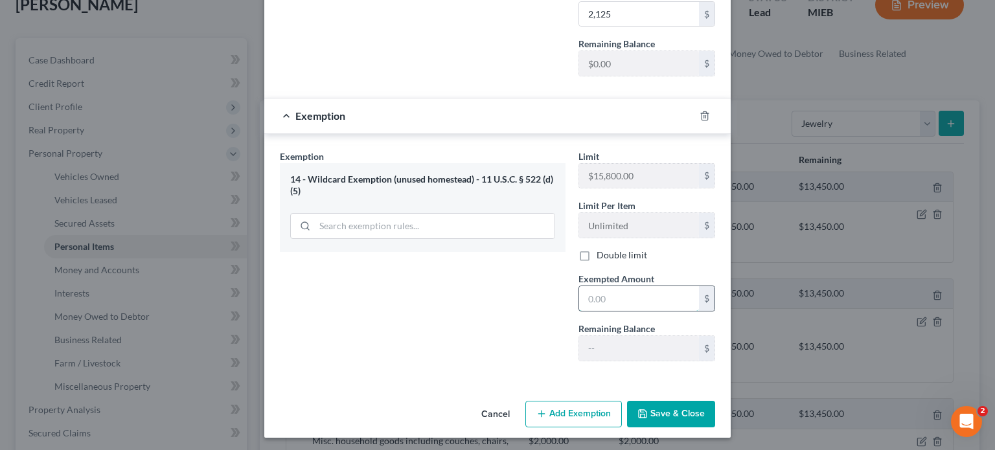
click at [596, 304] on input "text" at bounding box center [639, 298] width 120 height 25
type input "2,875"
click at [661, 408] on button "Save & Close" at bounding box center [671, 414] width 88 height 27
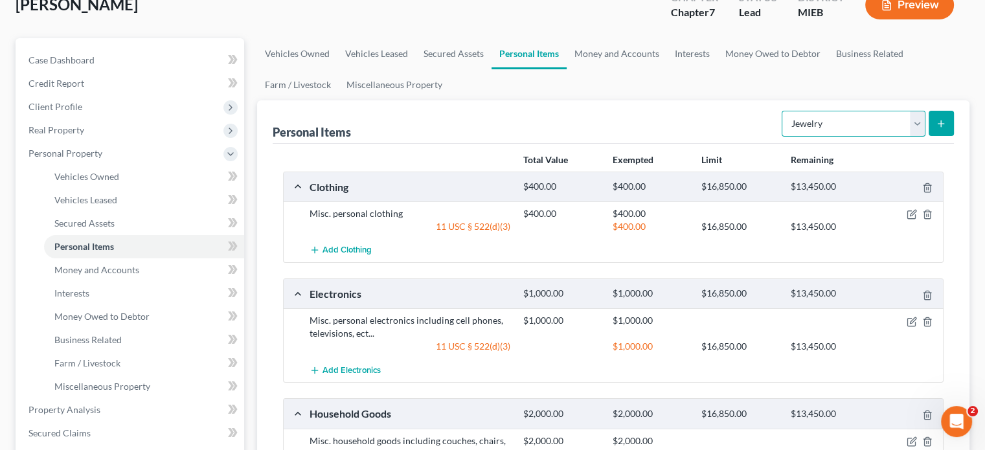
click at [829, 125] on select "Select Item Type Clothing Collectibles Of Value Electronics Firearms Household …" at bounding box center [854, 124] width 144 height 26
select select "pets"
click at [783, 111] on select "Select Item Type Clothing Collectibles Of Value Electronics Firearms Household …" at bounding box center [854, 124] width 144 height 26
click at [944, 120] on icon "submit" at bounding box center [941, 124] width 10 height 10
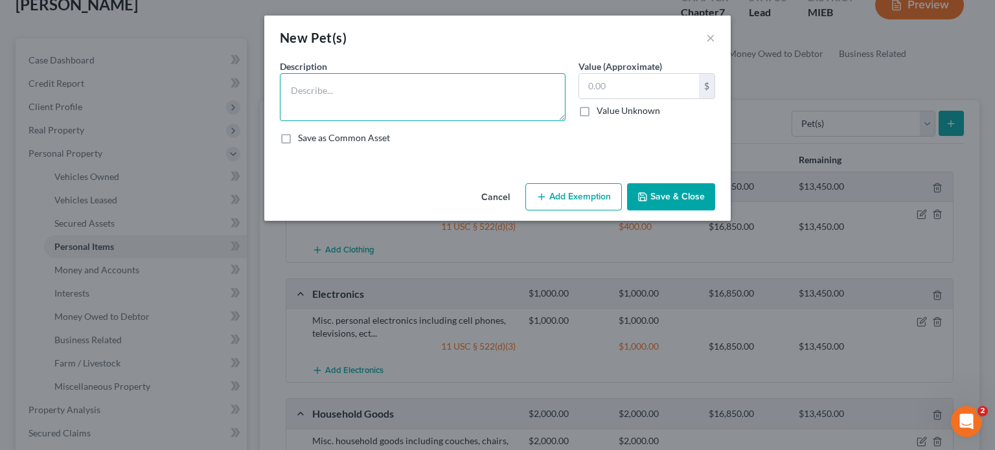
click at [543, 90] on textarea at bounding box center [423, 97] width 286 height 48
type textarea "2 dogs"
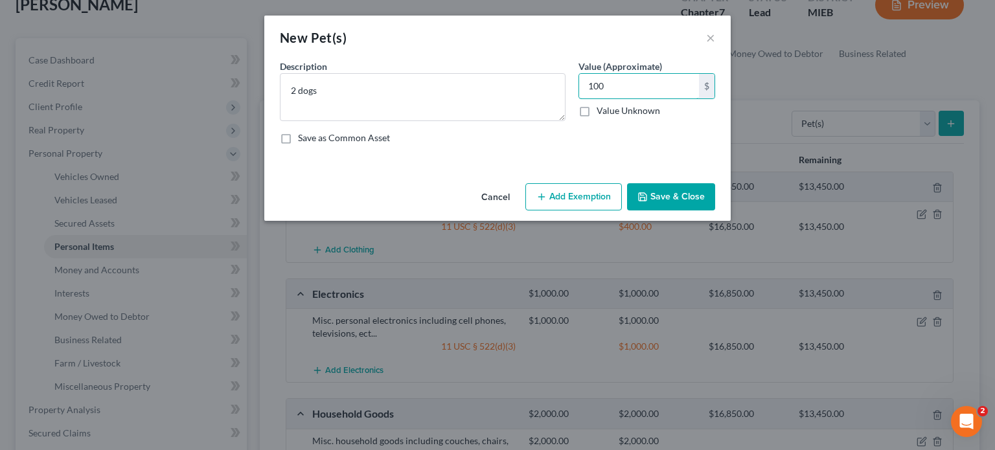
type input "100"
click at [574, 195] on button "Add Exemption" at bounding box center [573, 196] width 96 height 27
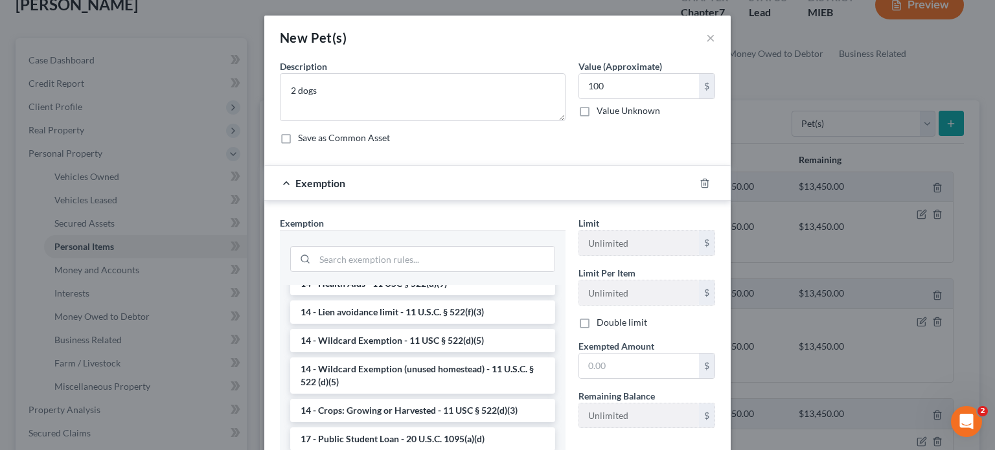
scroll to position [0, 0]
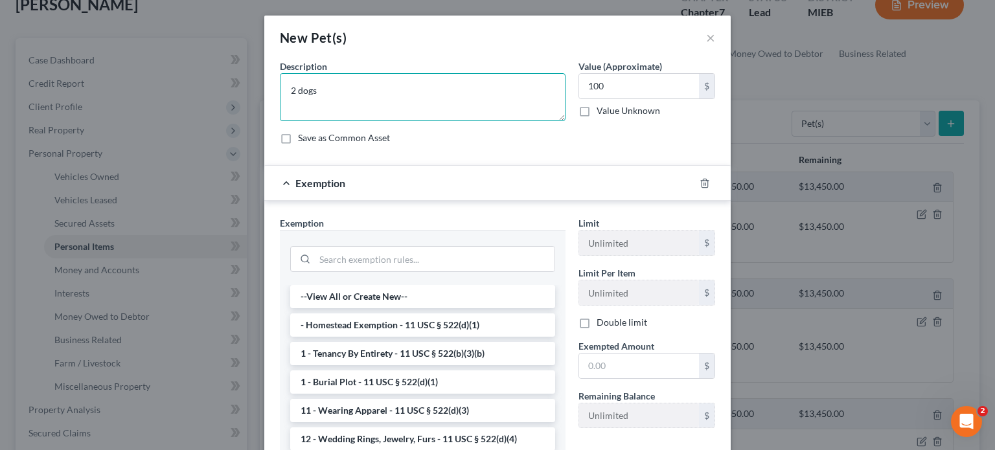
click at [293, 82] on textarea "2 dogs" at bounding box center [423, 97] width 286 height 48
type textarea "2 service dogs"
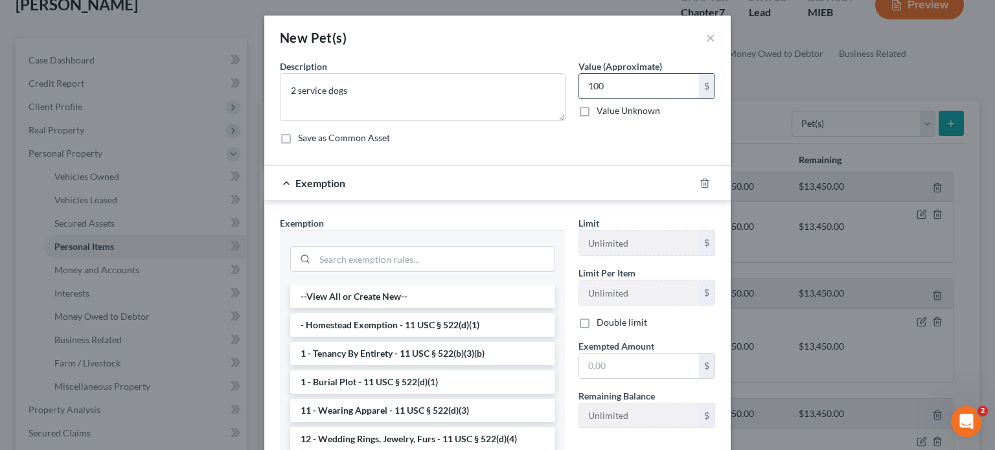
click at [605, 86] on input "100" at bounding box center [639, 86] width 120 height 25
type input "1,500"
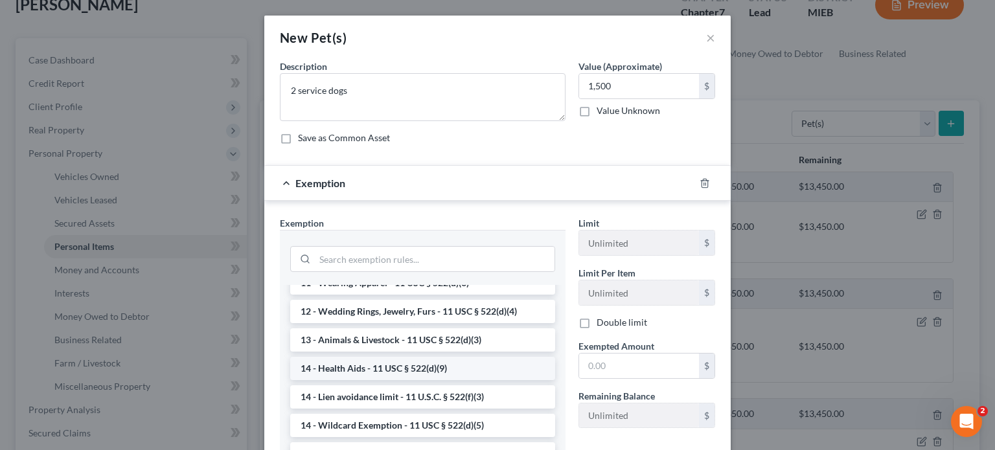
click at [487, 362] on li "14 - Health Aids - 11 USC § 522(d)(9)" at bounding box center [422, 368] width 265 height 23
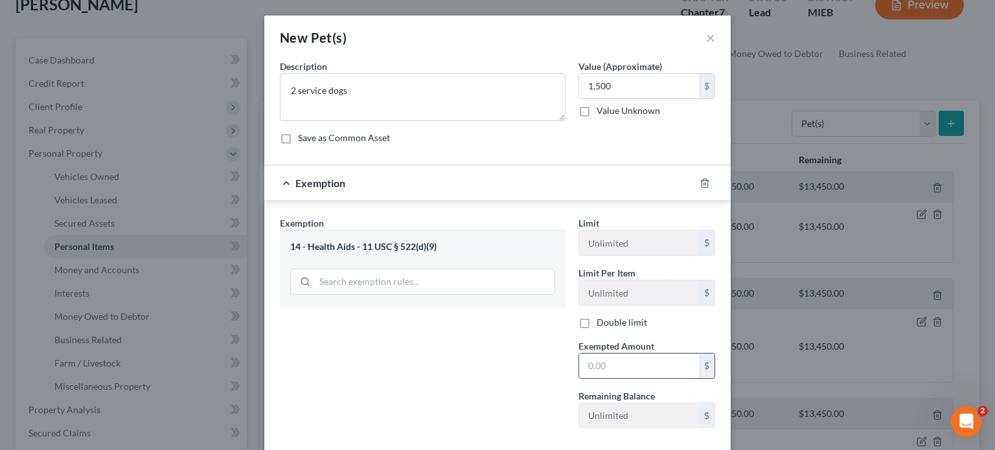
click at [617, 367] on input "text" at bounding box center [639, 366] width 120 height 25
type input "1,500"
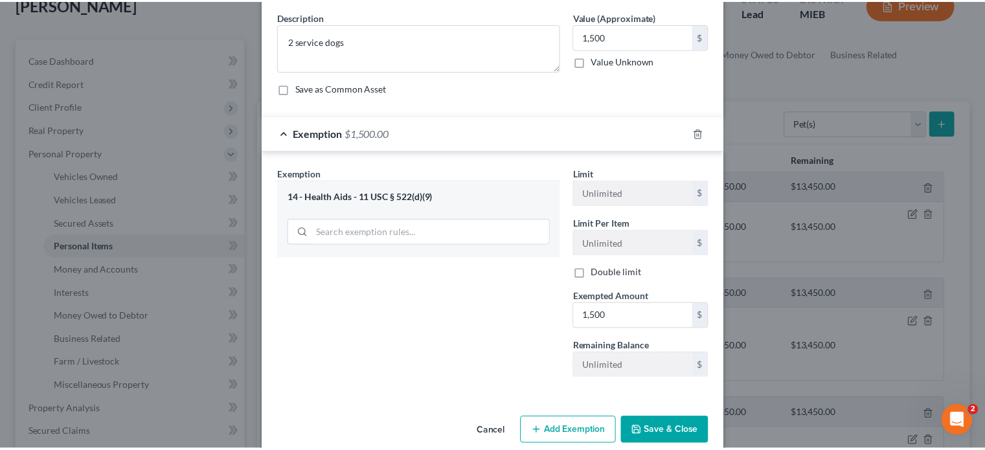
scroll to position [69, 0]
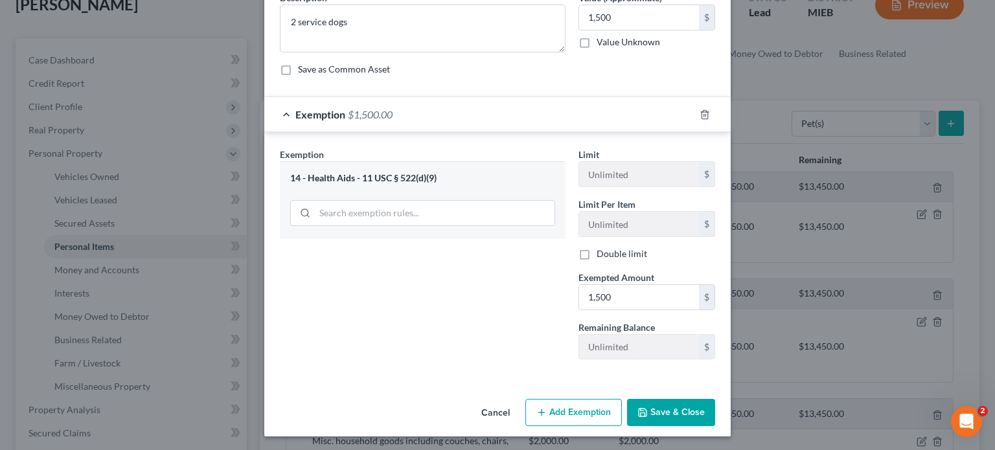
click at [661, 410] on button "Save & Close" at bounding box center [671, 412] width 88 height 27
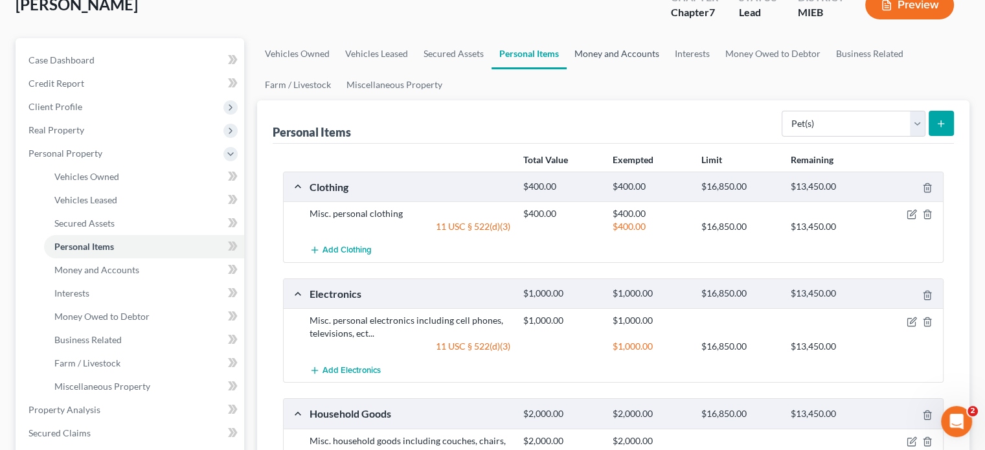
click at [622, 45] on link "Money and Accounts" at bounding box center [617, 53] width 100 height 31
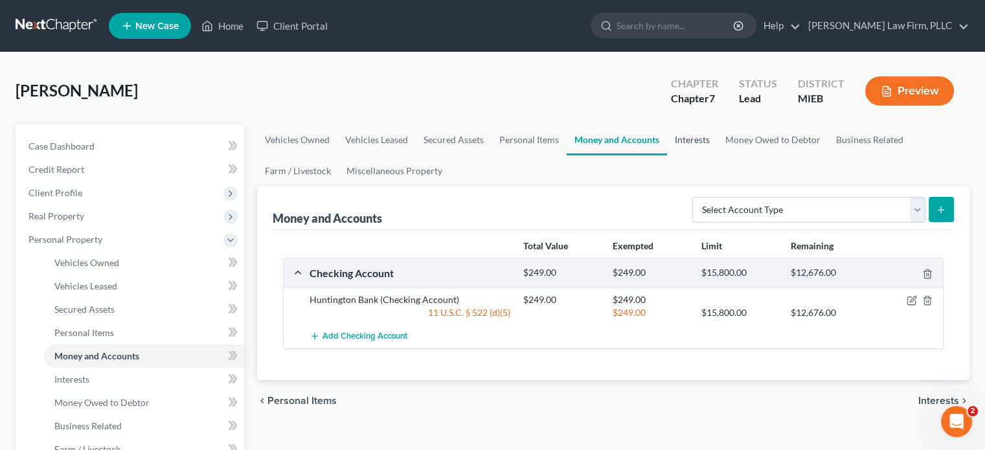
click at [694, 145] on link "Interests" at bounding box center [692, 139] width 51 height 31
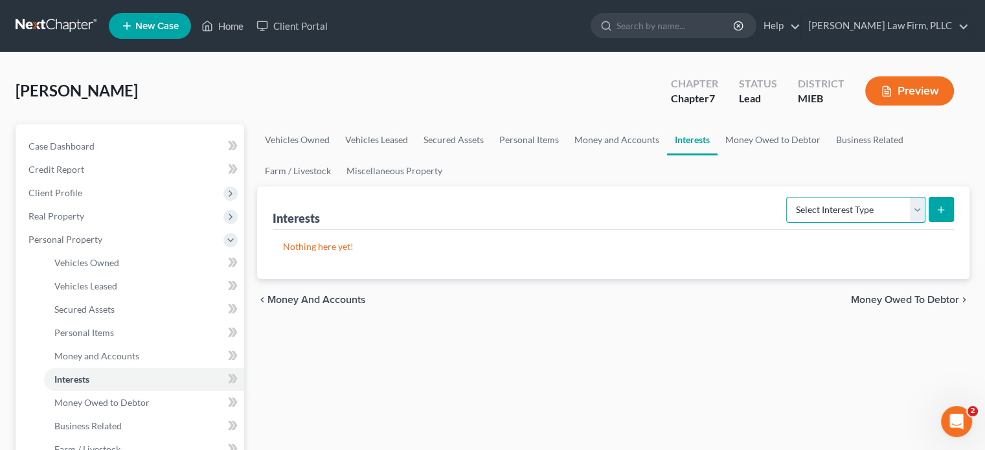
click at [819, 214] on select "Select Interest Type 401K Annuity Bond Education IRA Government Bond Government…" at bounding box center [855, 210] width 139 height 26
click at [743, 137] on link "Money Owed to Debtor" at bounding box center [773, 139] width 111 height 31
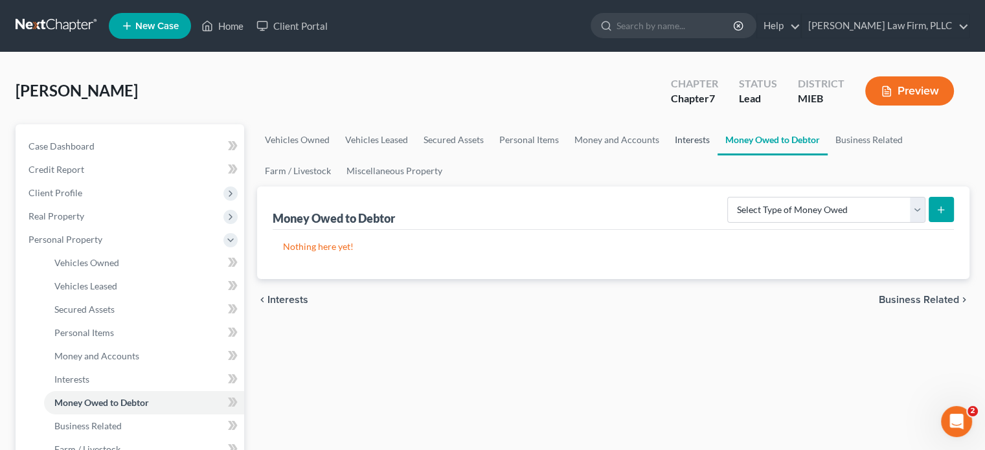
click at [692, 136] on link "Interests" at bounding box center [692, 139] width 51 height 31
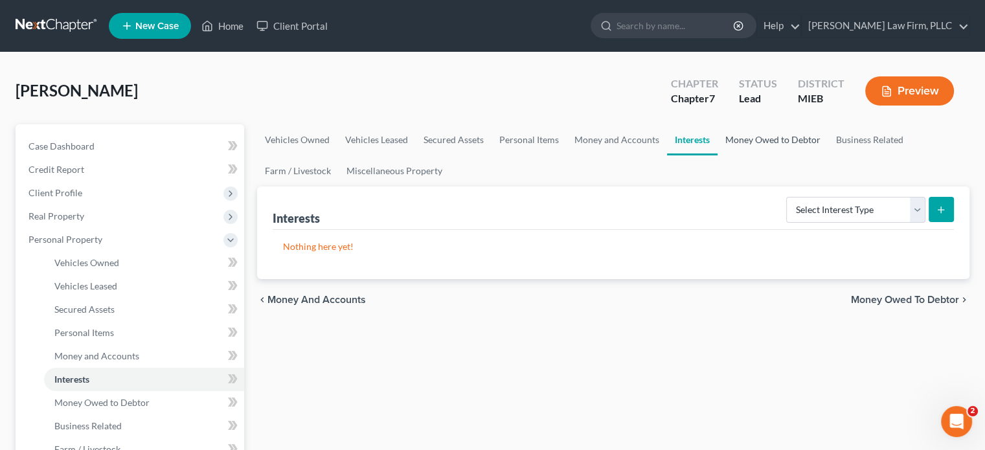
click at [750, 142] on link "Money Owed to Debtor" at bounding box center [773, 139] width 111 height 31
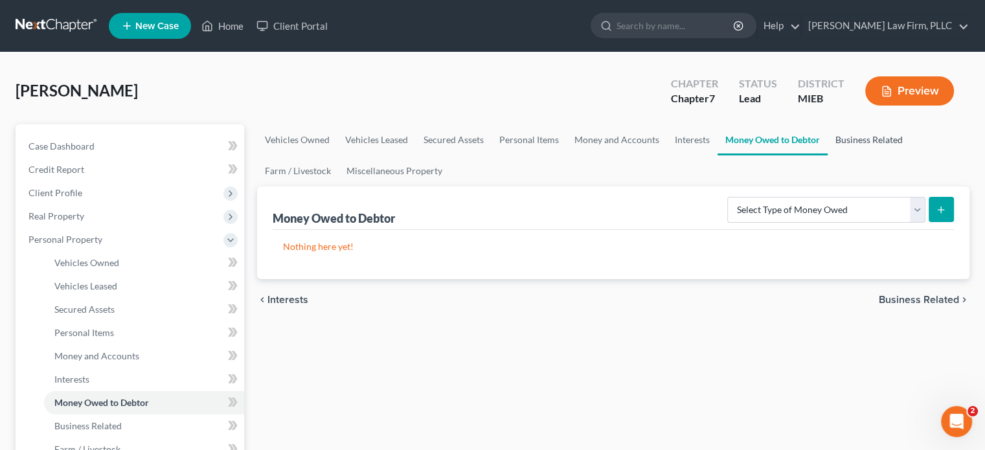
click at [863, 136] on link "Business Related" at bounding box center [869, 139] width 83 height 31
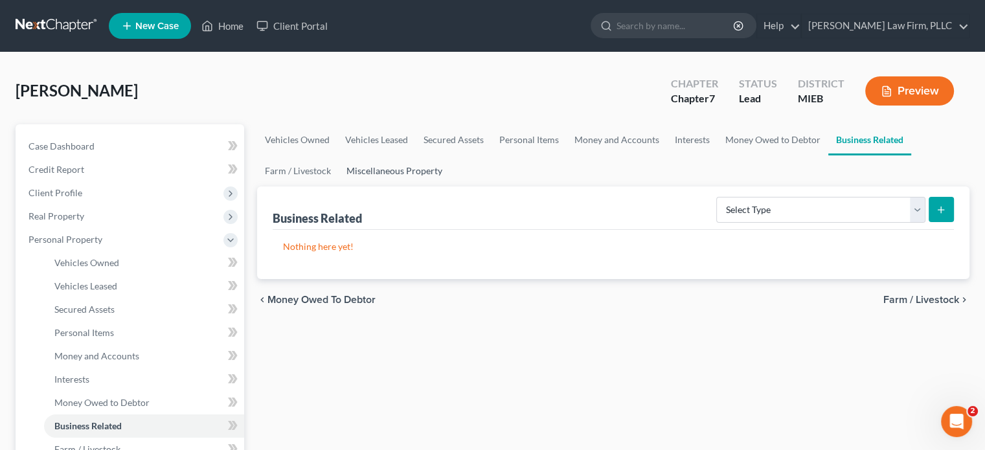
click at [360, 163] on link "Miscellaneous Property" at bounding box center [394, 170] width 111 height 31
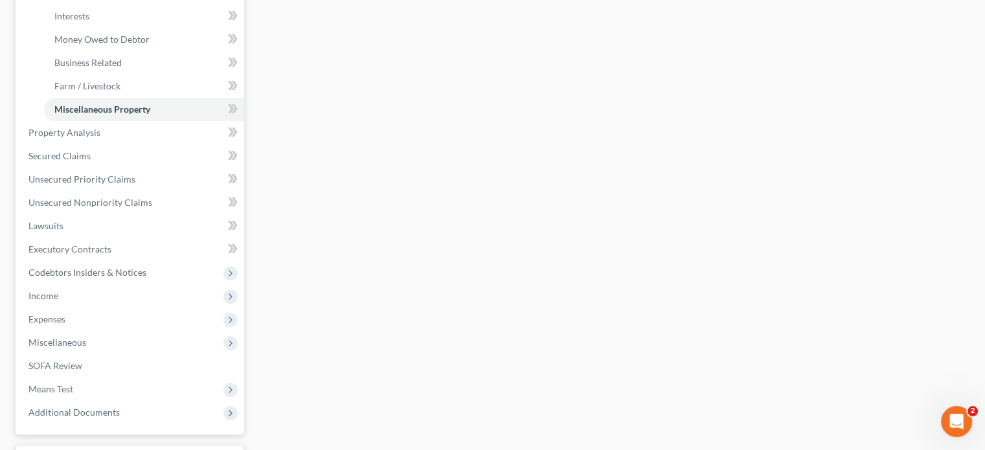
scroll to position [375, 0]
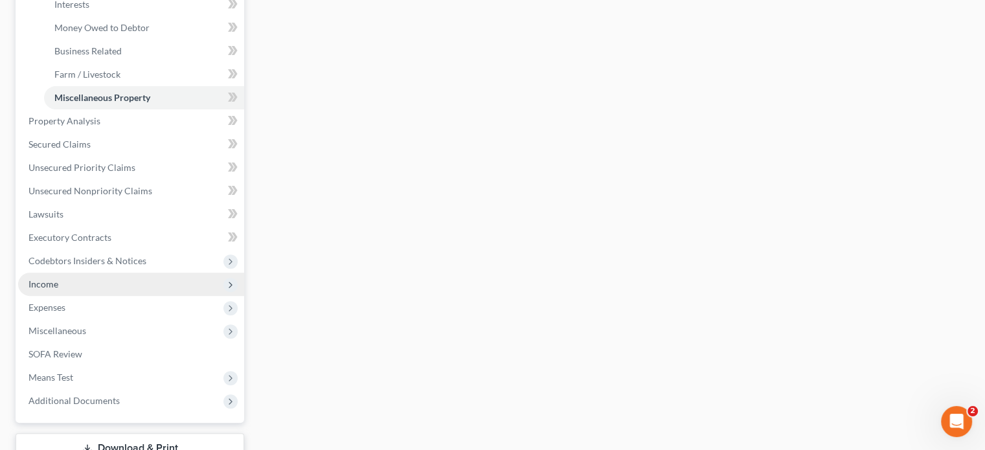
click at [180, 284] on span "Income" at bounding box center [131, 284] width 226 height 23
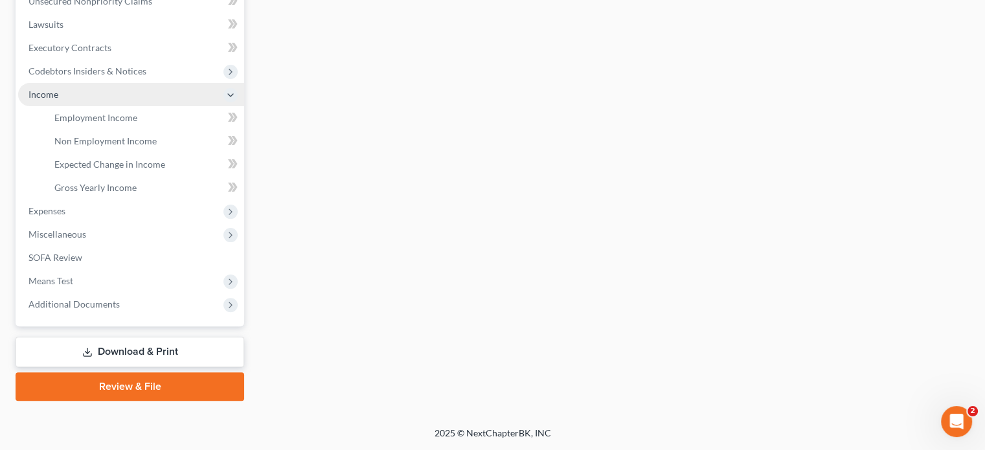
scroll to position [330, 0]
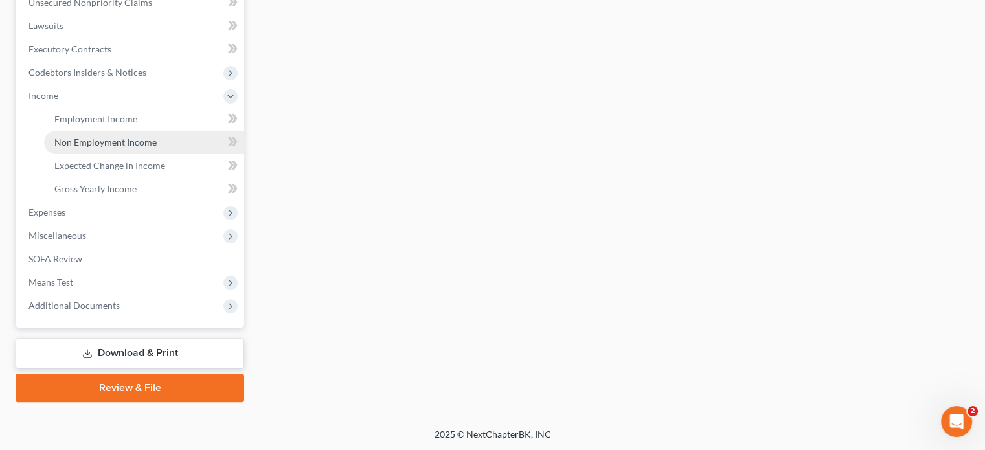
click at [140, 148] on link "Non Employment Income" at bounding box center [144, 142] width 200 height 23
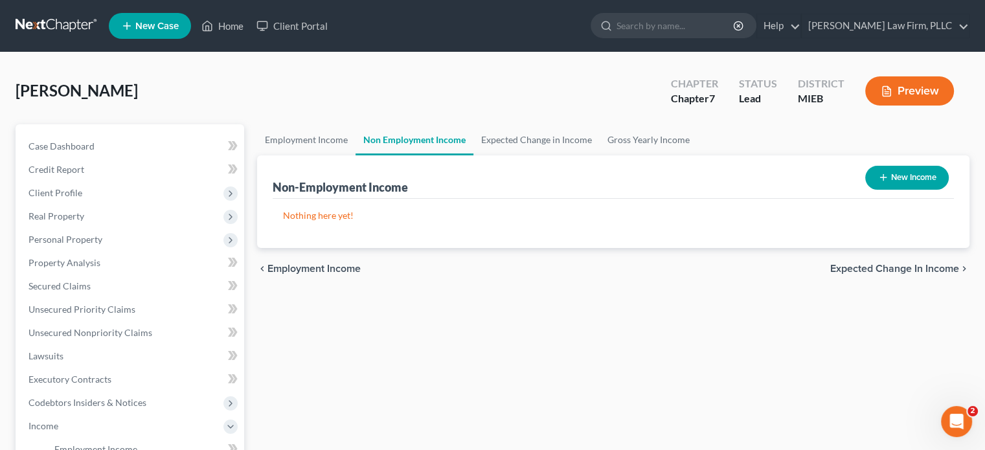
click at [913, 177] on button "New Income" at bounding box center [907, 178] width 84 height 24
select select "0"
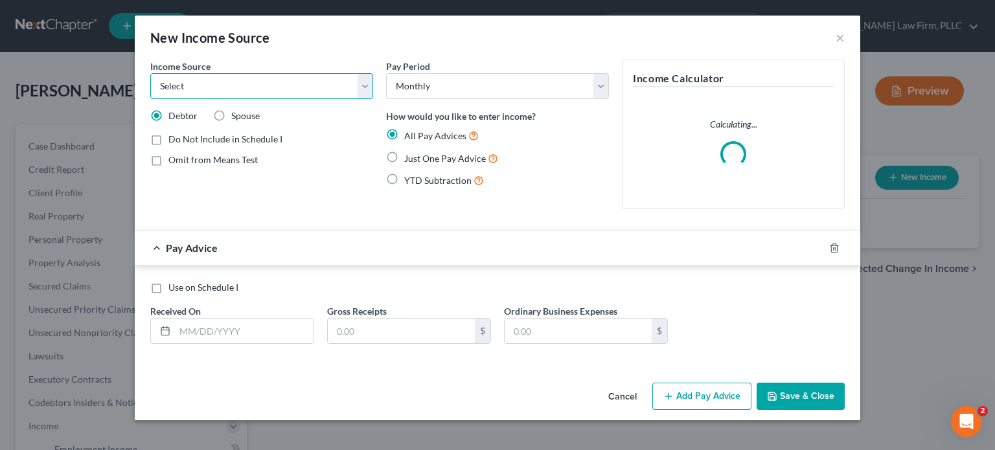
click at [369, 87] on select "Select Unemployment Disability (from employer) Pension Retirement Social Securi…" at bounding box center [261, 86] width 223 height 26
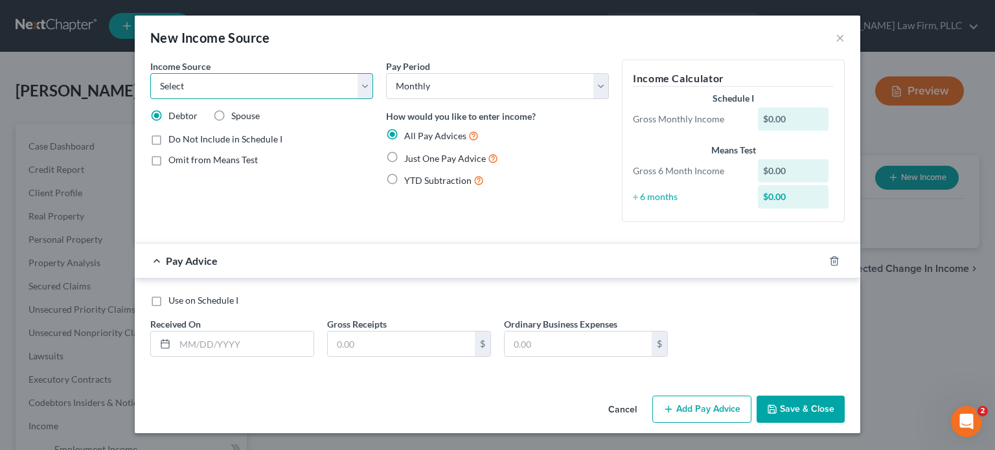
select select "7"
click at [150, 73] on select "Select Unemployment Disability (from employer) Pension Retirement Social Securi…" at bounding box center [261, 86] width 223 height 26
click at [404, 181] on label "YTD Subtraction" at bounding box center [444, 180] width 80 height 15
click at [409, 181] on input "YTD Subtraction" at bounding box center [413, 177] width 8 height 8
radio input "true"
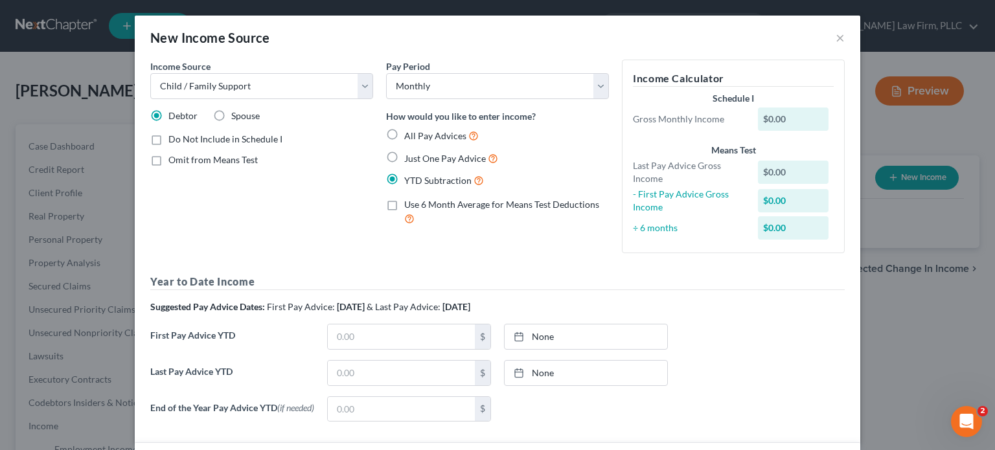
click at [404, 133] on label "All Pay Advices" at bounding box center [441, 135] width 74 height 15
click at [409, 133] on input "All Pay Advices" at bounding box center [413, 132] width 8 height 8
radio input "true"
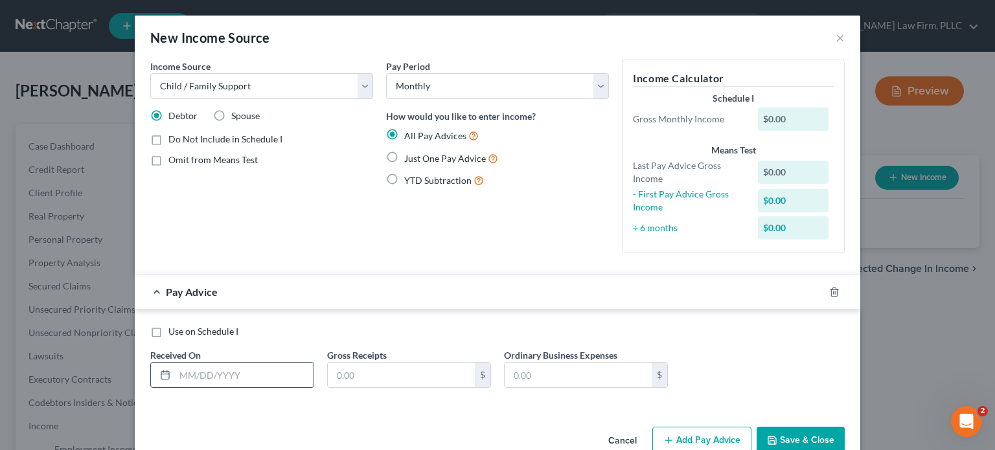
click at [238, 375] on input "text" at bounding box center [244, 375] width 139 height 25
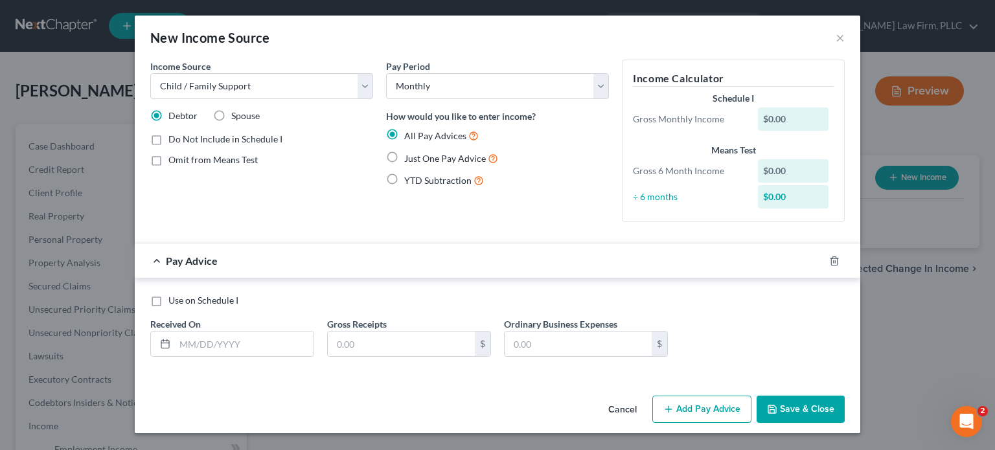
click at [404, 152] on label "Just One Pay Advice" at bounding box center [451, 158] width 94 height 15
click at [409, 152] on input "Just One Pay Advice" at bounding box center [413, 155] width 8 height 8
radio input "true"
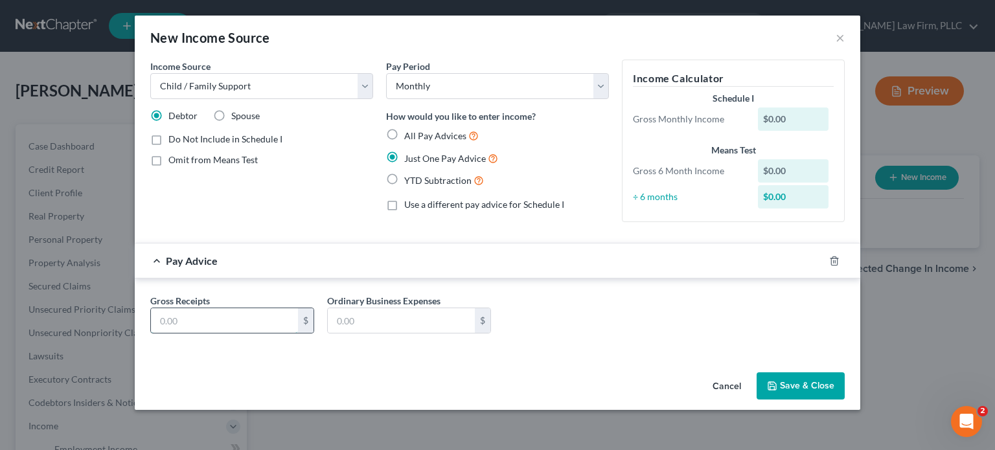
click at [231, 312] on input "text" at bounding box center [224, 320] width 147 height 25
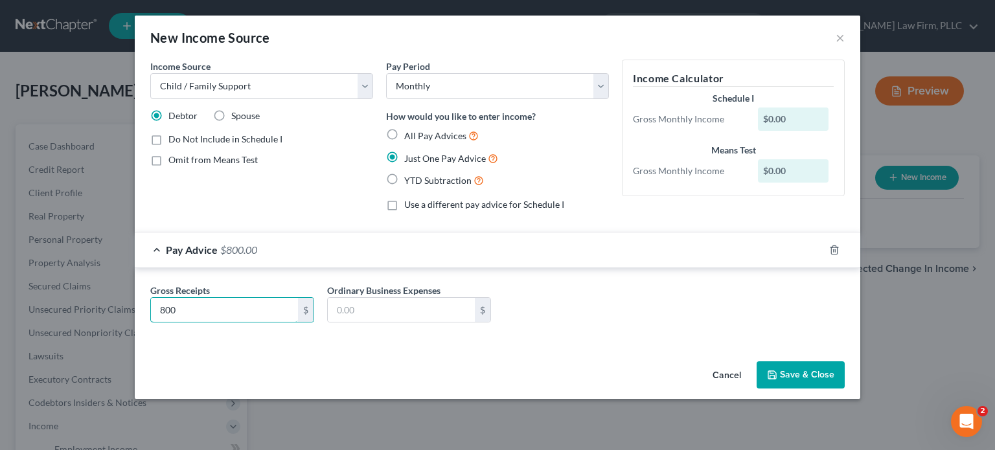
type input "800"
click at [824, 372] on button "Save & Close" at bounding box center [800, 374] width 88 height 27
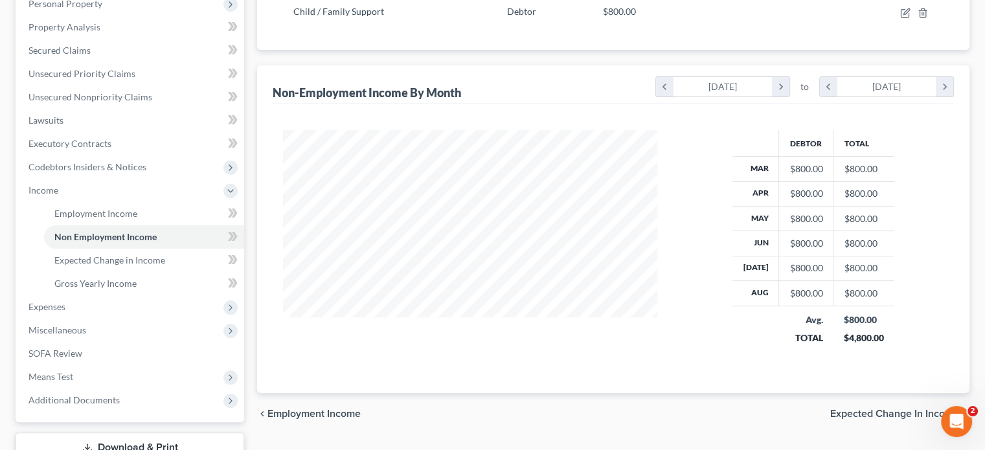
scroll to position [241, 0]
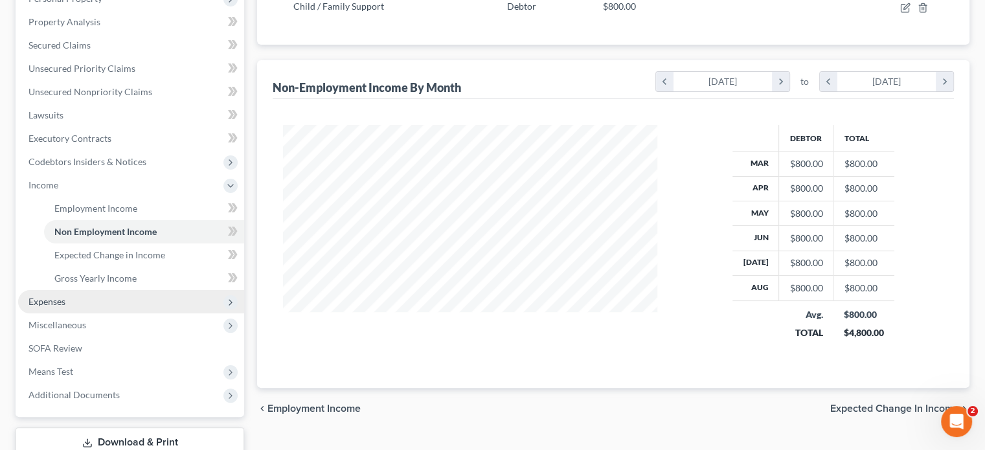
click at [117, 303] on span "Expenses" at bounding box center [131, 301] width 226 height 23
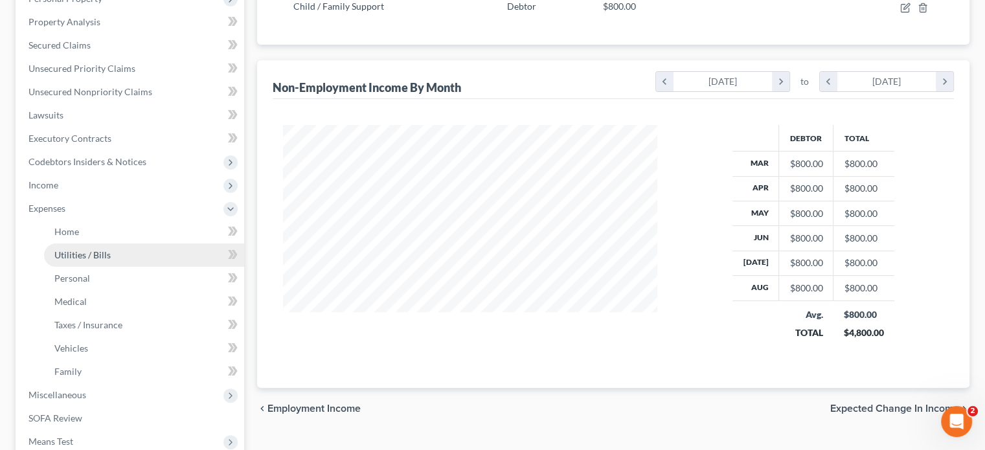
click at [93, 255] on span "Utilities / Bills" at bounding box center [82, 254] width 56 height 11
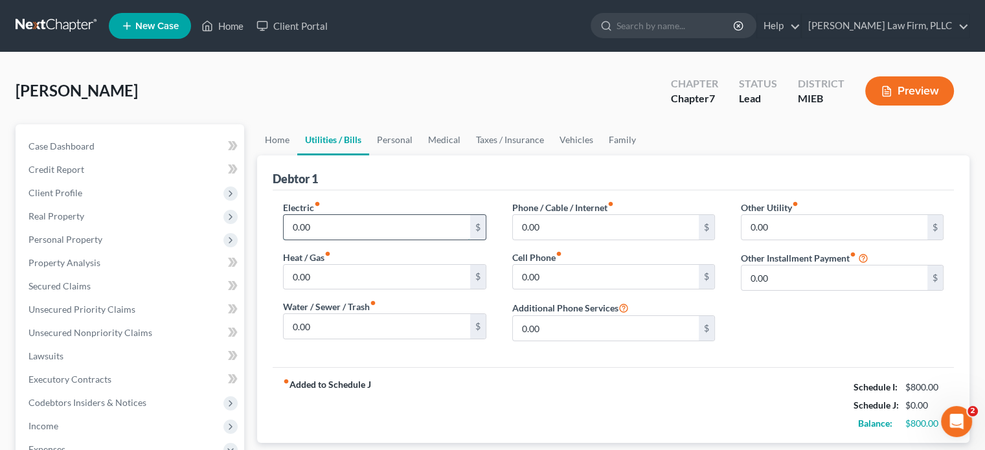
click at [365, 225] on input "0.00" at bounding box center [377, 227] width 186 height 25
click at [400, 139] on link "Personal" at bounding box center [394, 139] width 51 height 31
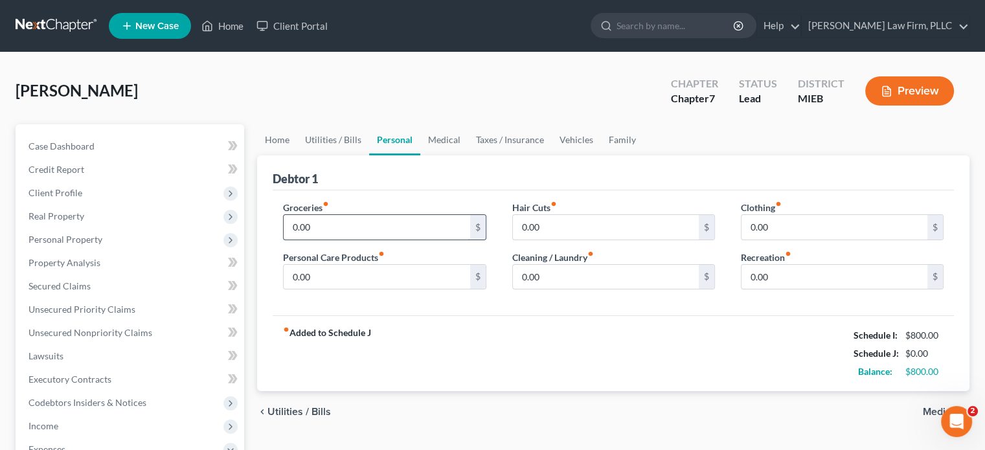
click at [342, 220] on input "0.00" at bounding box center [377, 227] width 186 height 25
type input "650"
type input "20"
type input "15"
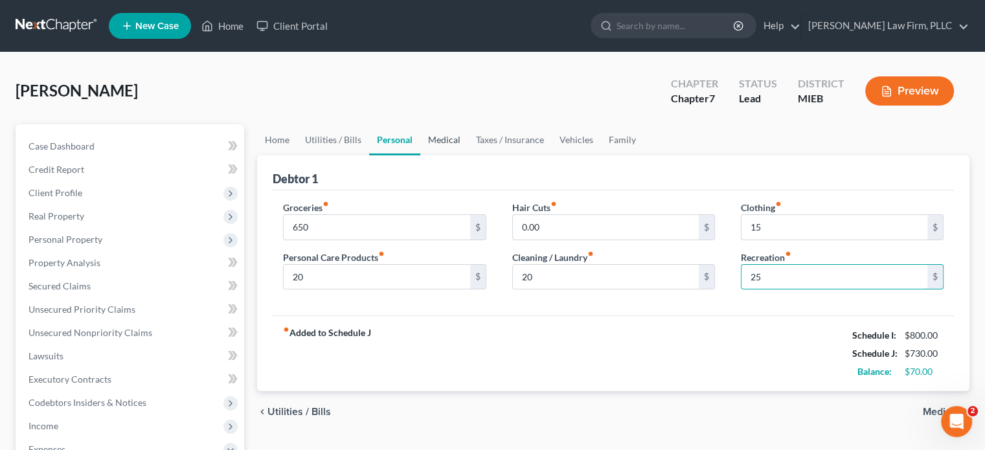
type input "25"
click at [444, 146] on link "Medical" at bounding box center [444, 139] width 48 height 31
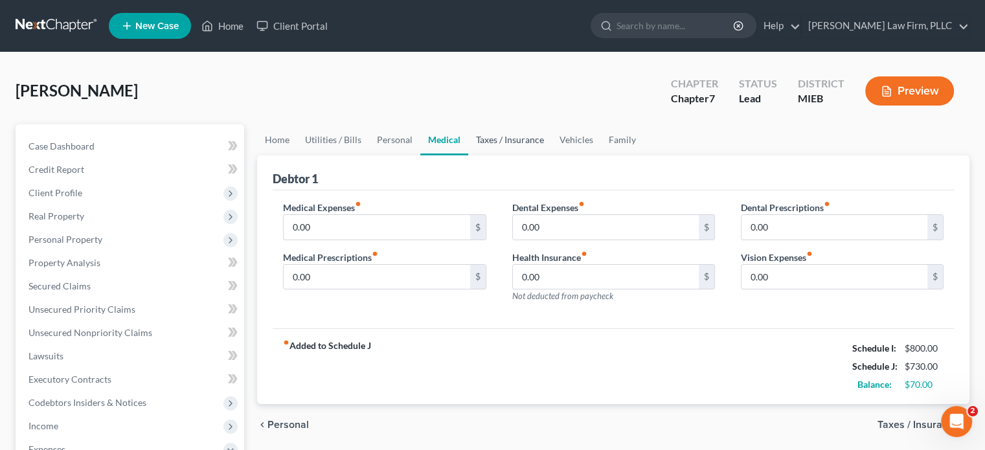
click at [505, 135] on link "Taxes / Insurance" at bounding box center [510, 139] width 84 height 31
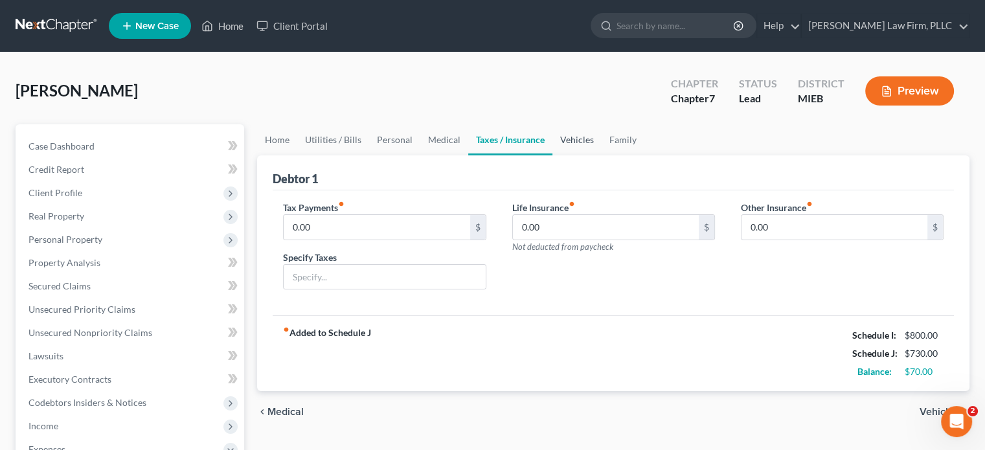
click at [577, 141] on link "Vehicles" at bounding box center [576, 139] width 49 height 31
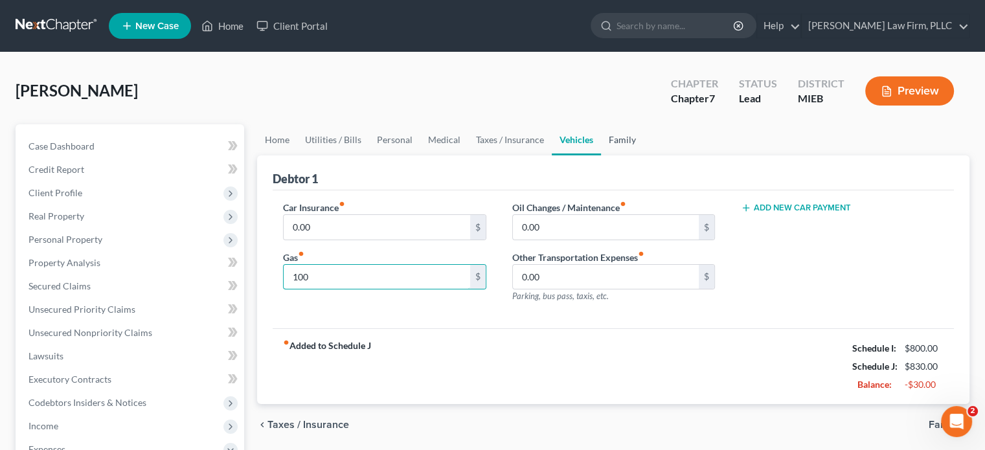
type input "100"
click at [615, 135] on link "Family" at bounding box center [622, 139] width 43 height 31
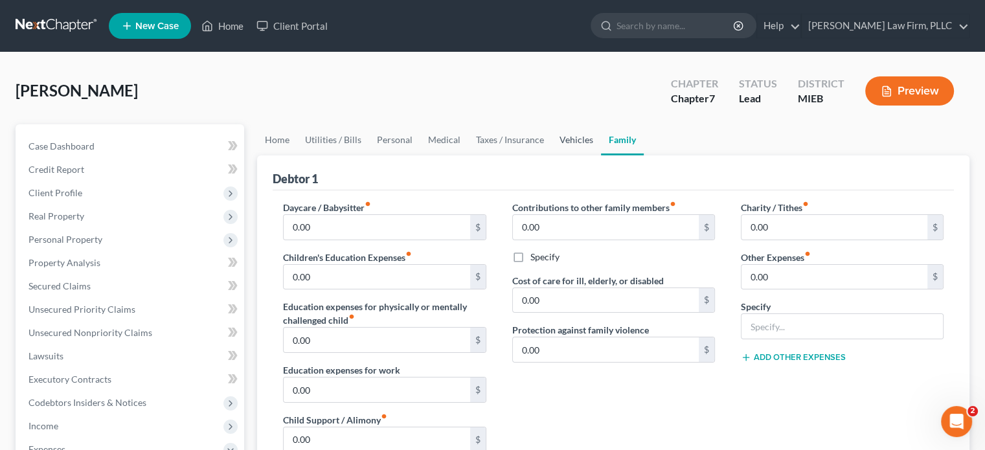
click at [567, 140] on link "Vehicles" at bounding box center [576, 139] width 49 height 31
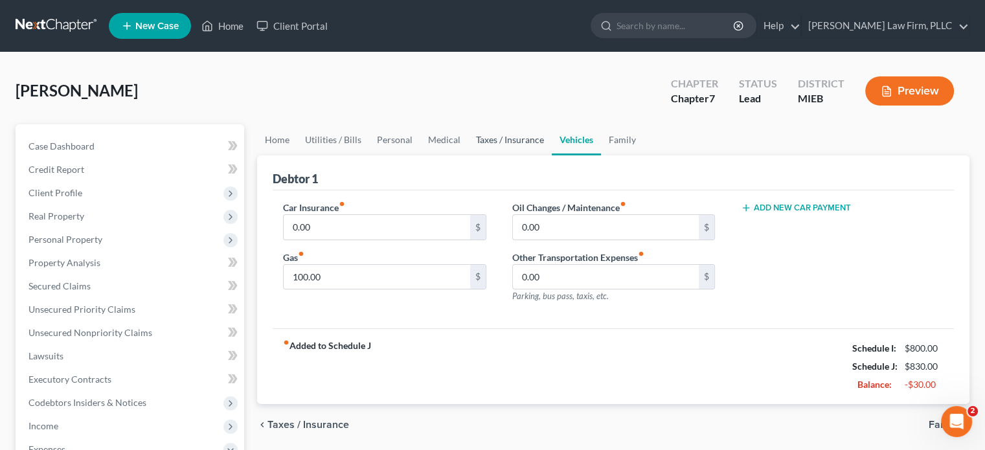
click at [510, 139] on link "Taxes / Insurance" at bounding box center [510, 139] width 84 height 31
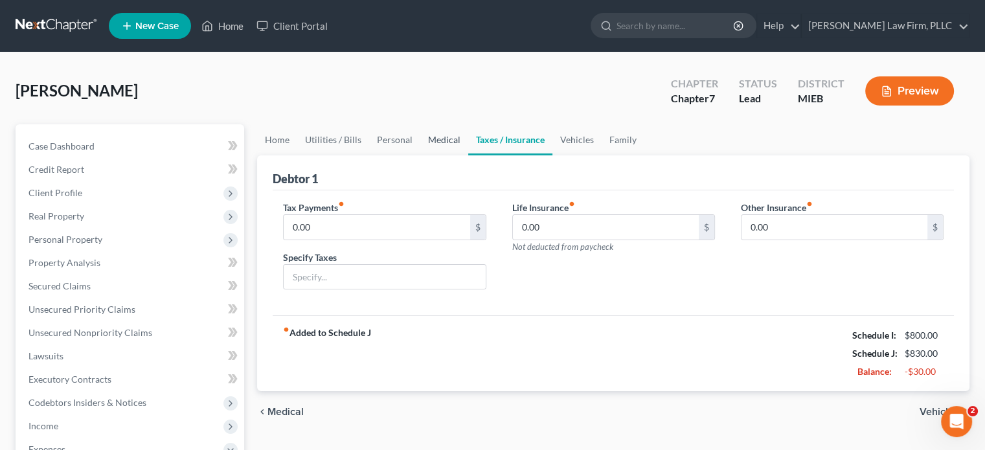
click at [431, 135] on link "Medical" at bounding box center [444, 139] width 48 height 31
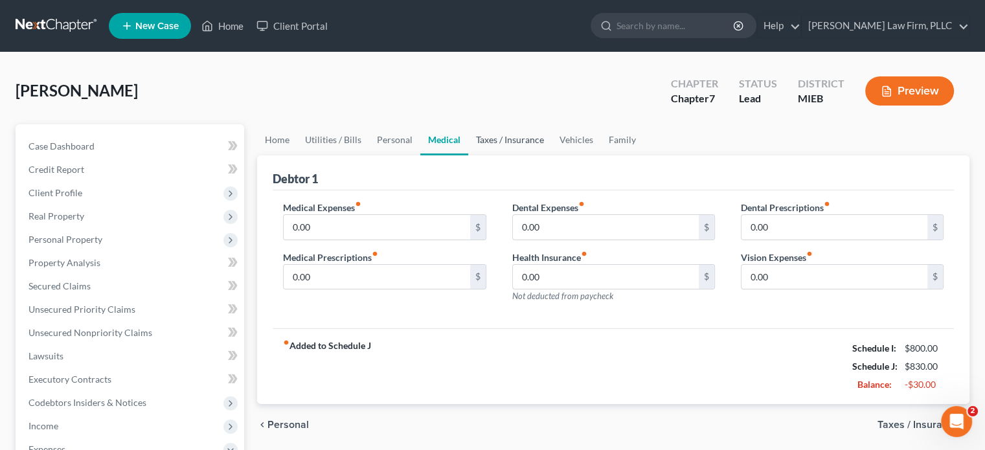
click at [517, 136] on link "Taxes / Insurance" at bounding box center [510, 139] width 84 height 31
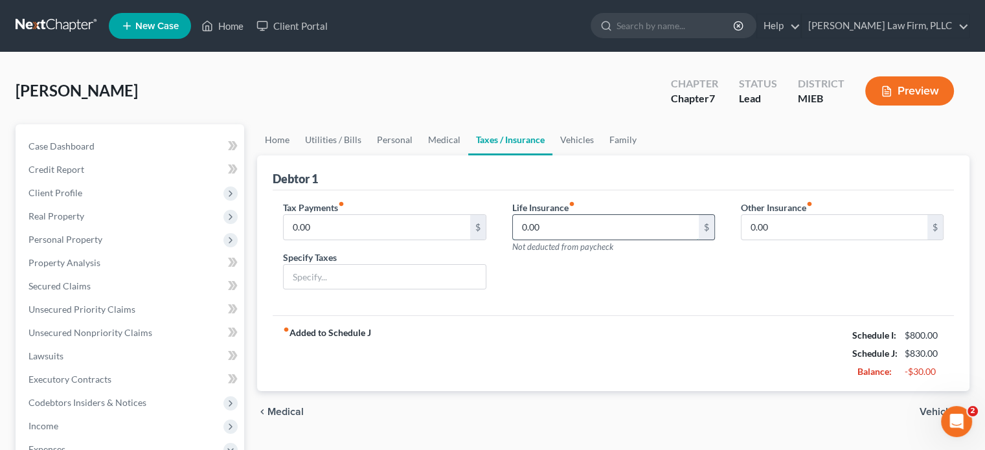
click at [556, 222] on input "0.00" at bounding box center [606, 227] width 186 height 25
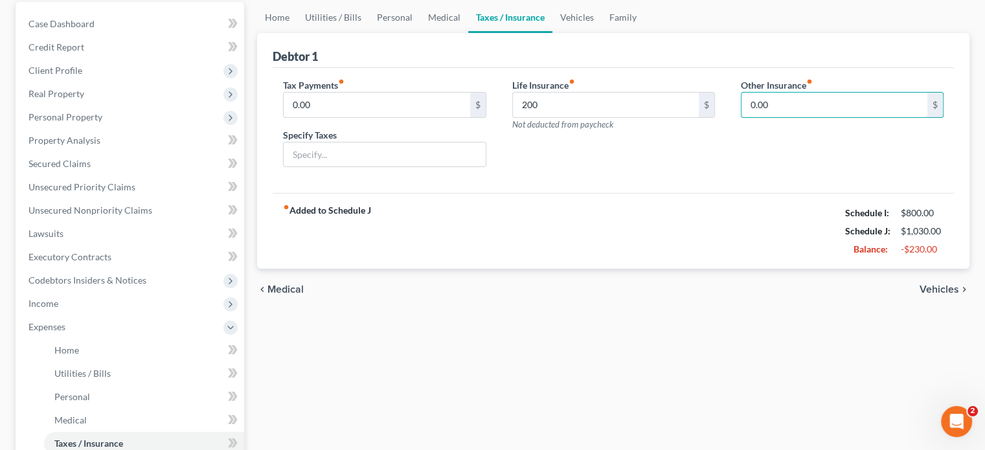
scroll to position [120, 0]
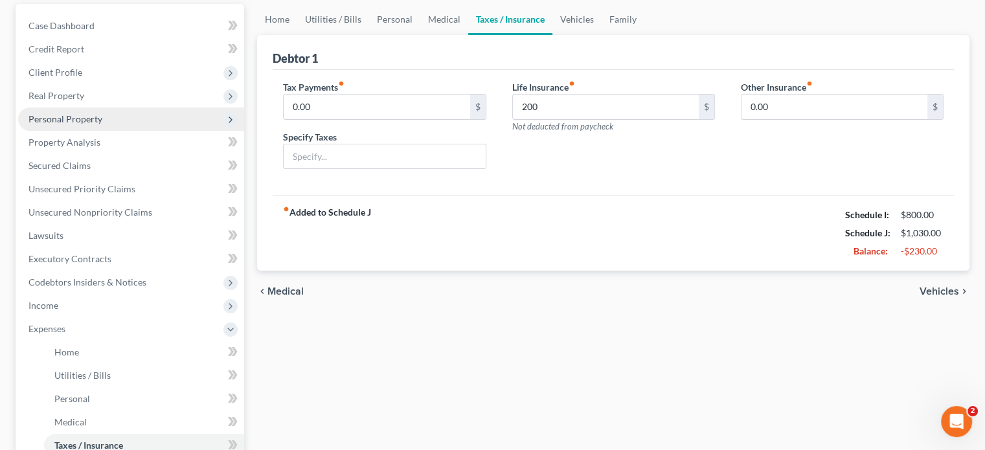
click at [94, 125] on span "Personal Property" at bounding box center [131, 119] width 226 height 23
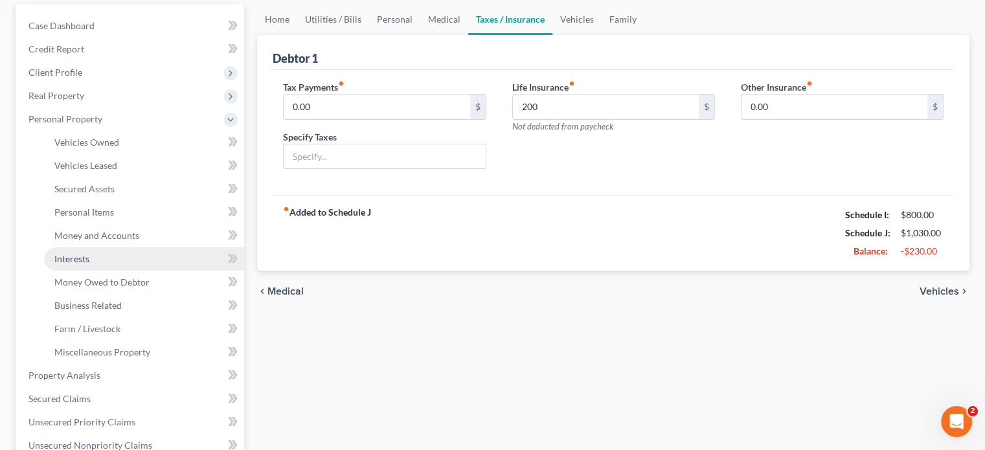
click at [95, 253] on link "Interests" at bounding box center [144, 258] width 200 height 23
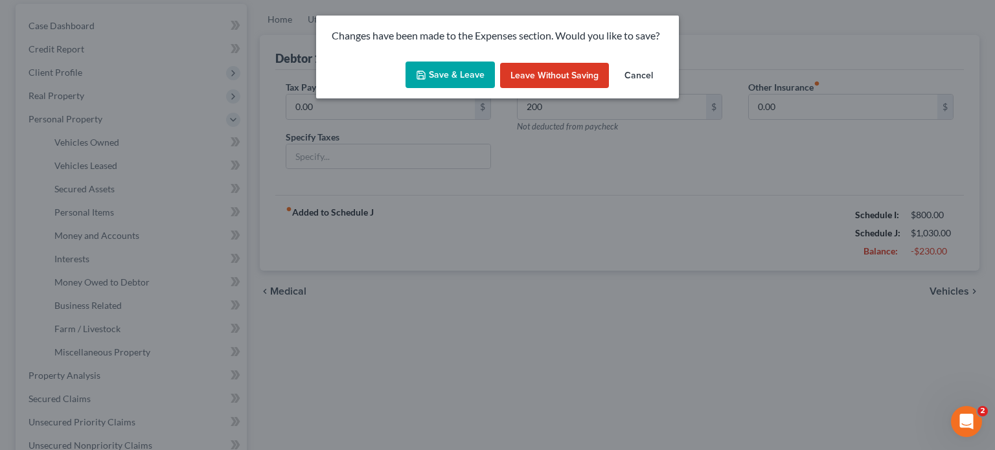
click at [462, 74] on button "Save & Leave" at bounding box center [449, 75] width 89 height 27
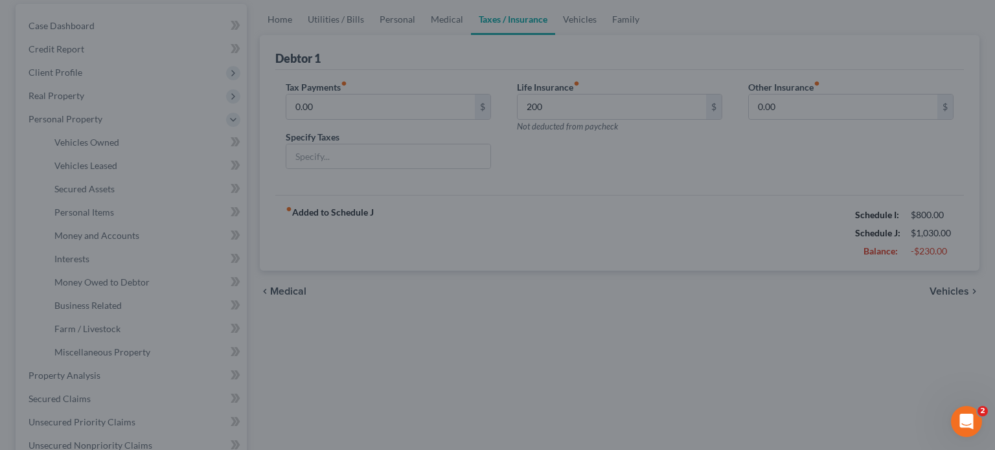
type input "200.00"
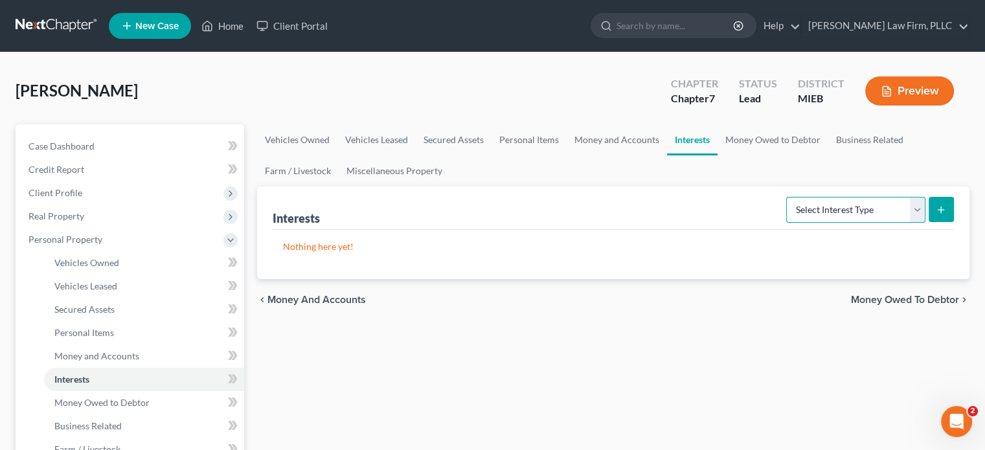
click at [879, 209] on select "Select Interest Type 401K Annuity Bond Education IRA Government Bond Government…" at bounding box center [855, 210] width 139 height 26
select select "term_life_insurance"
click at [788, 197] on select "Select Interest Type 401K Annuity Bond Education IRA Government Bond Government…" at bounding box center [855, 210] width 139 height 26
click at [943, 210] on line "submit" at bounding box center [941, 210] width 6 height 0
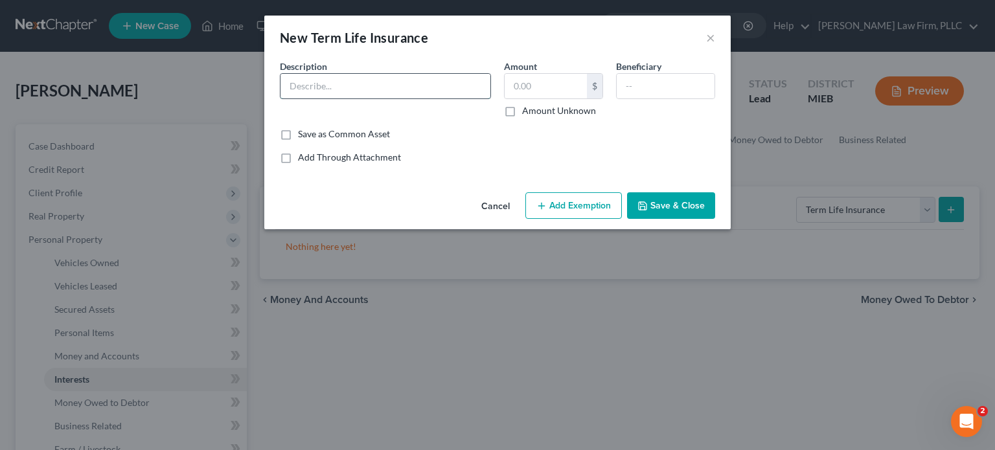
click at [444, 91] on input "text" at bounding box center [385, 86] width 210 height 25
type input "Term Life Insurance"
type input "0.00"
click at [648, 203] on icon "button" at bounding box center [642, 206] width 10 height 10
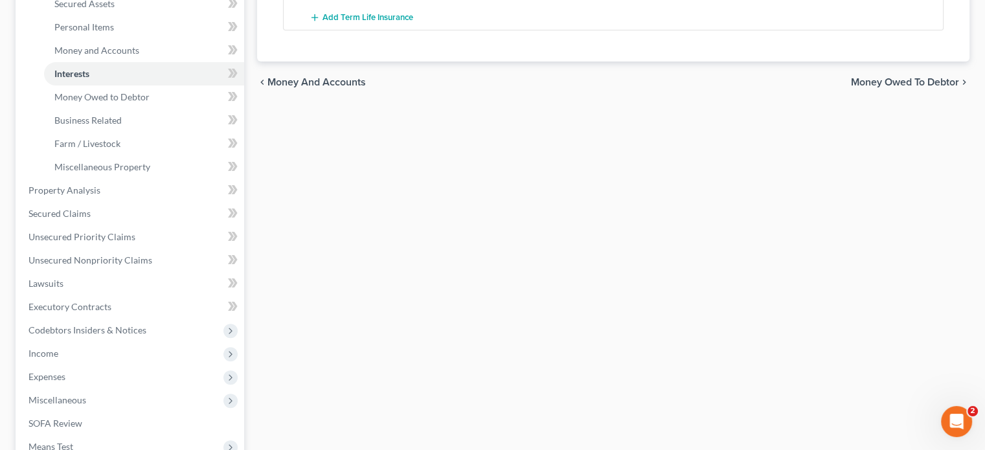
scroll to position [308, 0]
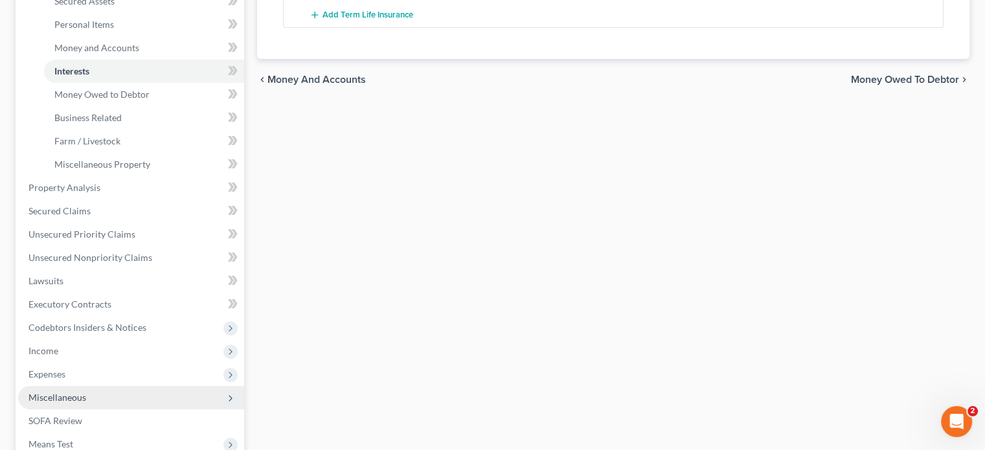
click at [52, 398] on span "Miscellaneous" at bounding box center [57, 397] width 58 height 11
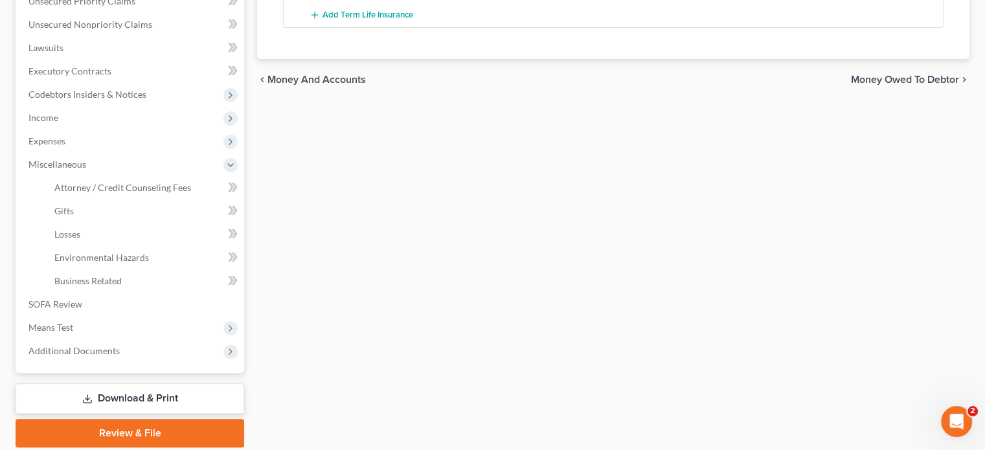
click at [213, 396] on link "Download & Print" at bounding box center [130, 398] width 229 height 30
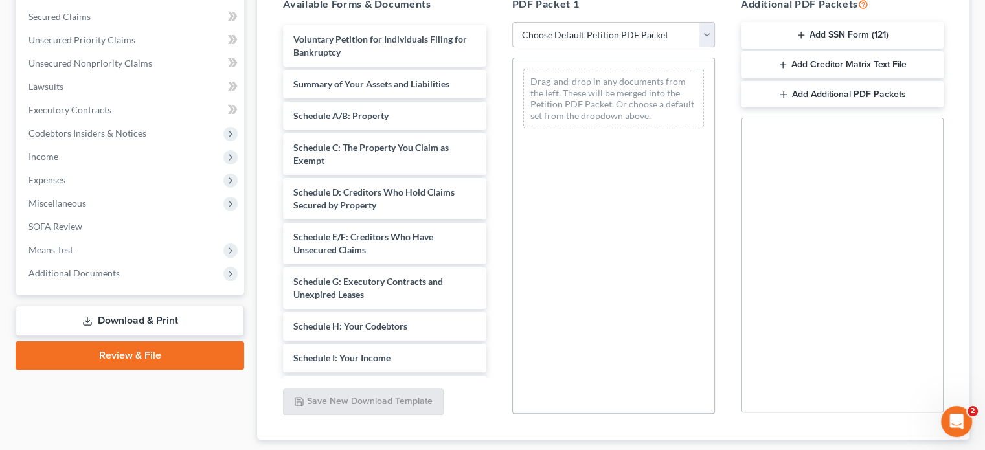
scroll to position [293, 0]
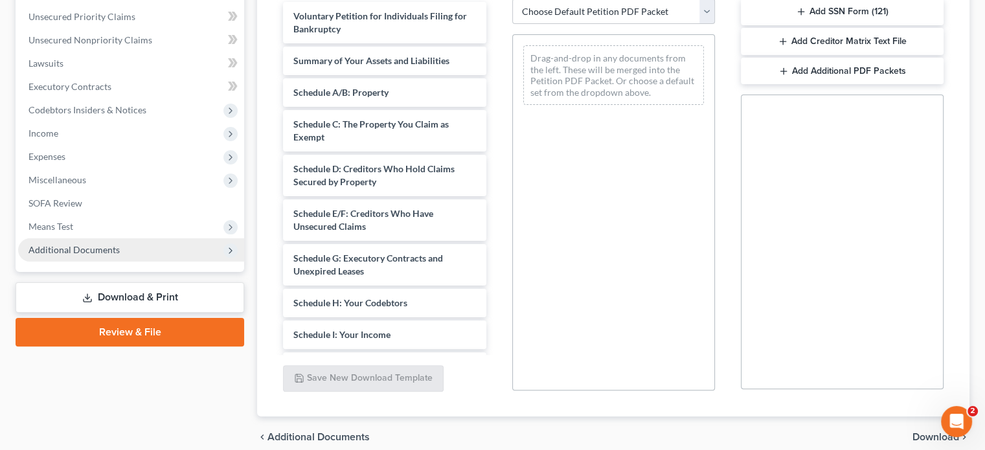
click at [74, 247] on span "Additional Documents" at bounding box center [73, 249] width 91 height 11
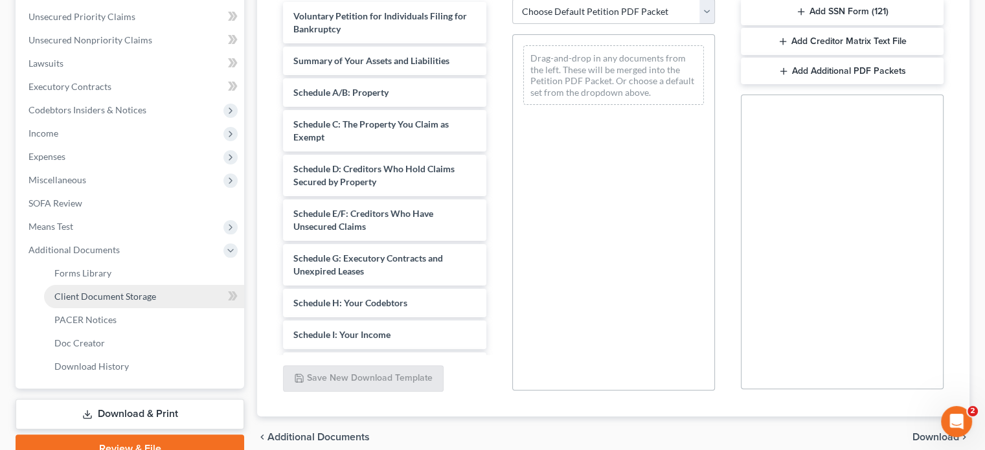
click at [90, 295] on span "Client Document Storage" at bounding box center [105, 296] width 102 height 11
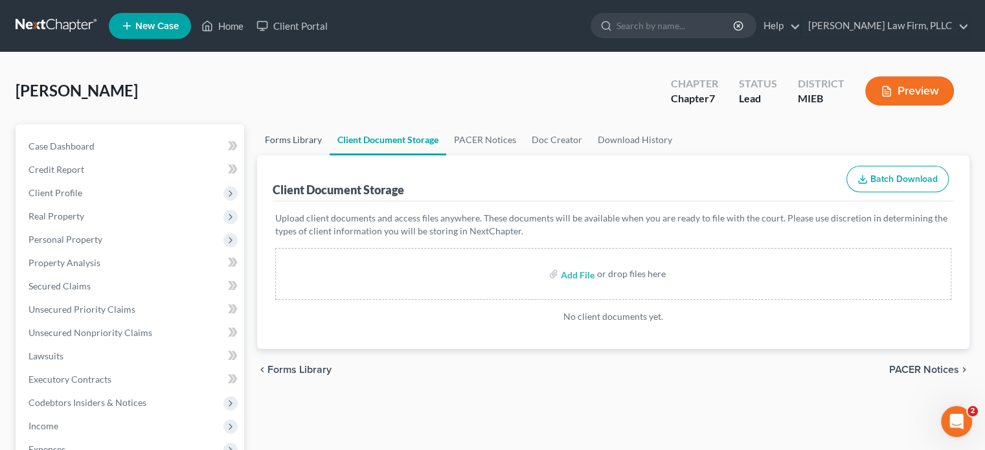
click at [304, 138] on link "Forms Library" at bounding box center [293, 139] width 73 height 31
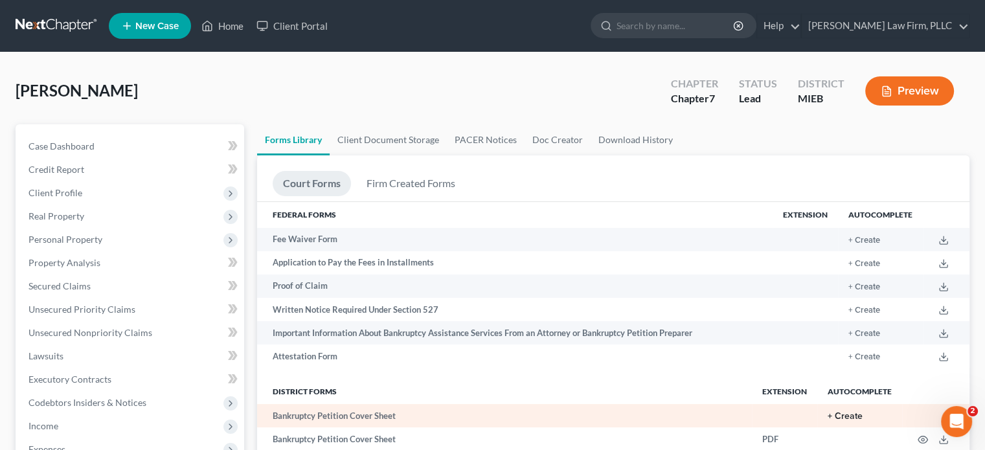
click at [842, 416] on button "+ Create" at bounding box center [845, 416] width 35 height 9
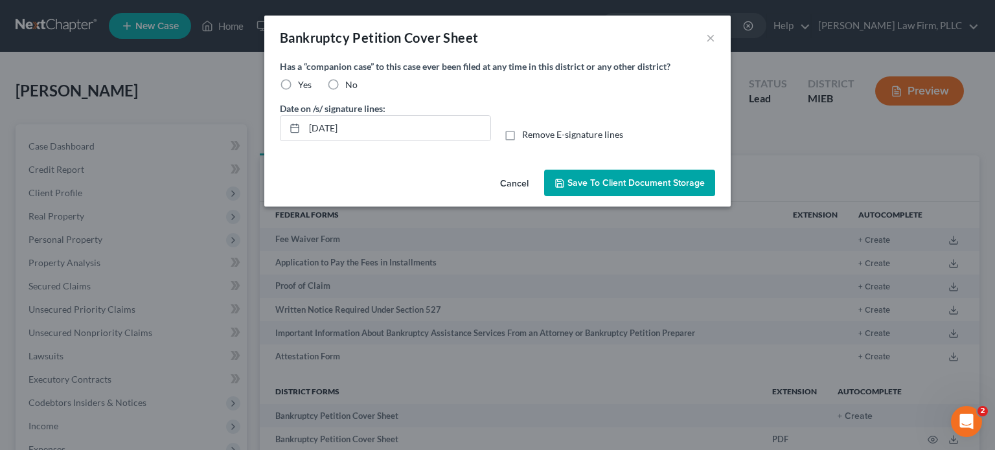
click at [345, 83] on label "No" at bounding box center [351, 84] width 12 height 13
click at [350, 83] on input "No" at bounding box center [354, 82] width 8 height 8
radio input "true"
click at [595, 183] on span "Save to Client Document Storage" at bounding box center [635, 182] width 137 height 11
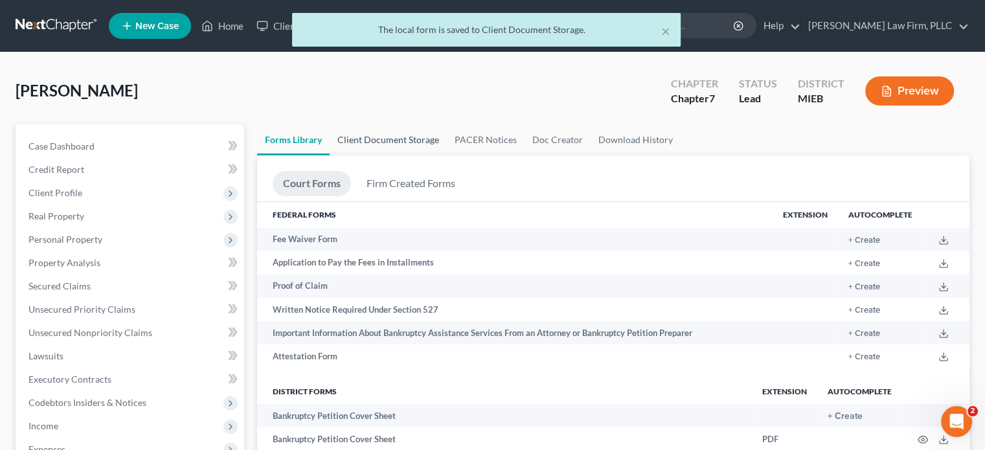
click at [405, 133] on link "Client Document Storage" at bounding box center [388, 139] width 117 height 31
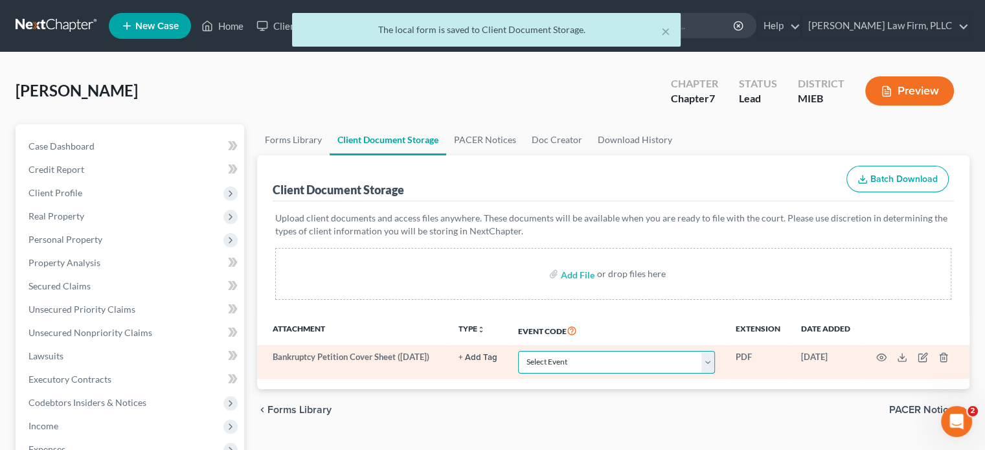
click at [602, 361] on select "Select Event 20 Largest Unsecured Creditors Amended Chapter 11 Plan Amended Cha…" at bounding box center [616, 362] width 197 height 23
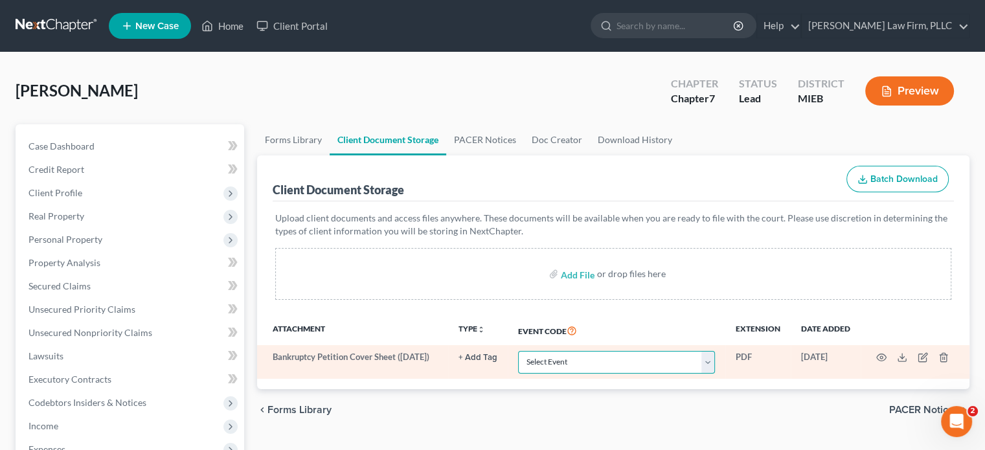
select select "6"
click at [518, 351] on select "Select Event 20 Largest Unsecured Creditors Amended Chapter 11 Plan Amended Cha…" at bounding box center [616, 362] width 197 height 23
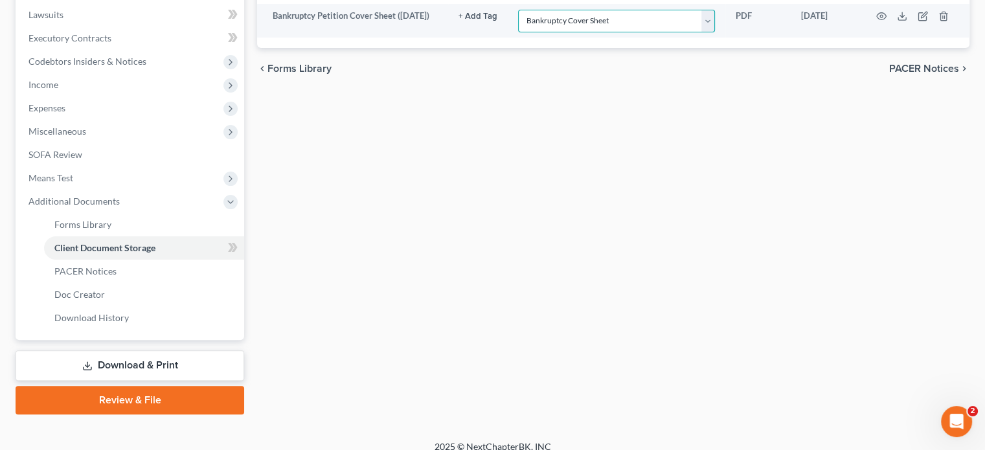
scroll to position [342, 0]
click at [184, 361] on link "Download & Print" at bounding box center [130, 365] width 229 height 30
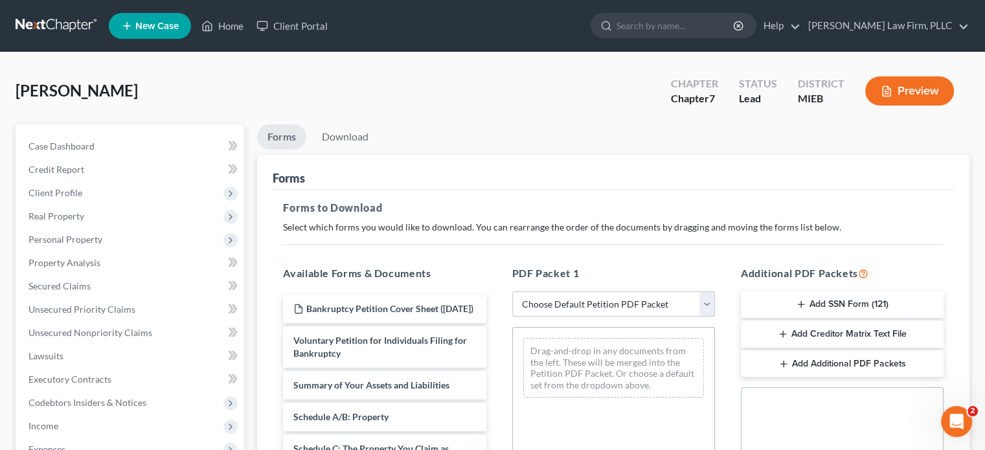
click at [707, 299] on select "Choose Default Petition PDF Packet Complete Bankruptcy Petition (all forms and …" at bounding box center [613, 304] width 203 height 26
select select "0"
click at [512, 291] on select "Choose Default Petition PDF Packet Complete Bankruptcy Petition (all forms and …" at bounding box center [613, 304] width 203 height 26
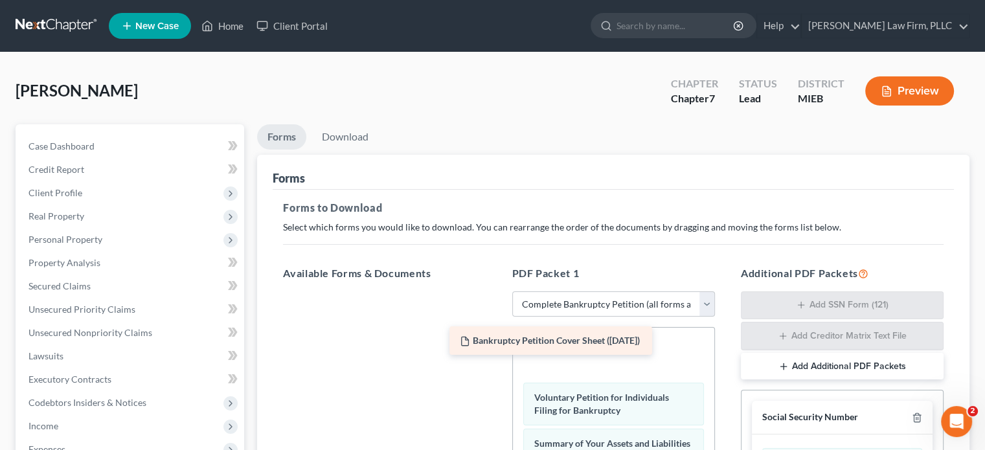
drag, startPoint x: 422, startPoint y: 312, endPoint x: 592, endPoint y: 346, distance: 173.3
click at [496, 291] on div "Bankruptcy Petition Cover Sheet ([DATE]) Bankruptcy Petition Cover Sheet ([DATE…" at bounding box center [384, 291] width 223 height 0
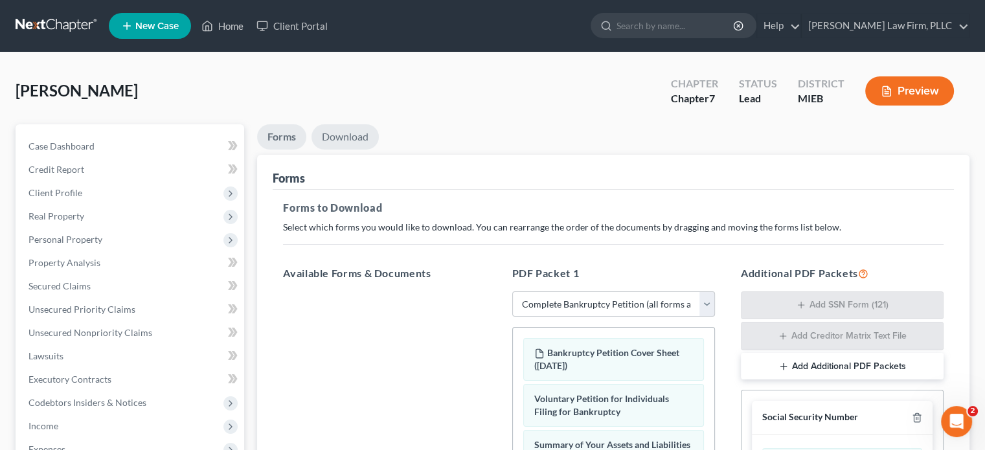
click at [352, 131] on link "Download" at bounding box center [345, 136] width 67 height 25
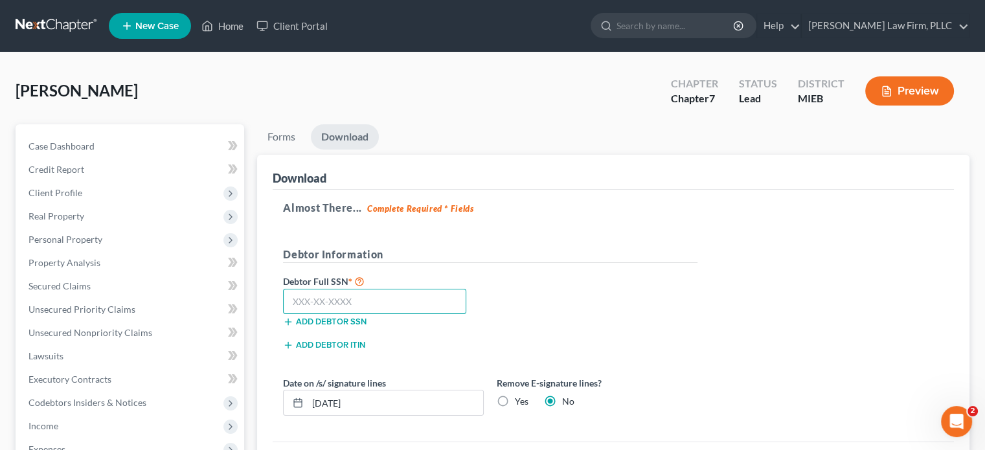
click at [394, 297] on input "text" at bounding box center [374, 302] width 183 height 26
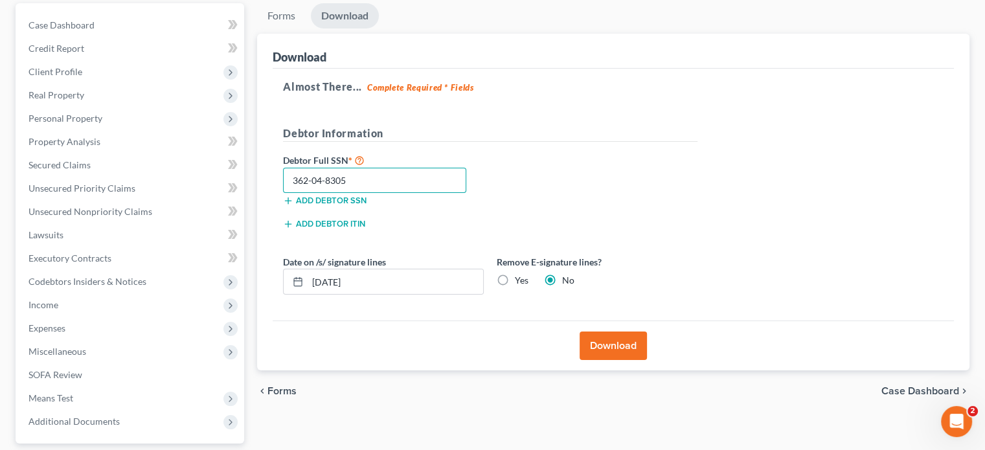
scroll to position [127, 0]
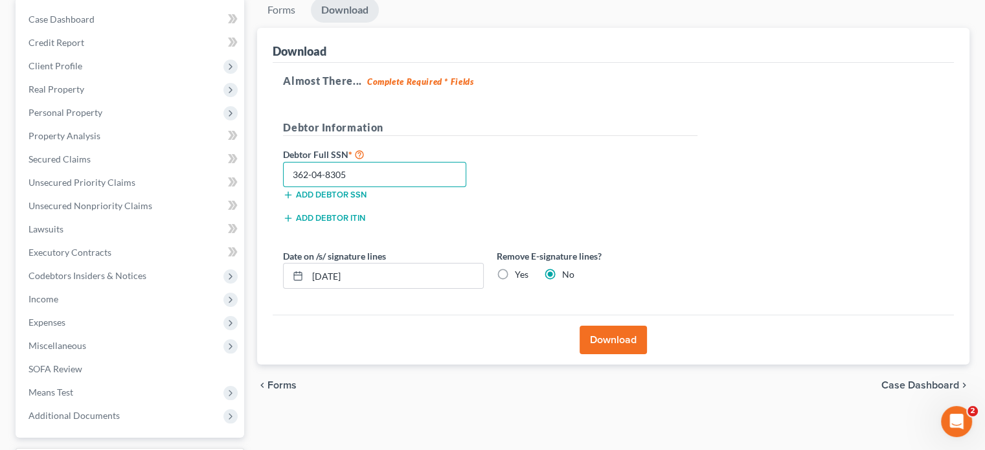
type input "362-04-8305"
click at [627, 339] on button "Download" at bounding box center [613, 340] width 67 height 28
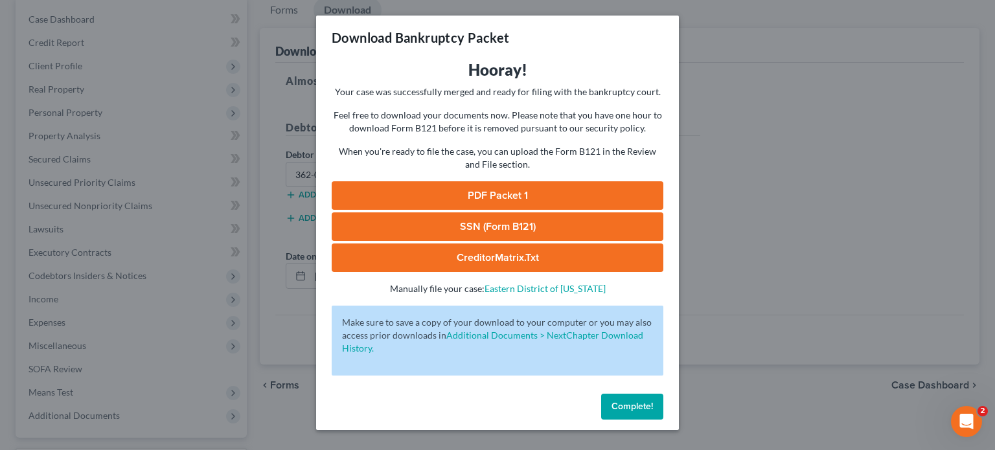
click at [552, 225] on link "SSN (Form B121)" at bounding box center [498, 226] width 332 height 28
click at [489, 190] on link "PDF Packet 1" at bounding box center [498, 195] width 332 height 28
click at [637, 409] on span "Complete!" at bounding box center [631, 406] width 41 height 11
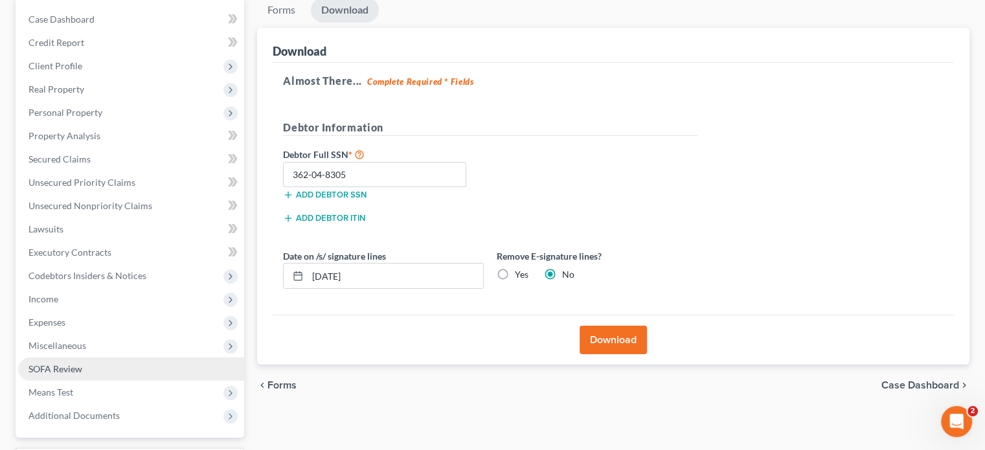
click at [99, 364] on link "SOFA Review" at bounding box center [131, 369] width 226 height 23
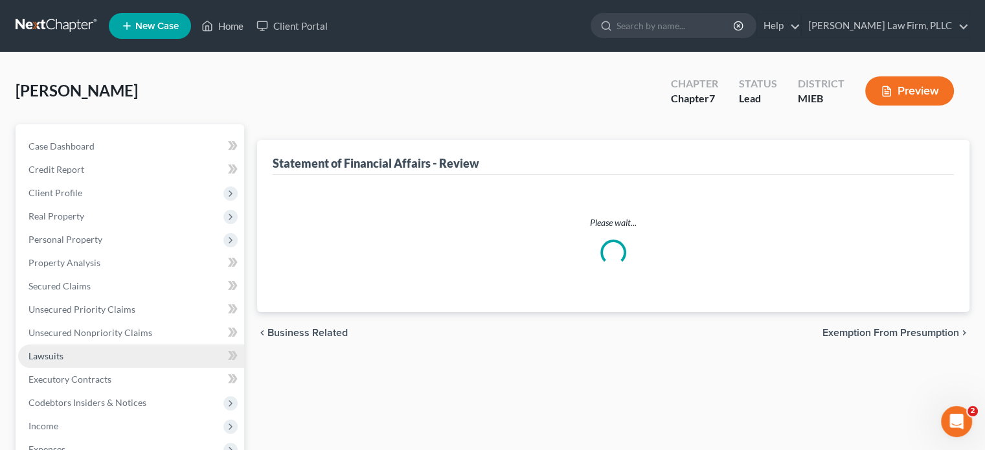
click at [99, 364] on ul "Case Dashboard Payments Invoices Payments Payments Credit Report Client Profile" at bounding box center [131, 345] width 226 height 420
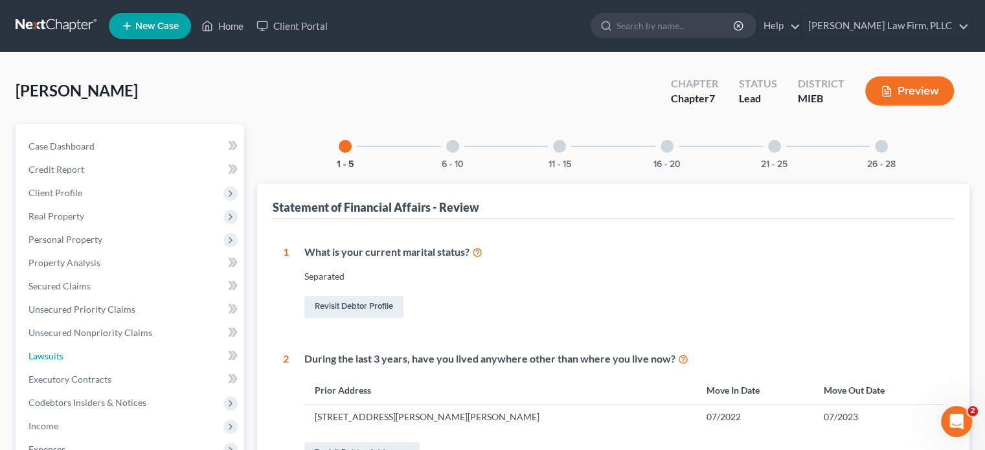
drag, startPoint x: 99, startPoint y: 364, endPoint x: 992, endPoint y: 36, distance: 951.3
click at [666, 160] on button "16 - 20" at bounding box center [666, 164] width 27 height 9
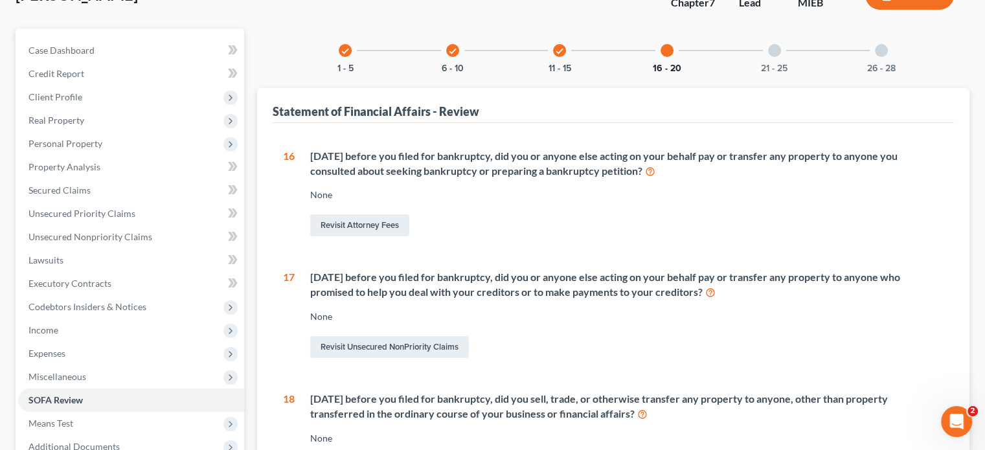
scroll to position [121, 0]
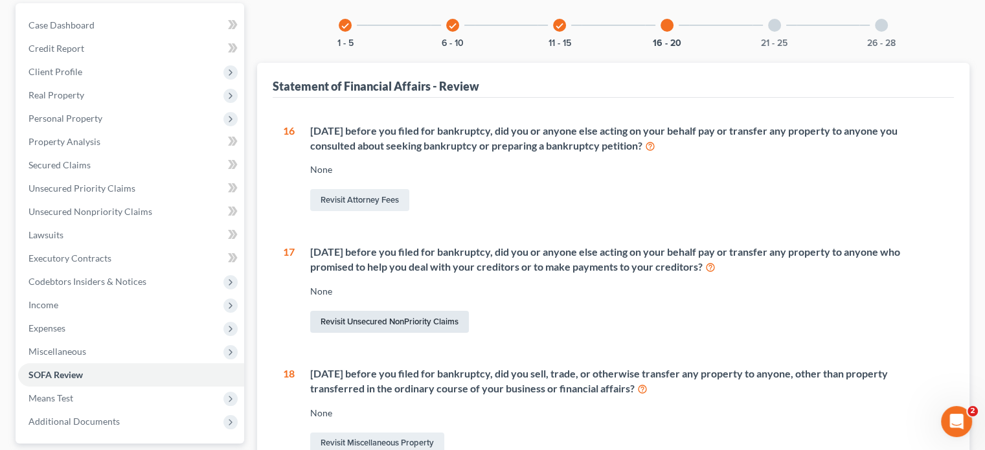
click at [350, 326] on link "Revisit Unsecured NonPriority Claims" at bounding box center [389, 322] width 159 height 22
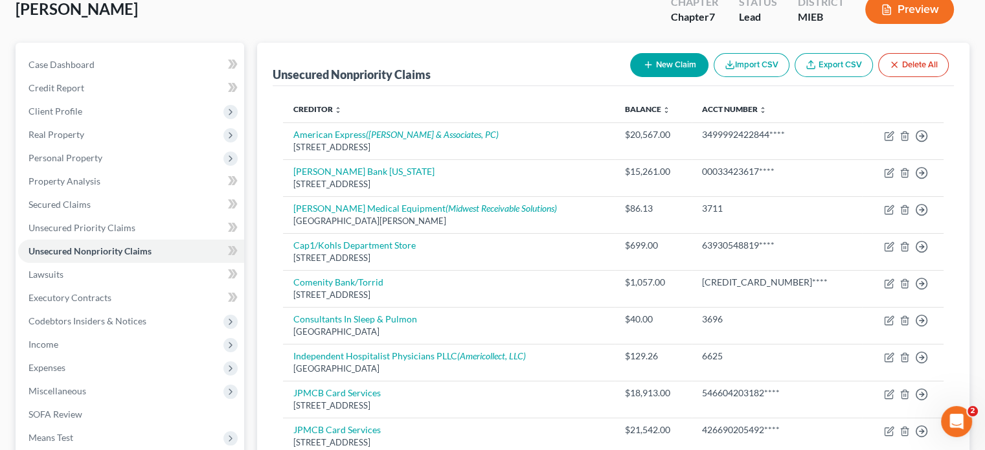
scroll to position [75, 0]
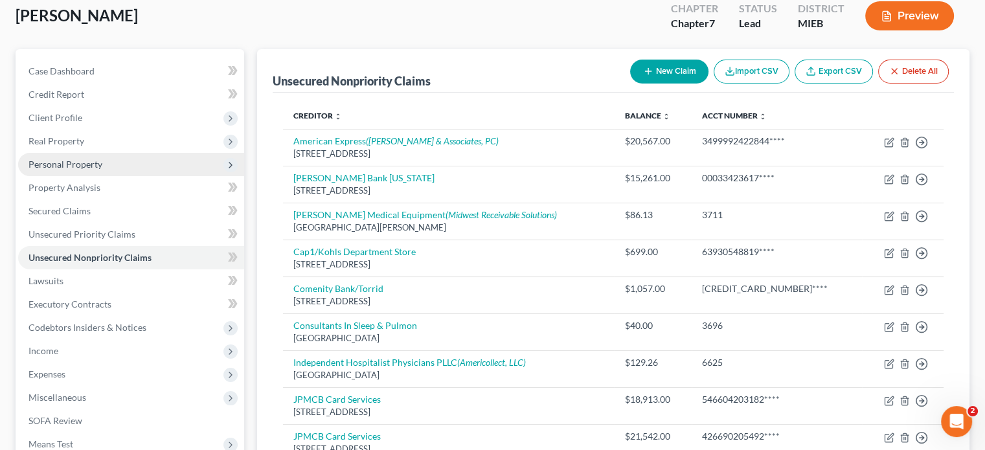
click at [84, 160] on span "Personal Property" at bounding box center [65, 164] width 74 height 11
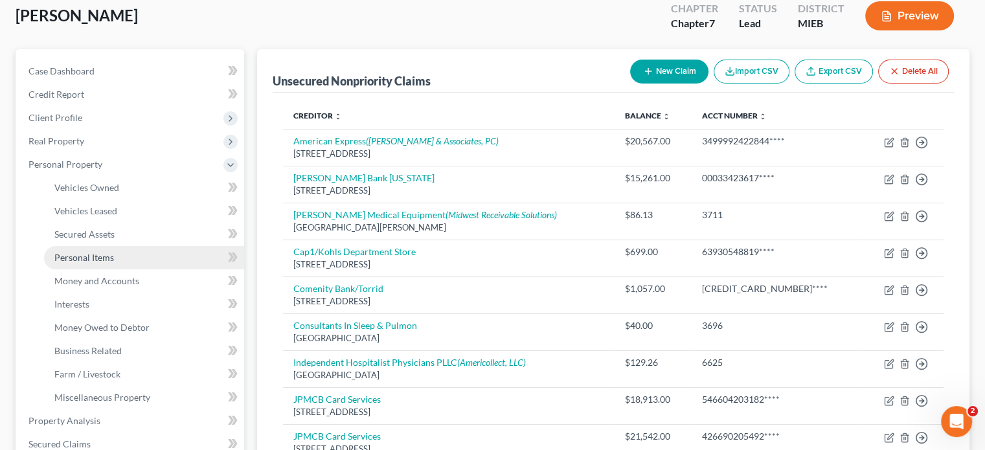
click at [98, 256] on span "Personal Items" at bounding box center [84, 257] width 60 height 11
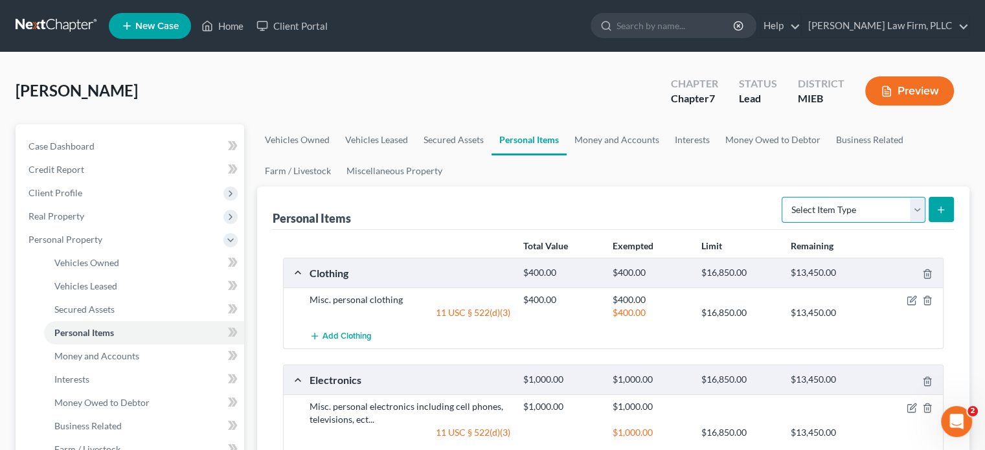
click at [865, 220] on select "Select Item Type Clothing Collectibles Of Value Electronics Firearms Household …" at bounding box center [854, 210] width 144 height 26
select select "other"
click at [783, 197] on select "Select Item Type Clothing Collectibles Of Value Electronics Firearms Household …" at bounding box center [854, 210] width 144 height 26
click at [942, 210] on icon "submit" at bounding box center [941, 210] width 10 height 10
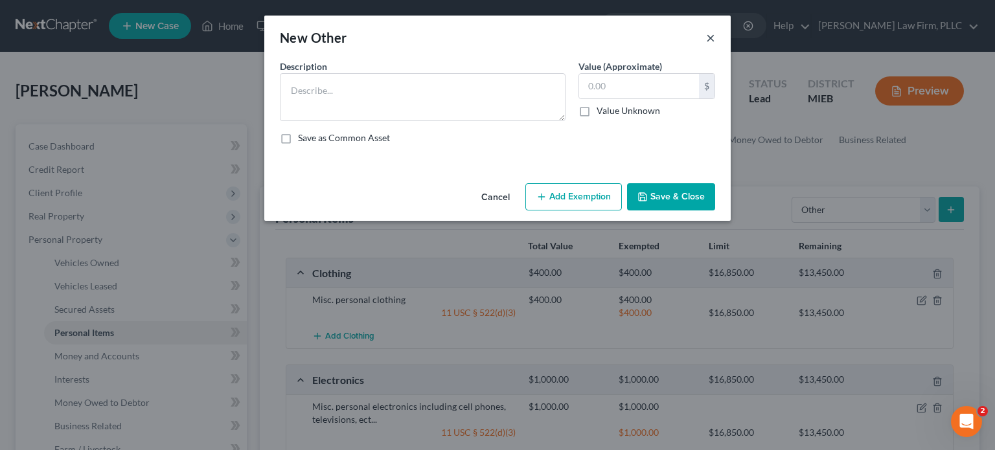
click at [710, 34] on button "×" at bounding box center [710, 38] width 9 height 16
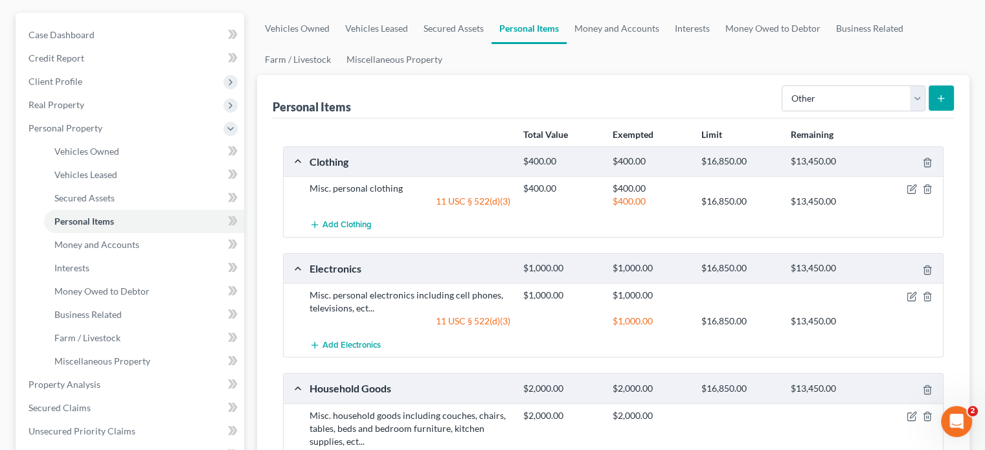
scroll to position [144, 0]
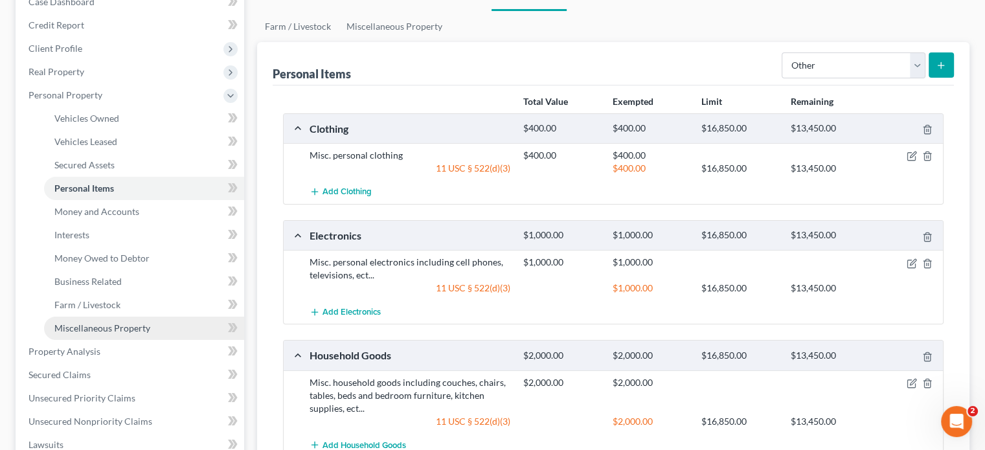
click at [100, 324] on span "Miscellaneous Property" at bounding box center [102, 328] width 96 height 11
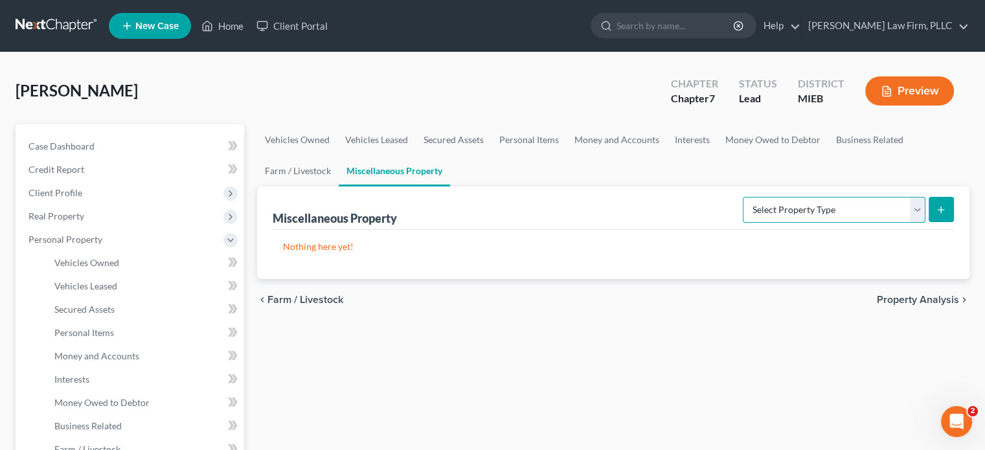
click at [758, 209] on select "Select Property Type Assigned for Creditor Benefit [DATE] Holding for Another N…" at bounding box center [834, 210] width 183 height 26
click at [684, 136] on link "Interests" at bounding box center [692, 139] width 51 height 31
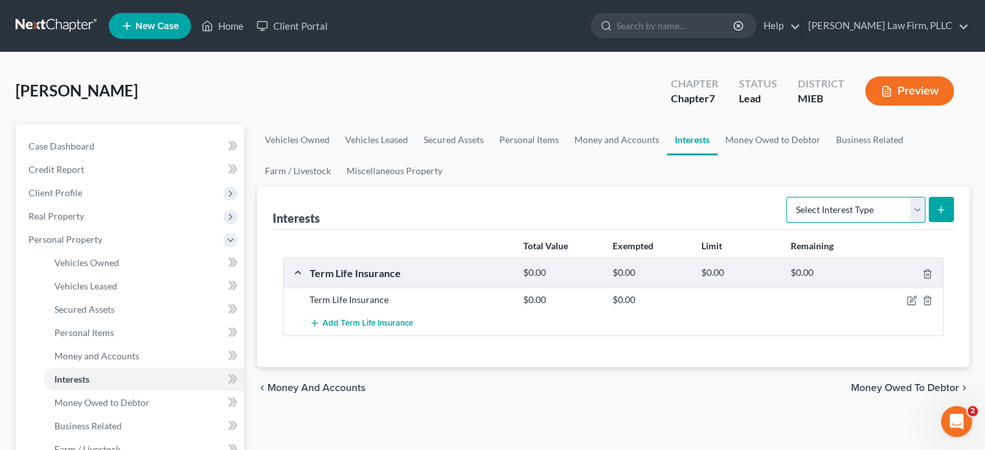
click at [813, 207] on select "Select Interest Type 401K Annuity Bond Education IRA Government Bond Government…" at bounding box center [855, 210] width 139 height 26
click at [523, 144] on link "Personal Items" at bounding box center [529, 139] width 75 height 31
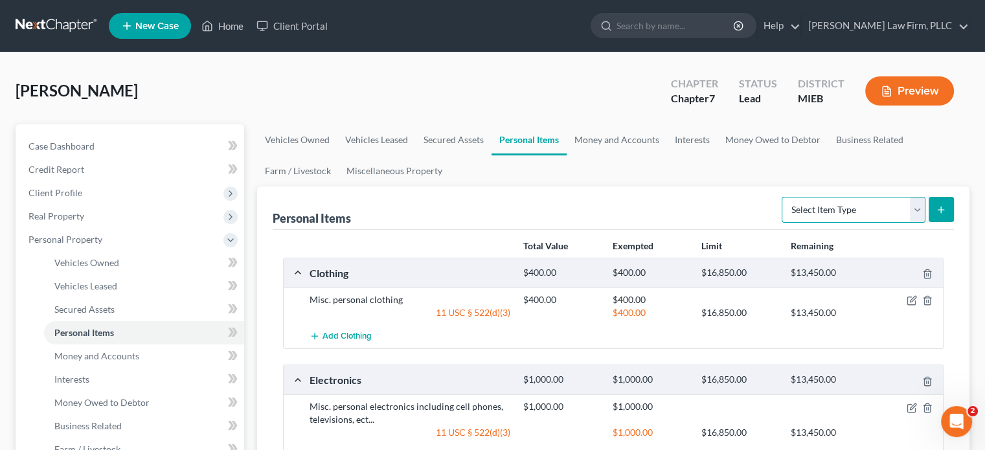
click at [861, 212] on select "Select Item Type Clothing Collectibles Of Value Electronics Firearms Household …" at bounding box center [854, 210] width 144 height 26
select select "other"
click at [783, 197] on select "Select Item Type Clothing Collectibles Of Value Electronics Firearms Household …" at bounding box center [854, 210] width 144 height 26
click at [940, 211] on icon "submit" at bounding box center [941, 210] width 10 height 10
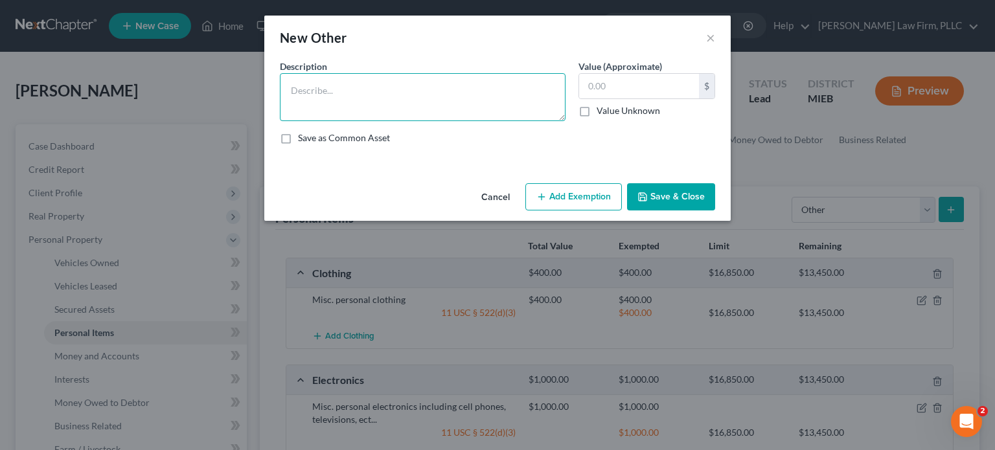
click at [373, 85] on textarea at bounding box center [423, 97] width 286 height 48
click at [373, 85] on textarea "M" at bounding box center [423, 97] width 286 height 48
click at [372, 87] on textarea "Motorized scooter and wheelchair" at bounding box center [423, 97] width 286 height 48
drag, startPoint x: 372, startPoint y: 87, endPoint x: 377, endPoint y: 76, distance: 11.3
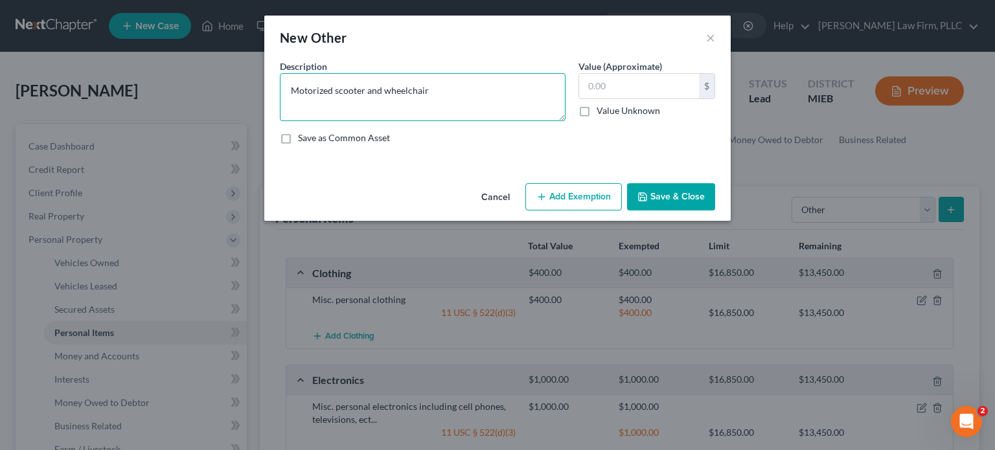
click at [377, 76] on textarea "Motorized scooter and wheelchair" at bounding box center [423, 97] width 286 height 48
click at [387, 89] on textarea "Motorized scooter and wheelchair" at bounding box center [423, 97] width 286 height 48
drag, startPoint x: 383, startPoint y: 89, endPoint x: 389, endPoint y: 84, distance: 7.8
click at [389, 84] on textarea "Motorized scooter and wheelchair" at bounding box center [423, 97] width 286 height 48
click at [380, 90] on textarea "Motorized scooter andw heelchair" at bounding box center [423, 97] width 286 height 48
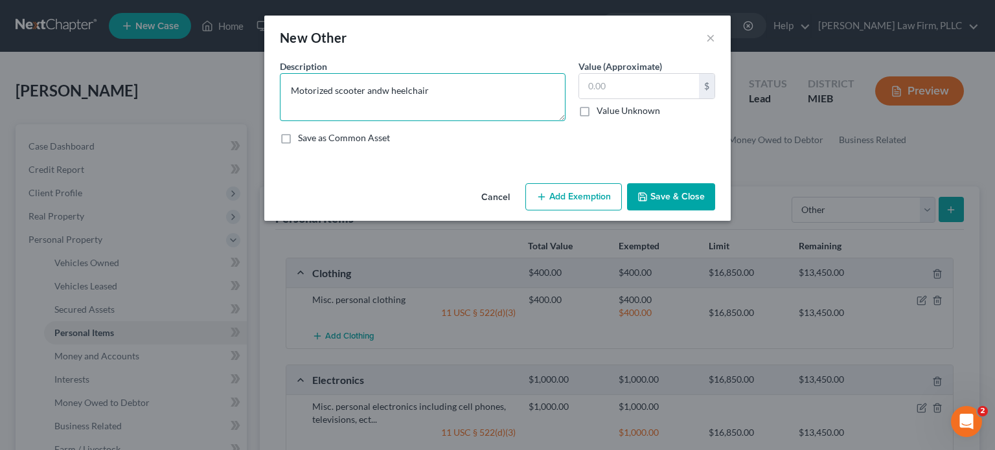
click at [380, 90] on textarea "Motorized scooter andw heelchair" at bounding box center [423, 97] width 286 height 48
click at [390, 89] on textarea "Motorized scooter andw heelchair" at bounding box center [423, 97] width 286 height 48
click at [378, 88] on textarea "Motorized scooter andwheelchair" at bounding box center [423, 97] width 286 height 48
click at [429, 90] on textarea "Motorized scooter and wheelchair" at bounding box center [423, 97] width 286 height 48
type textarea "Motorized scooter and wheelchairs"
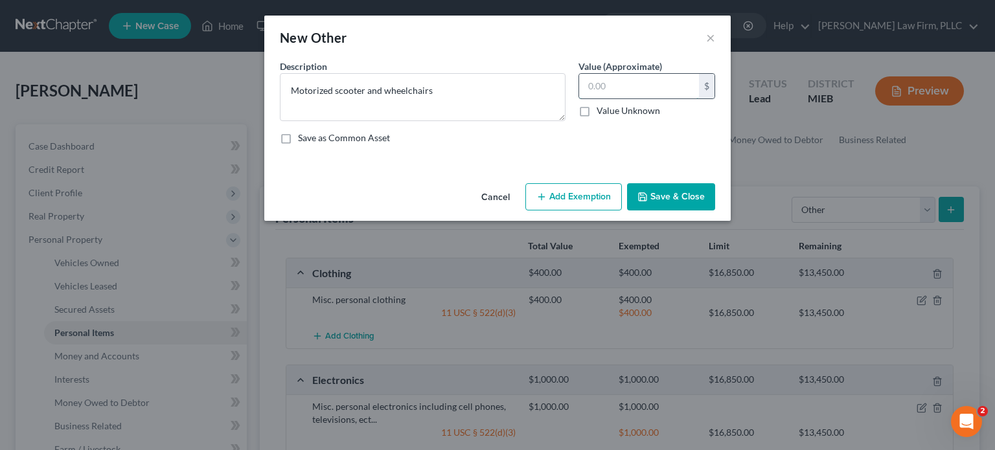
click at [601, 87] on input "text" at bounding box center [639, 86] width 120 height 25
type input "10,000"
click at [584, 192] on button "Add Exemption" at bounding box center [573, 196] width 96 height 27
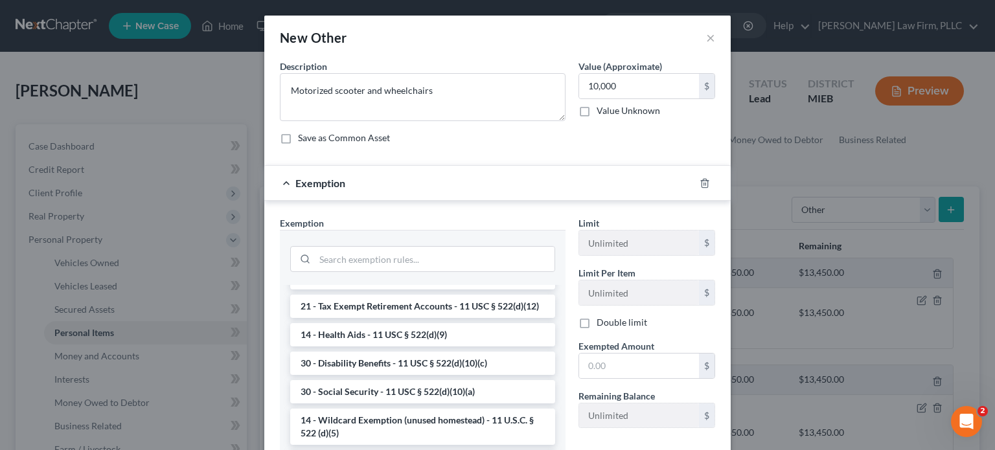
scroll to position [653, 0]
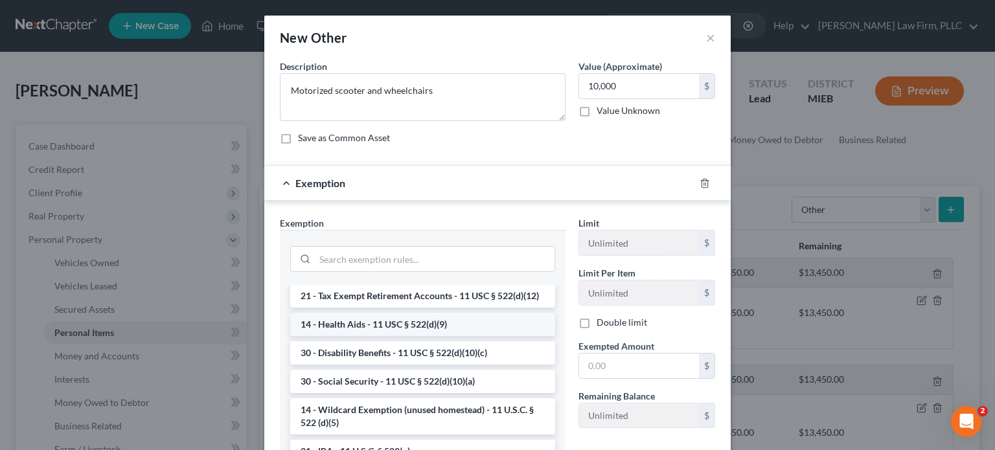
click at [501, 336] on li "14 - Health Aids - 11 USC § 522(d)(9)" at bounding box center [422, 324] width 265 height 23
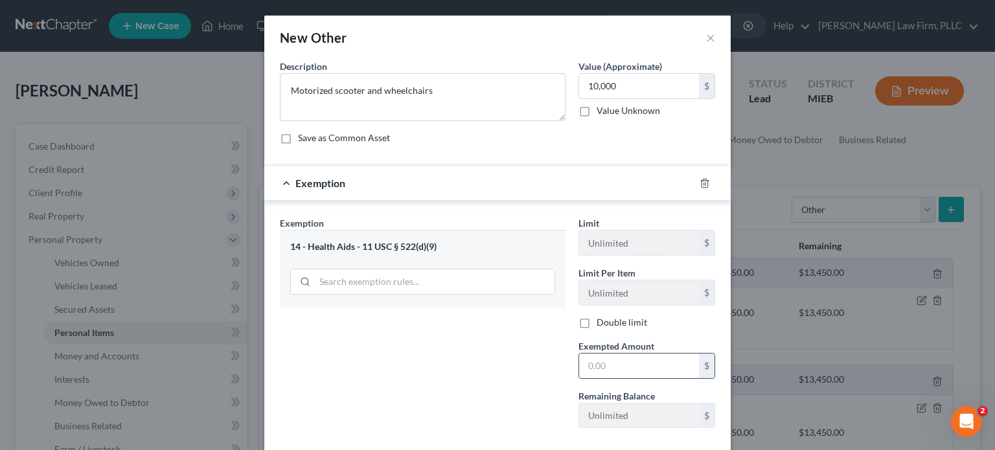
click at [600, 365] on input "text" at bounding box center [639, 366] width 120 height 25
type input "10,000"
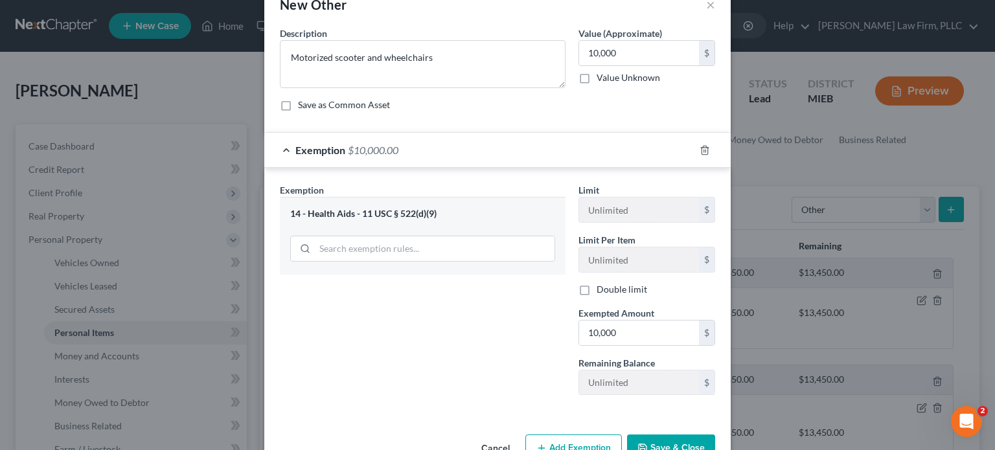
scroll to position [69, 0]
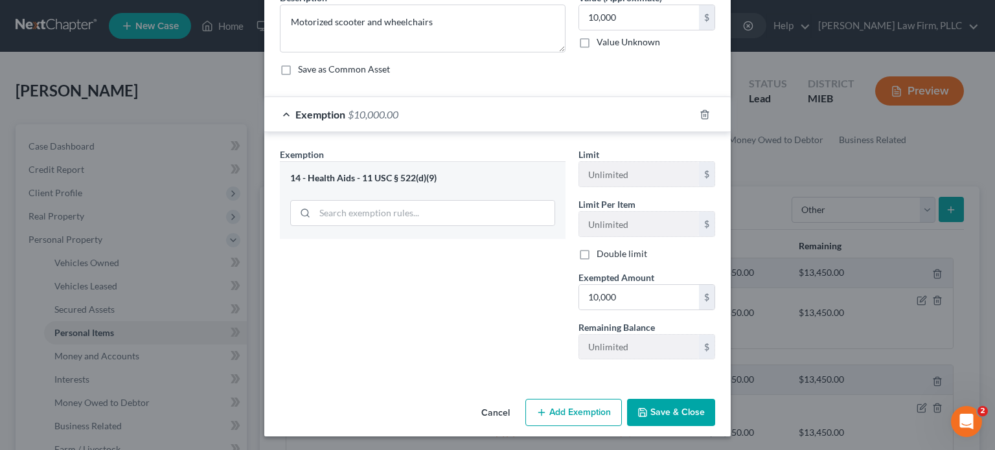
click at [679, 408] on button "Save & Close" at bounding box center [671, 412] width 88 height 27
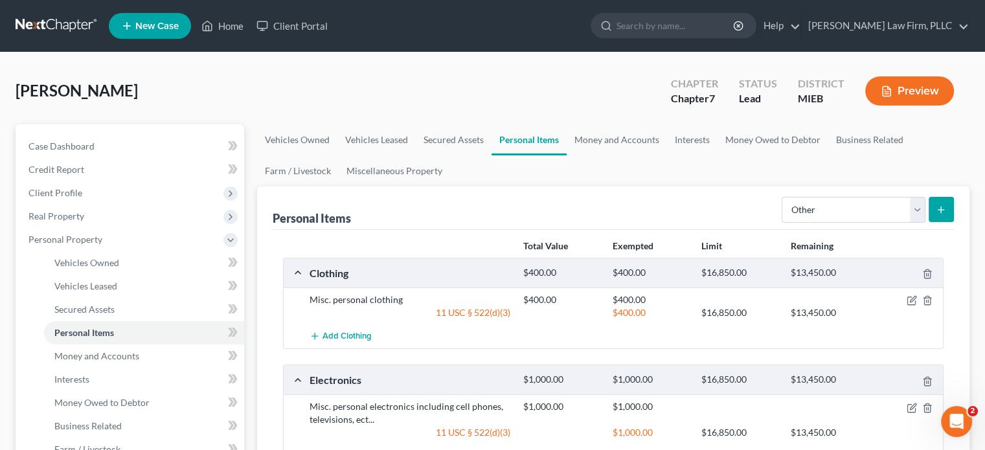
click at [911, 93] on button "Preview" at bounding box center [909, 90] width 89 height 29
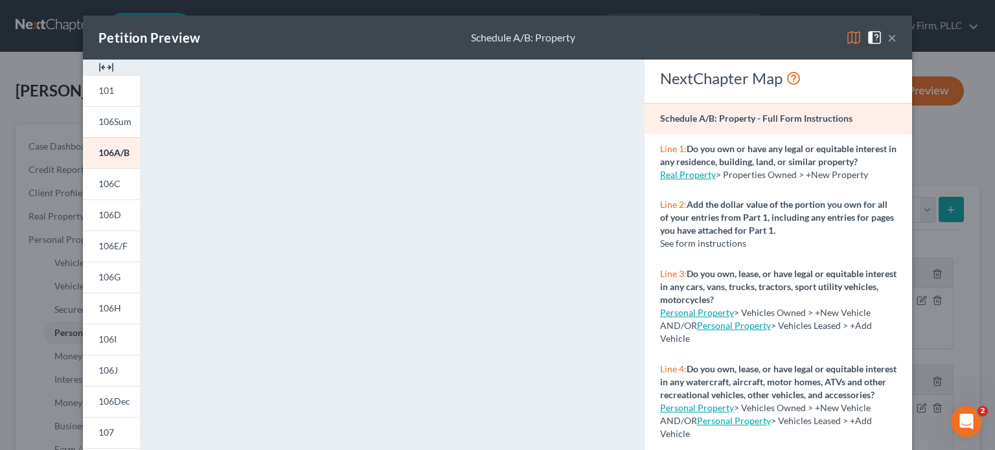
click at [887, 30] on button "×" at bounding box center [891, 38] width 9 height 16
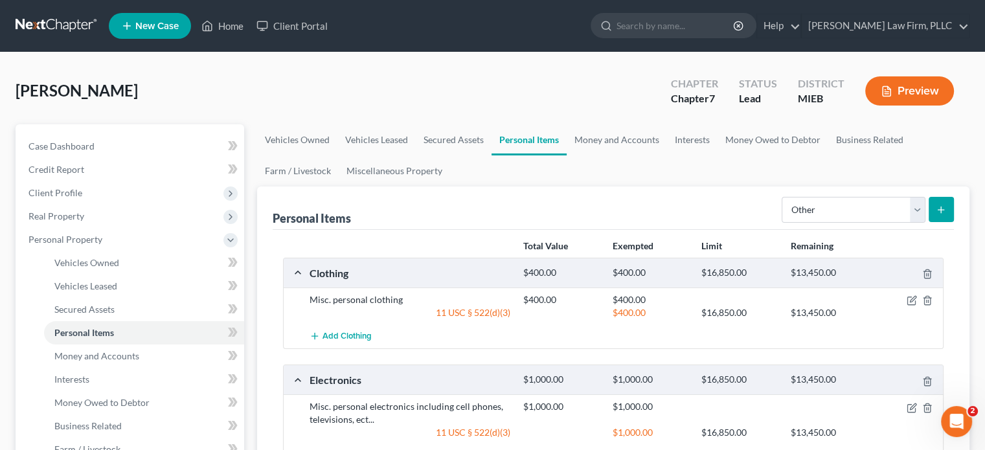
click at [907, 92] on button "Preview" at bounding box center [909, 90] width 89 height 29
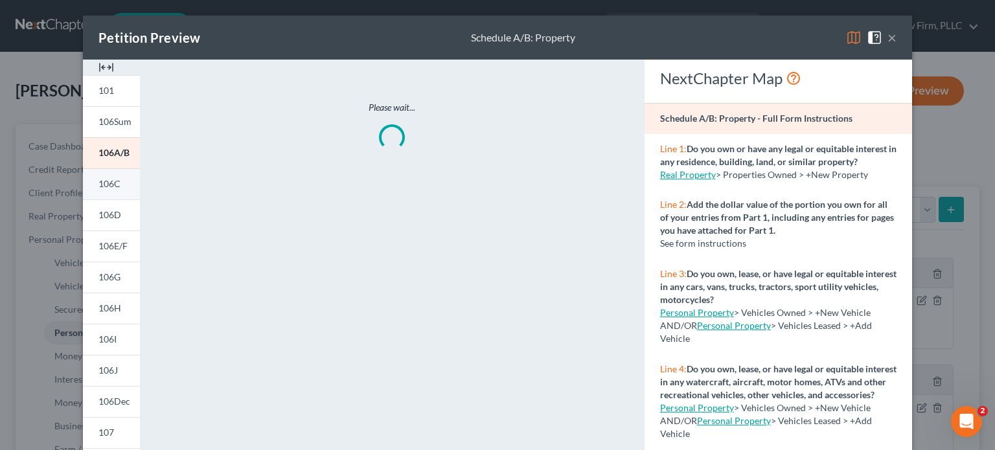
click at [122, 185] on link "106C" at bounding box center [111, 183] width 57 height 31
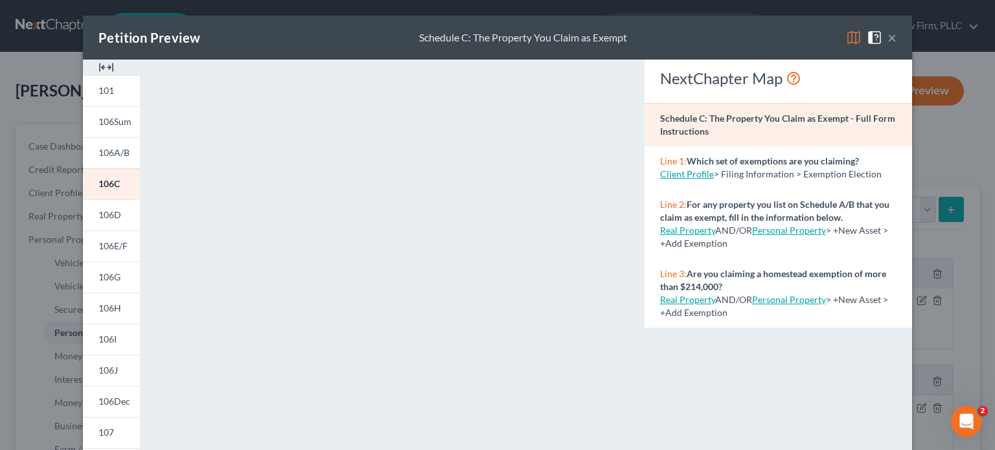
click at [887, 38] on button "×" at bounding box center [891, 38] width 9 height 16
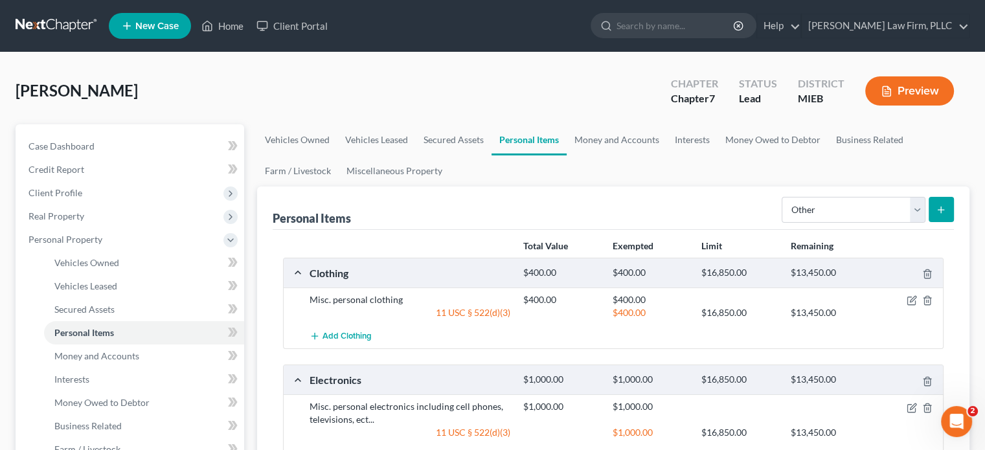
click at [917, 95] on button "Preview" at bounding box center [909, 90] width 89 height 29
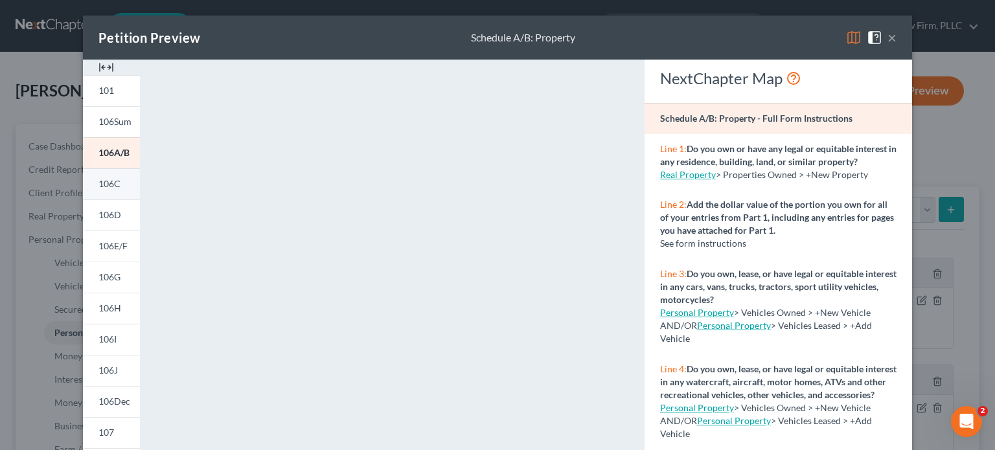
click at [108, 183] on span "106C" at bounding box center [109, 183] width 22 height 11
